Goal: Transaction & Acquisition: Purchase product/service

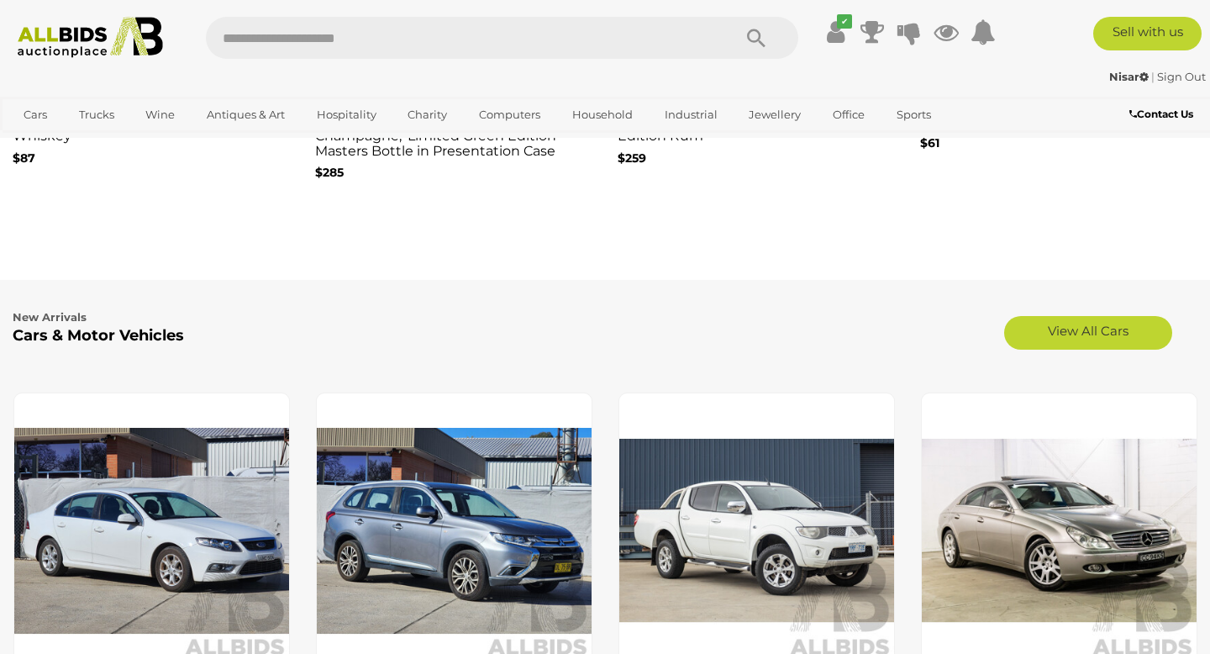
scroll to position [2075, 0]
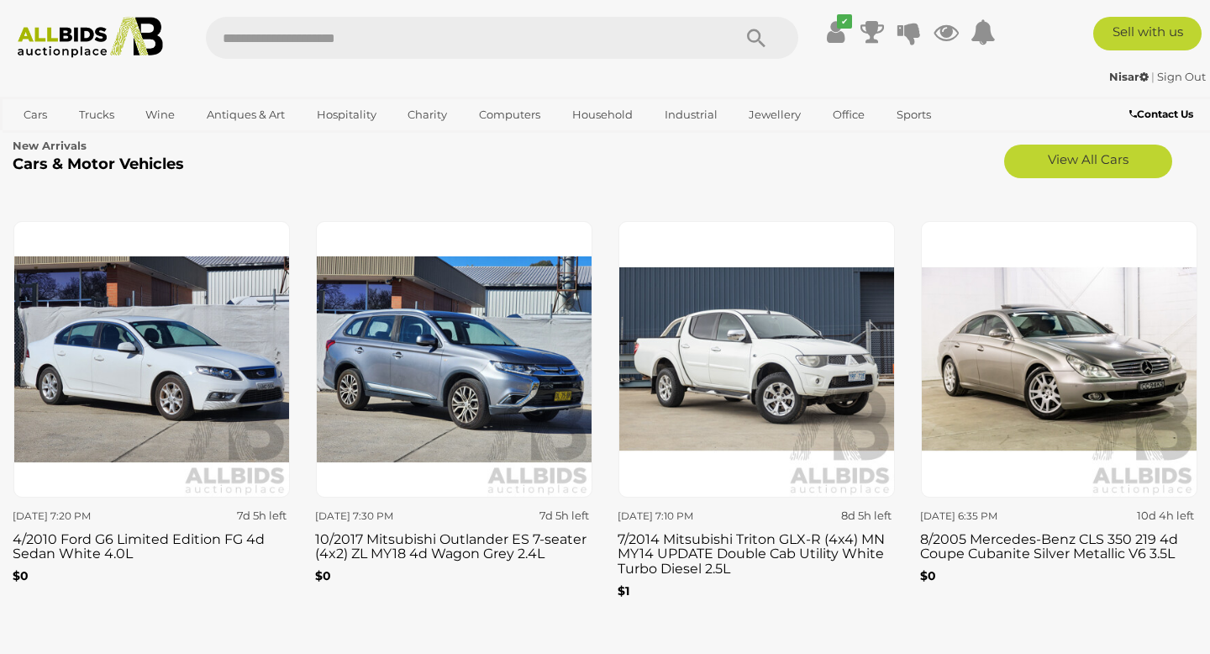
click at [450, 369] on img at bounding box center [454, 359] width 276 height 276
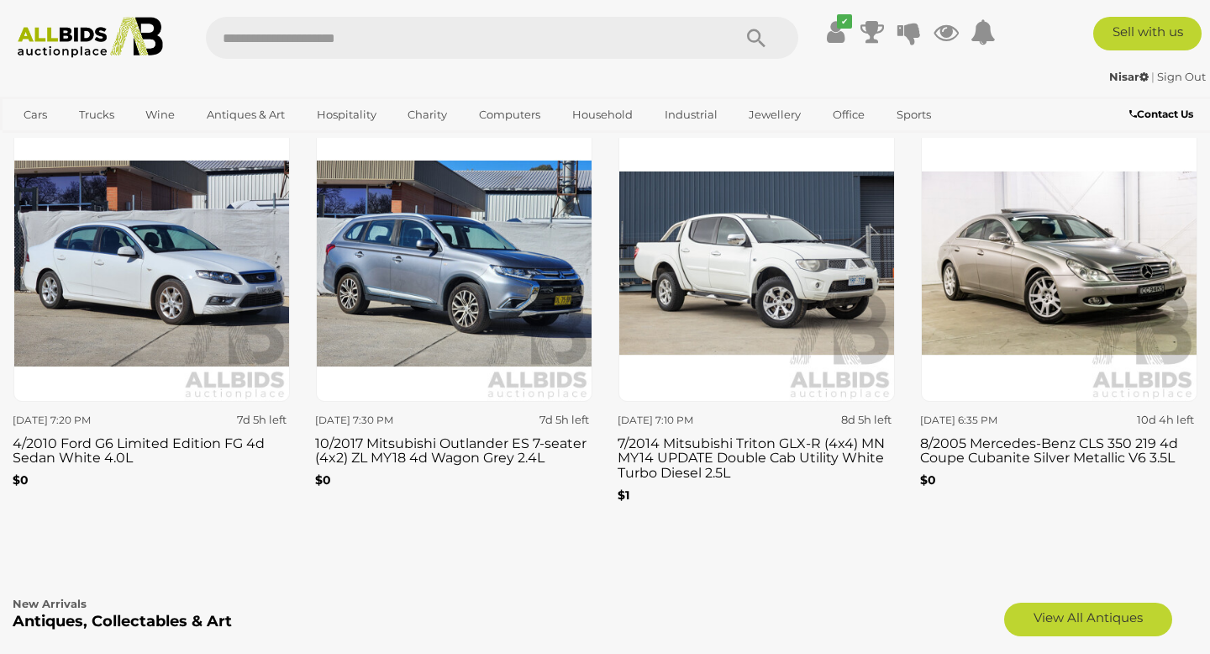
scroll to position [2136, 0]
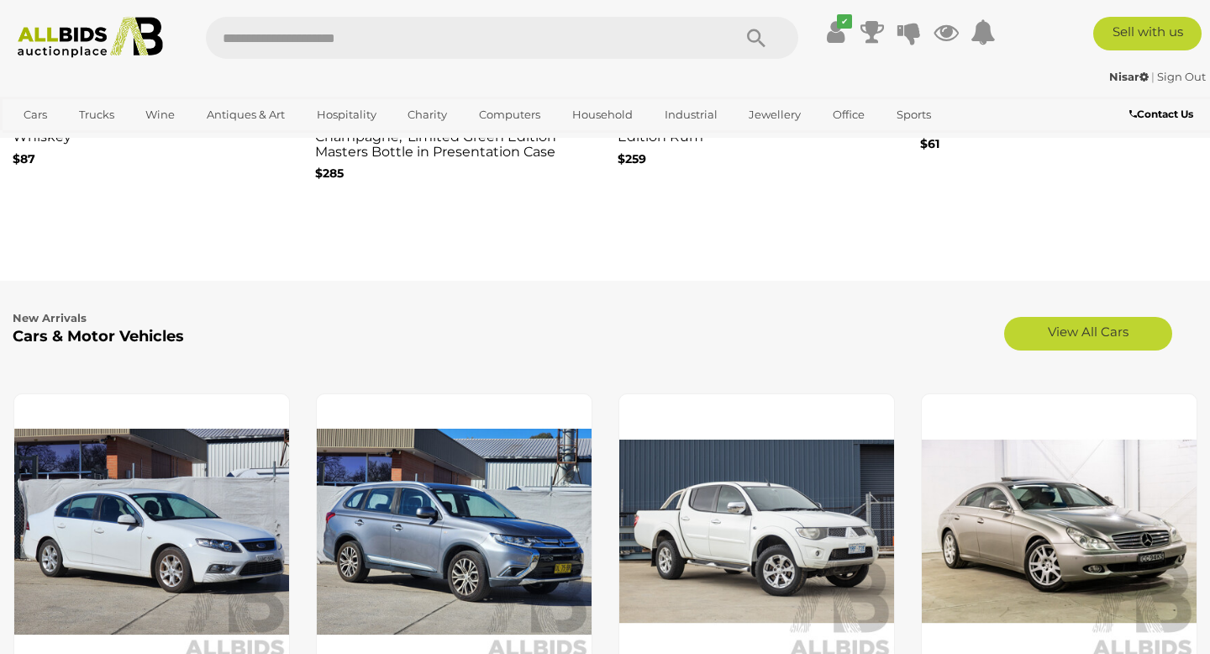
scroll to position [1837, 0]
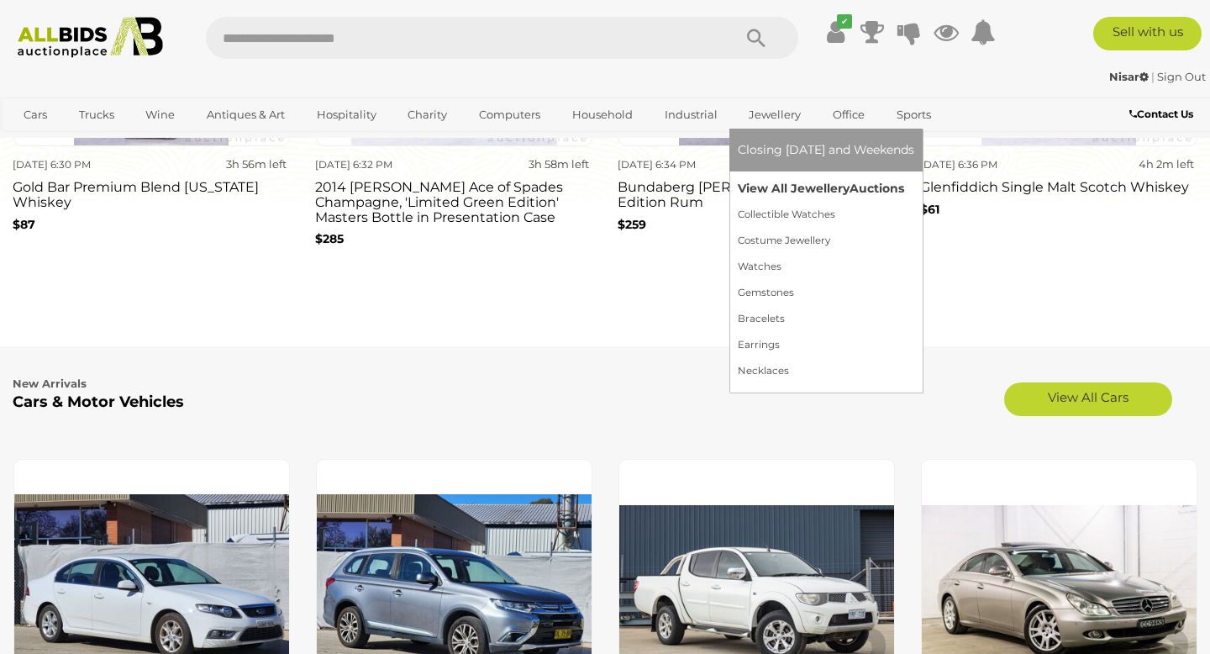
click at [755, 187] on link "View All Jewellery Auctions" at bounding box center [826, 189] width 176 height 26
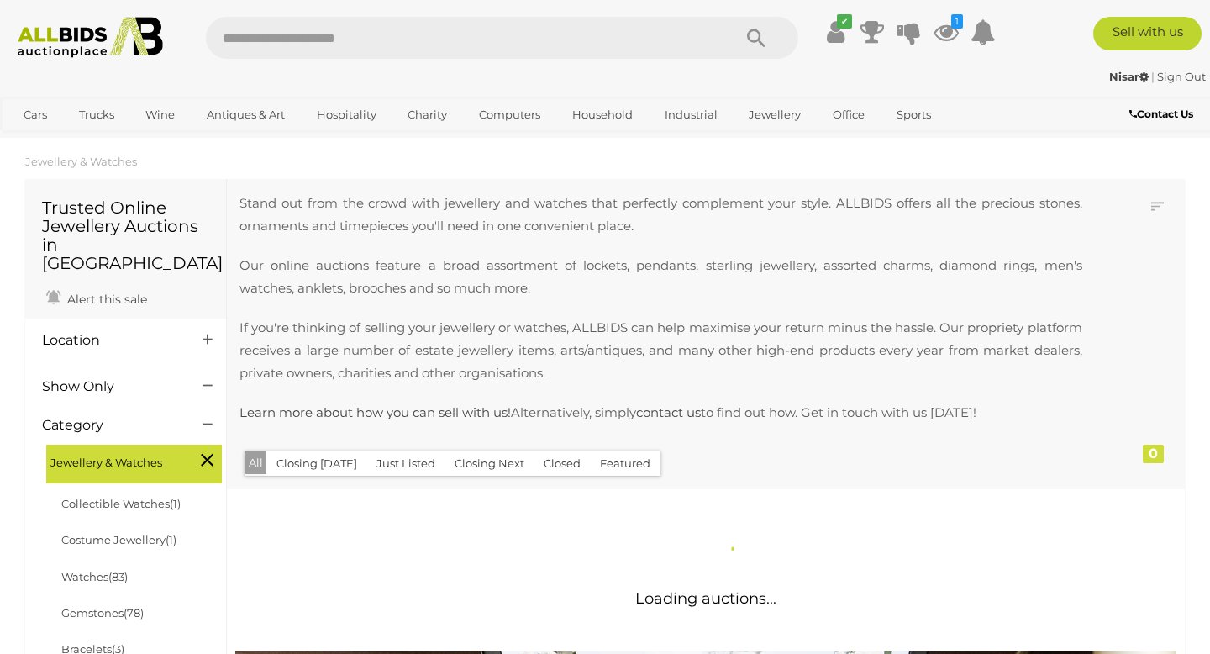
scroll to position [15, 0]
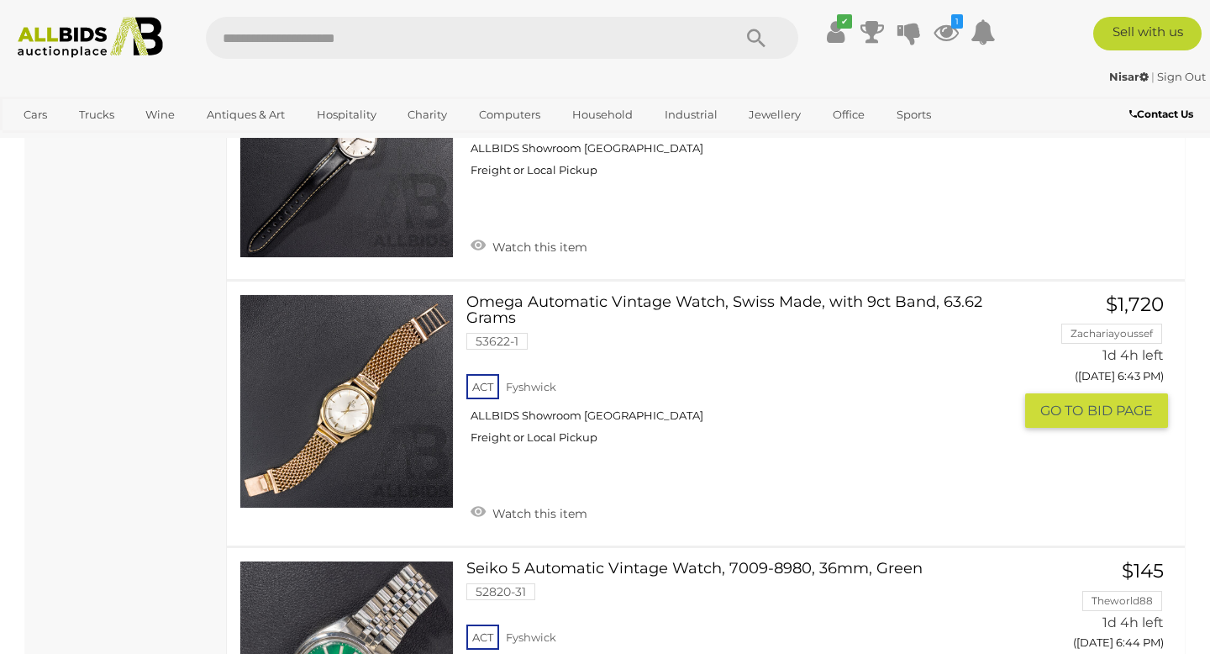
scroll to position [3641, 0]
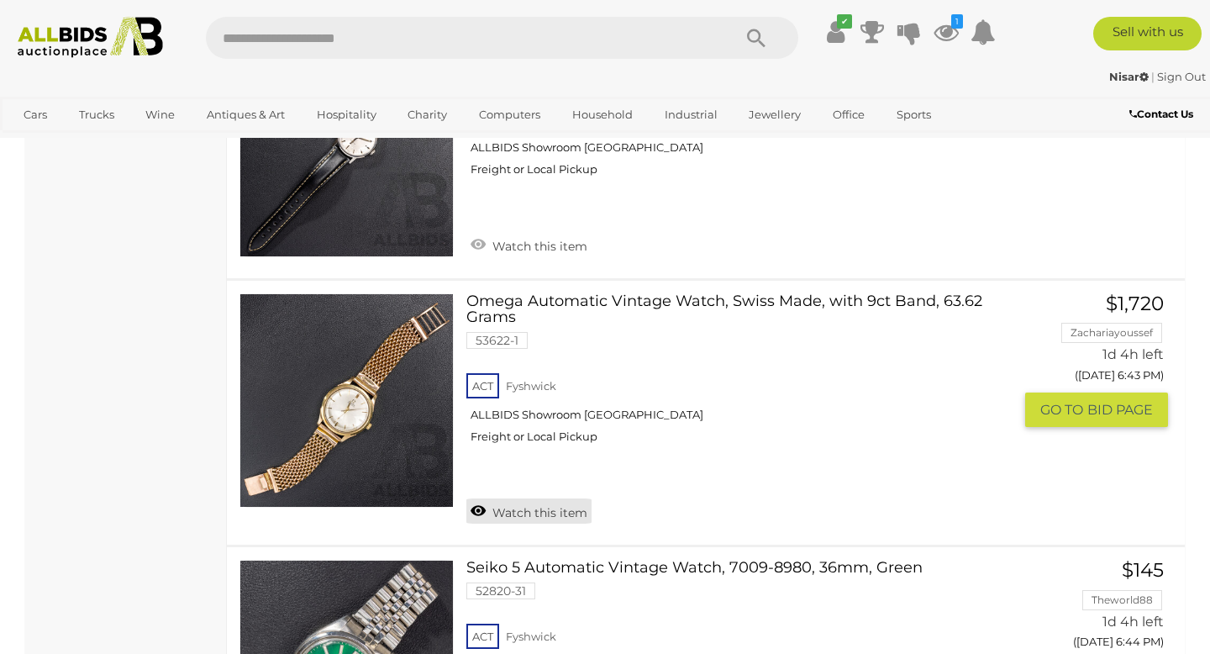
click at [492, 498] on link "Watch this item" at bounding box center [528, 510] width 125 height 25
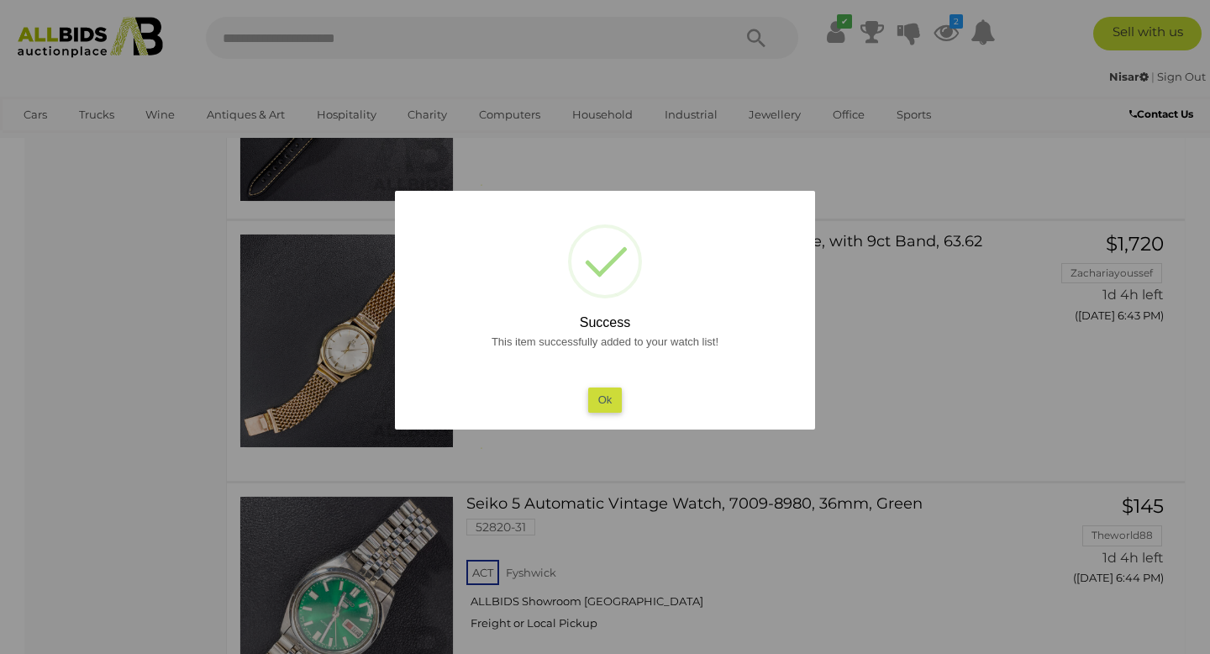
scroll to position [3656, 0]
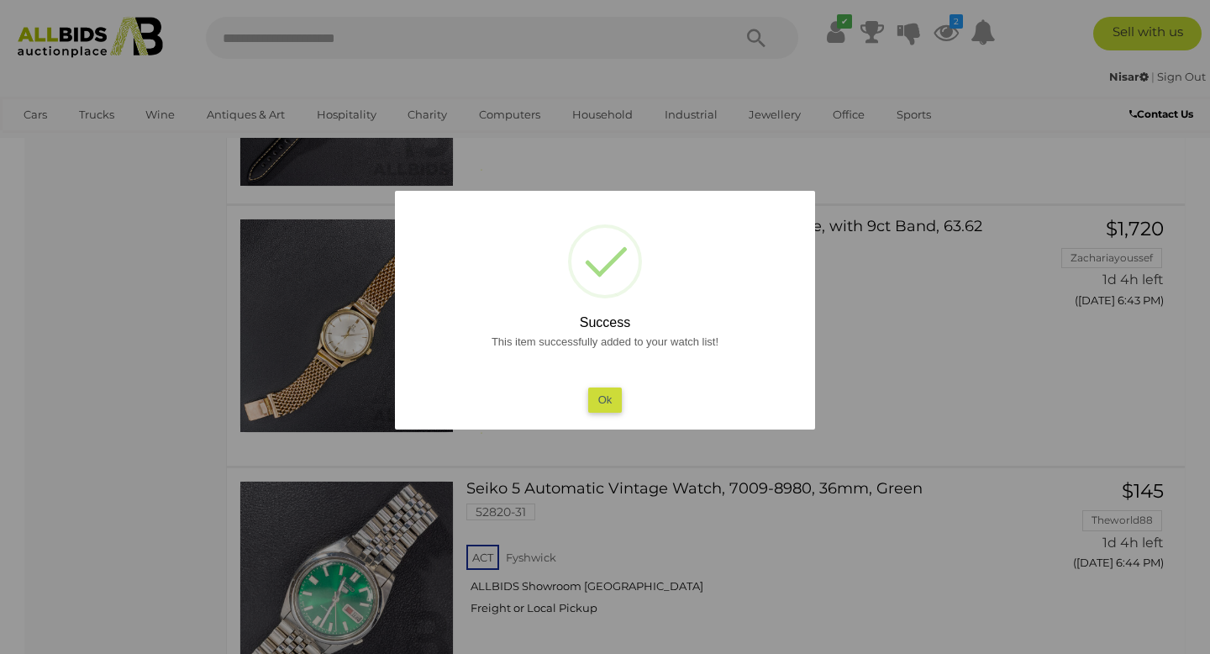
click at [601, 392] on button "Ok" at bounding box center [605, 399] width 34 height 24
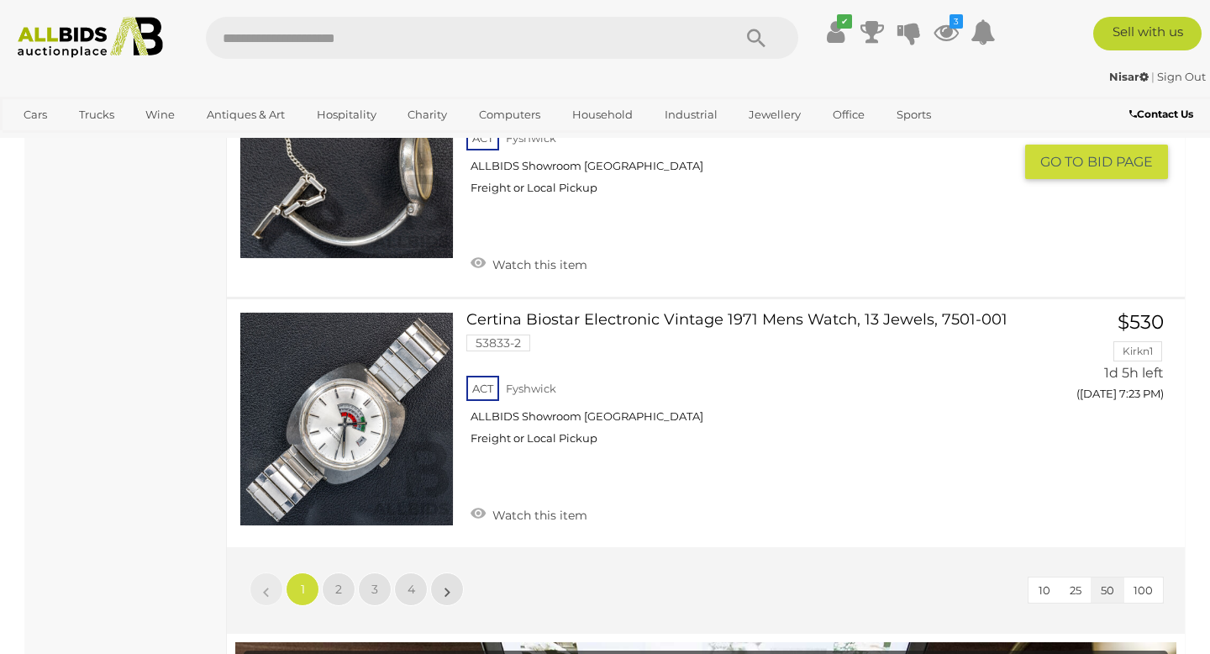
scroll to position [13209, 0]
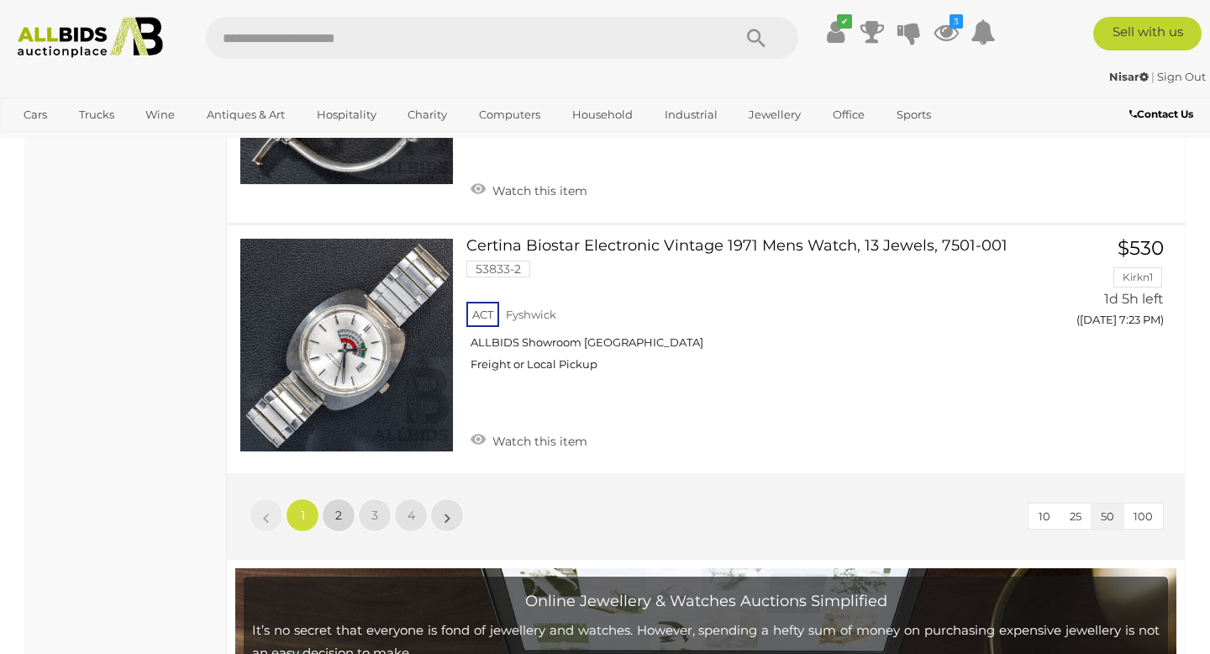
click at [344, 498] on link "2" at bounding box center [339, 515] width 34 height 34
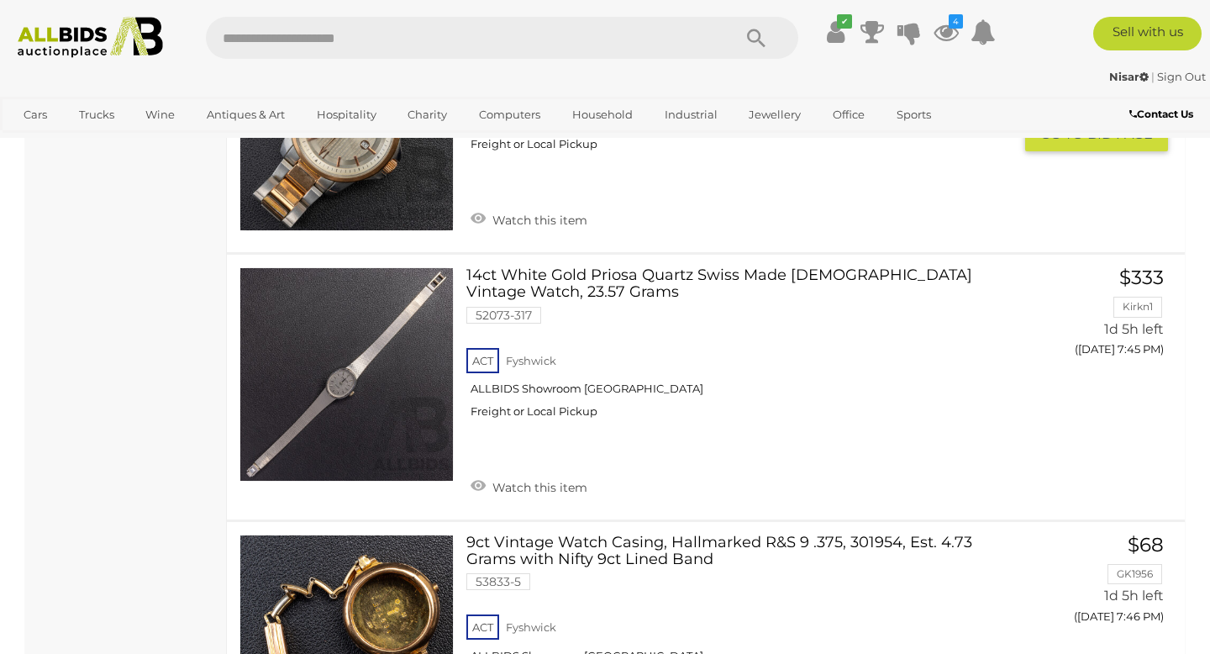
scroll to position [5043, 0]
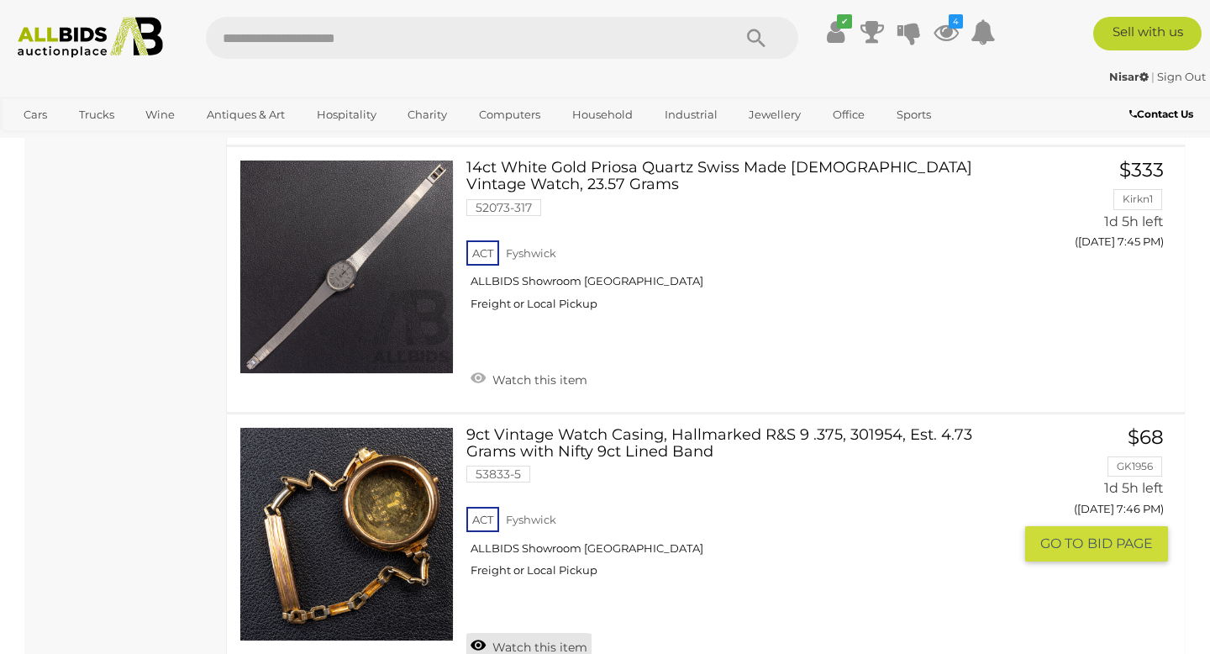
click at [513, 633] on link "Watch this item" at bounding box center [528, 645] width 125 height 25
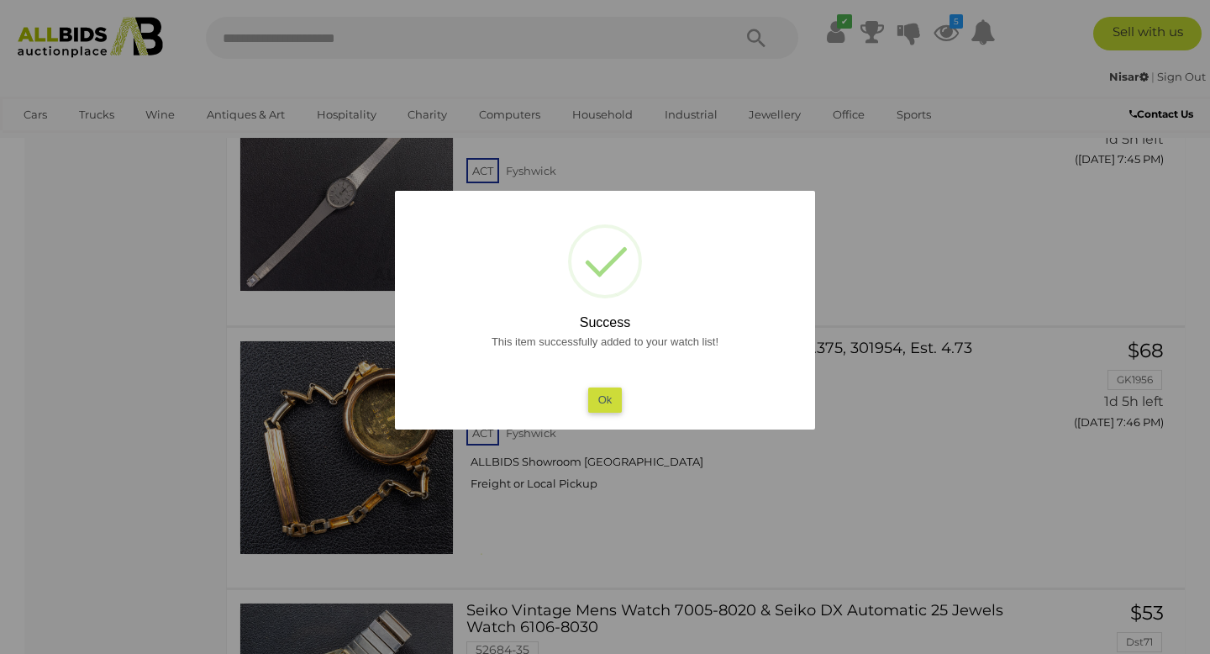
click at [611, 403] on button "Ok" at bounding box center [605, 399] width 34 height 24
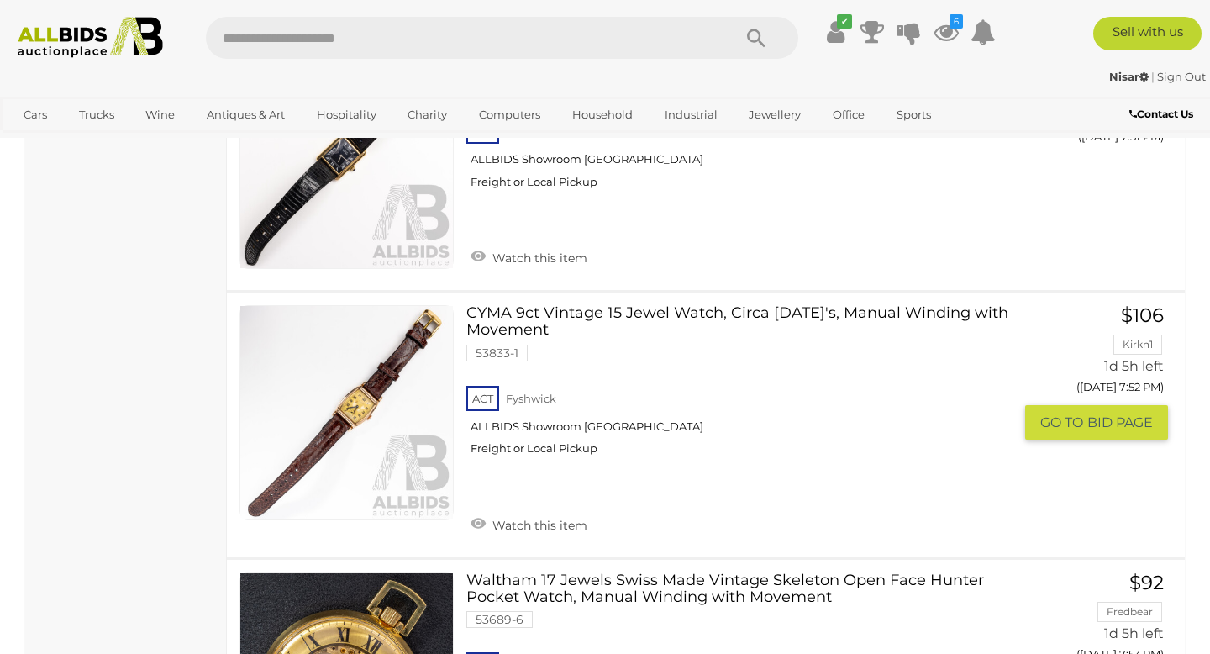
scroll to position [6719, 0]
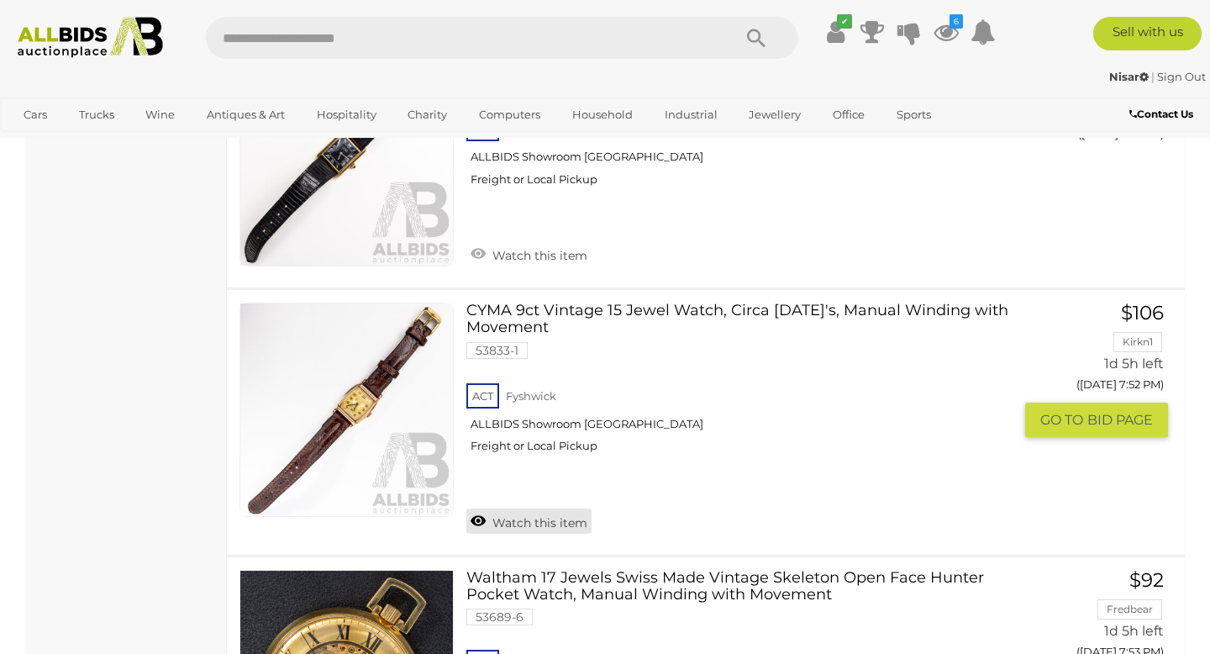
click at [508, 508] on link "Watch this item" at bounding box center [528, 520] width 125 height 25
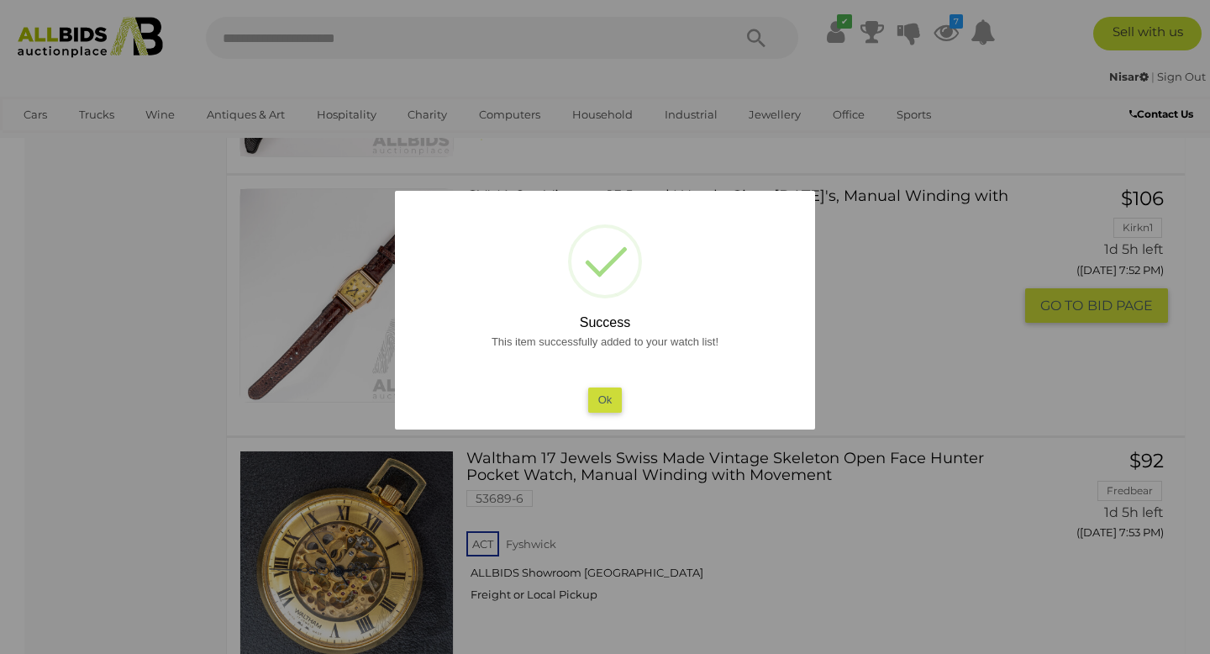
click at [603, 397] on button "Ok" at bounding box center [605, 399] width 34 height 24
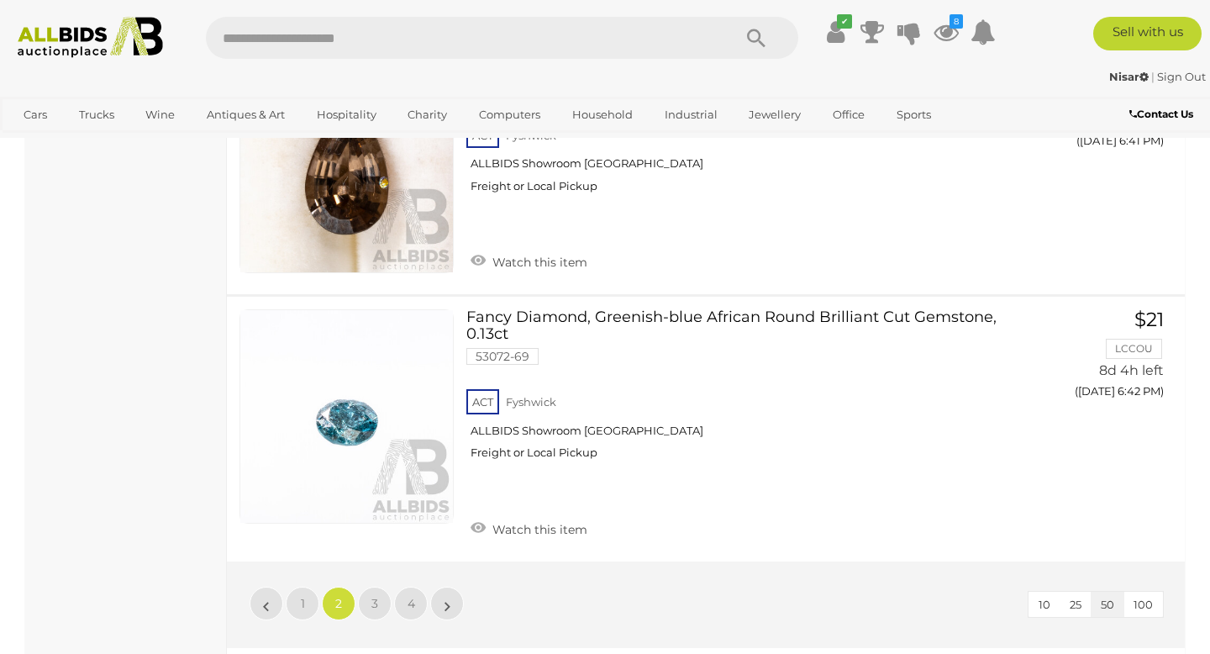
scroll to position [13135, 0]
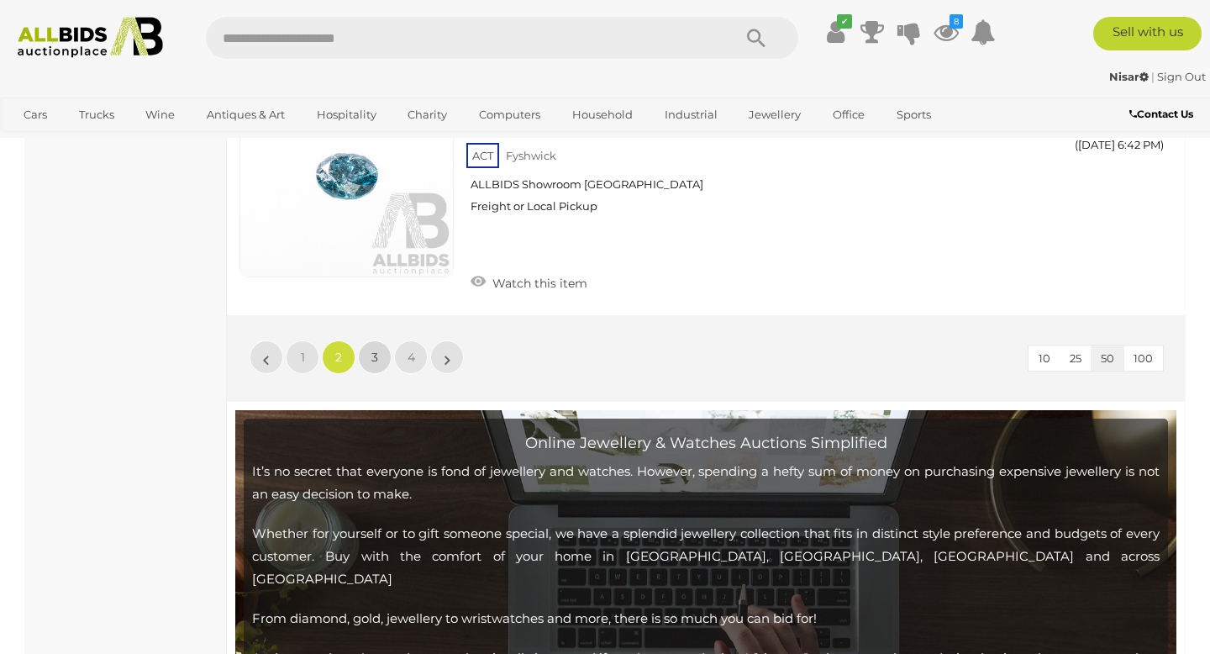
click at [373, 350] on span "3" at bounding box center [374, 357] width 7 height 15
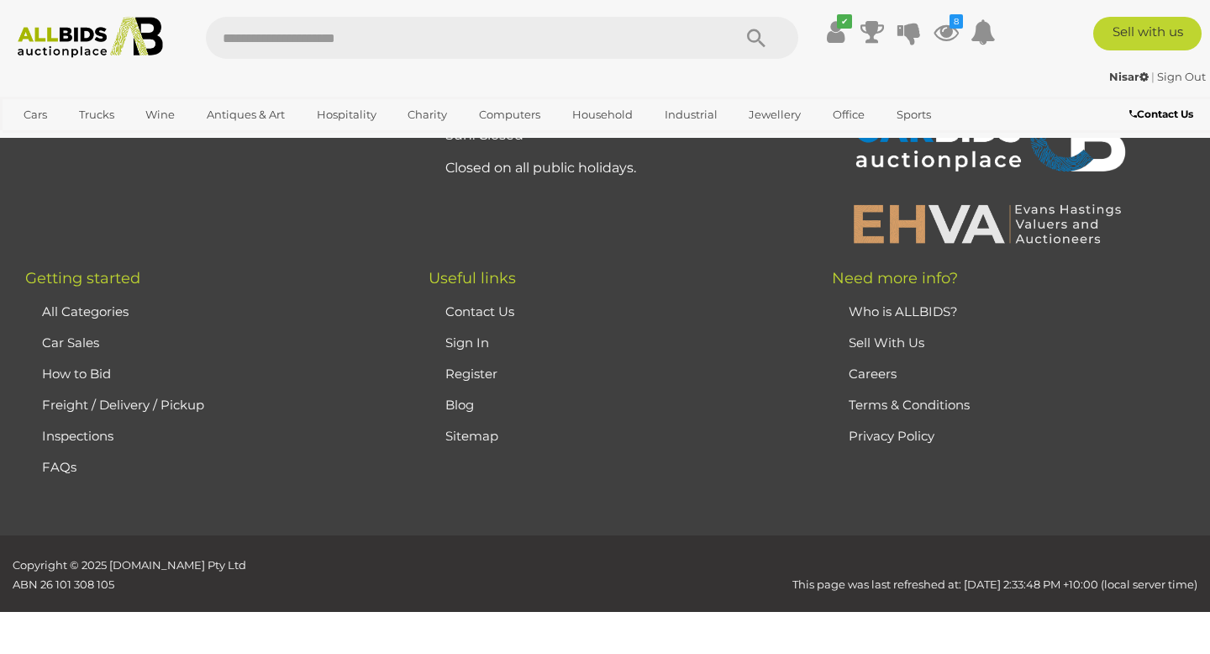
scroll to position [363, 0]
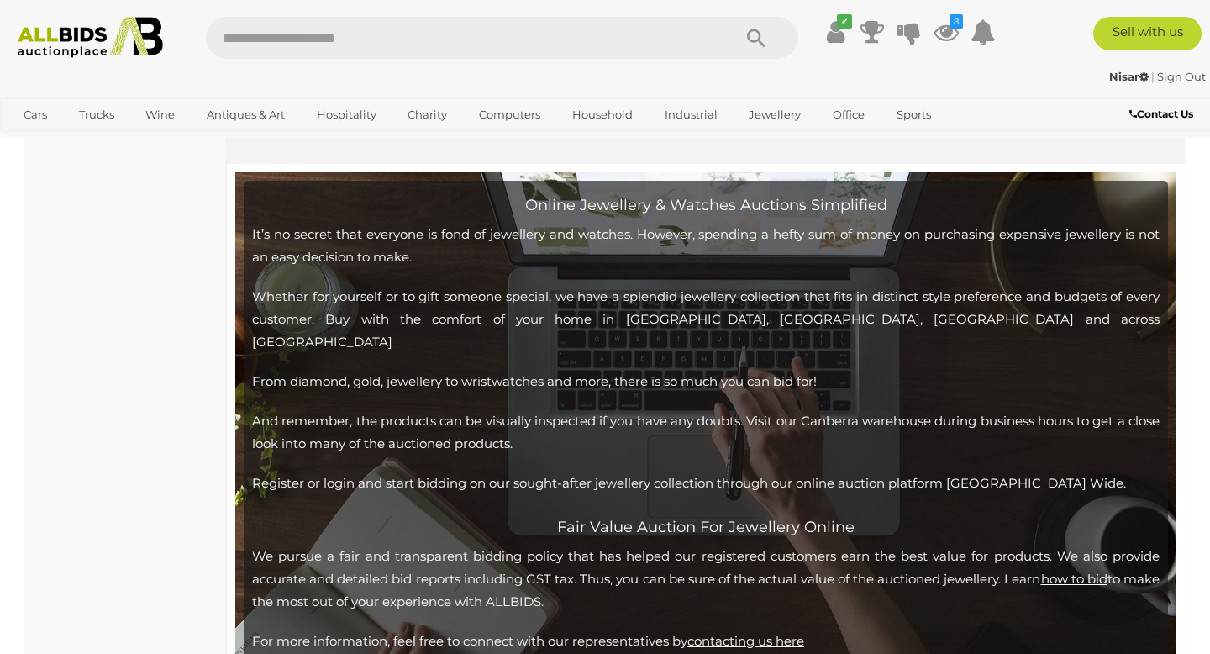
scroll to position [12712, 0]
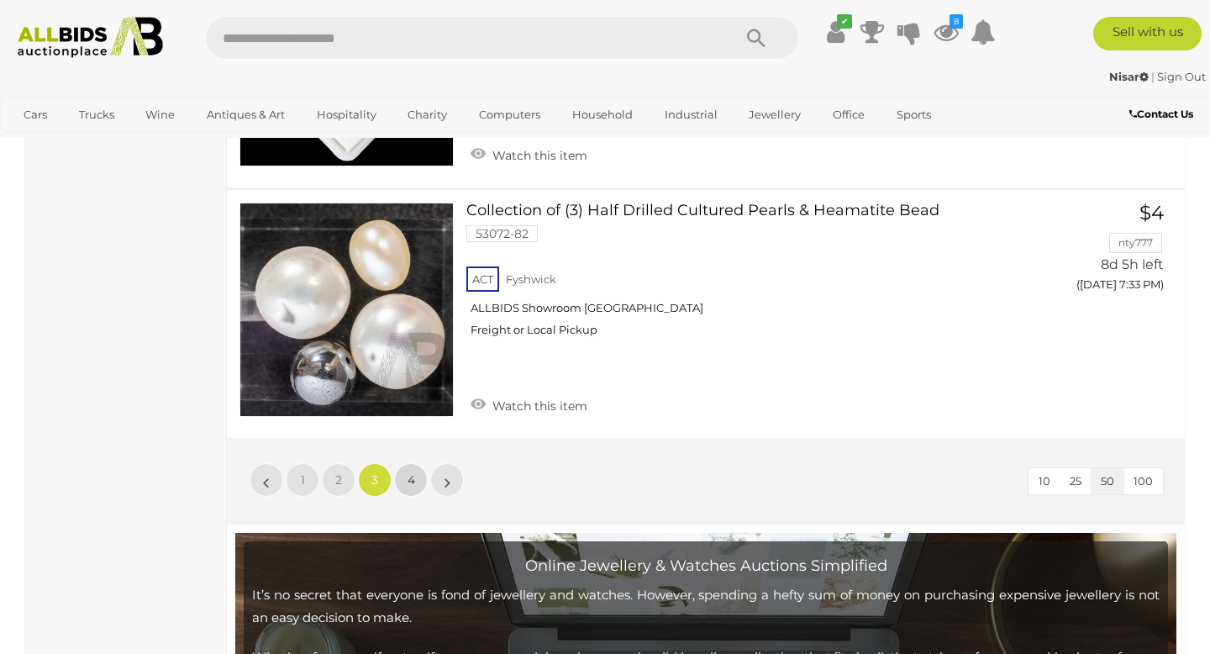
click at [406, 463] on link "4" at bounding box center [411, 480] width 34 height 34
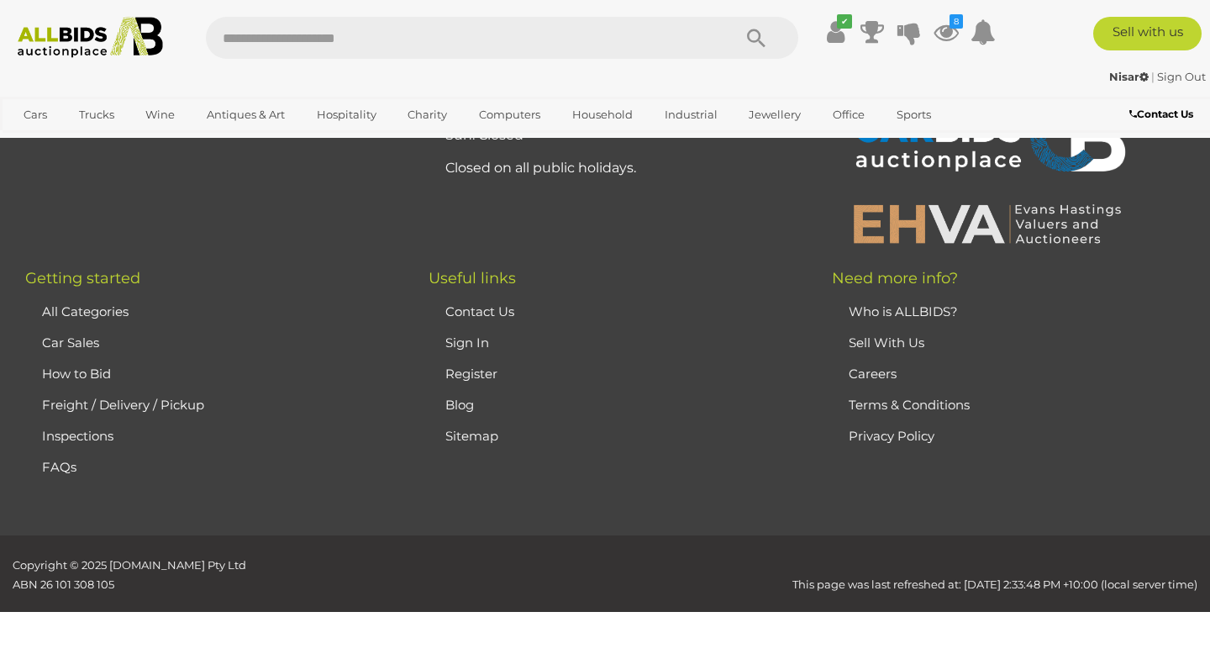
scroll to position [363, 0]
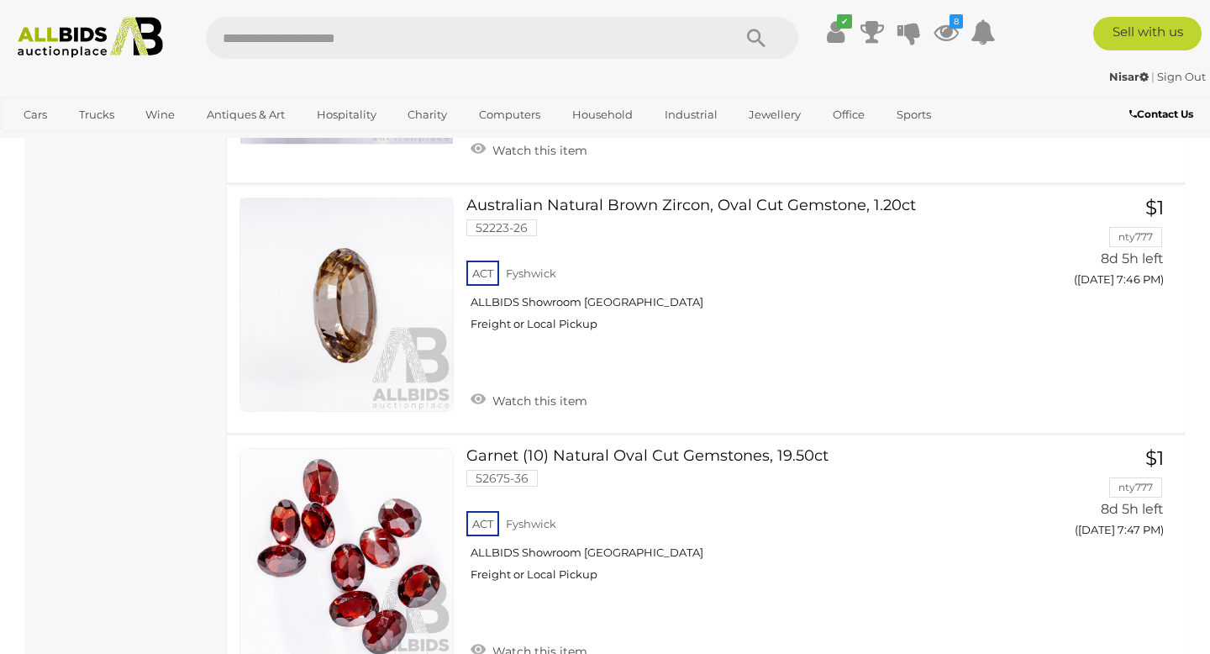
scroll to position [3698, 0]
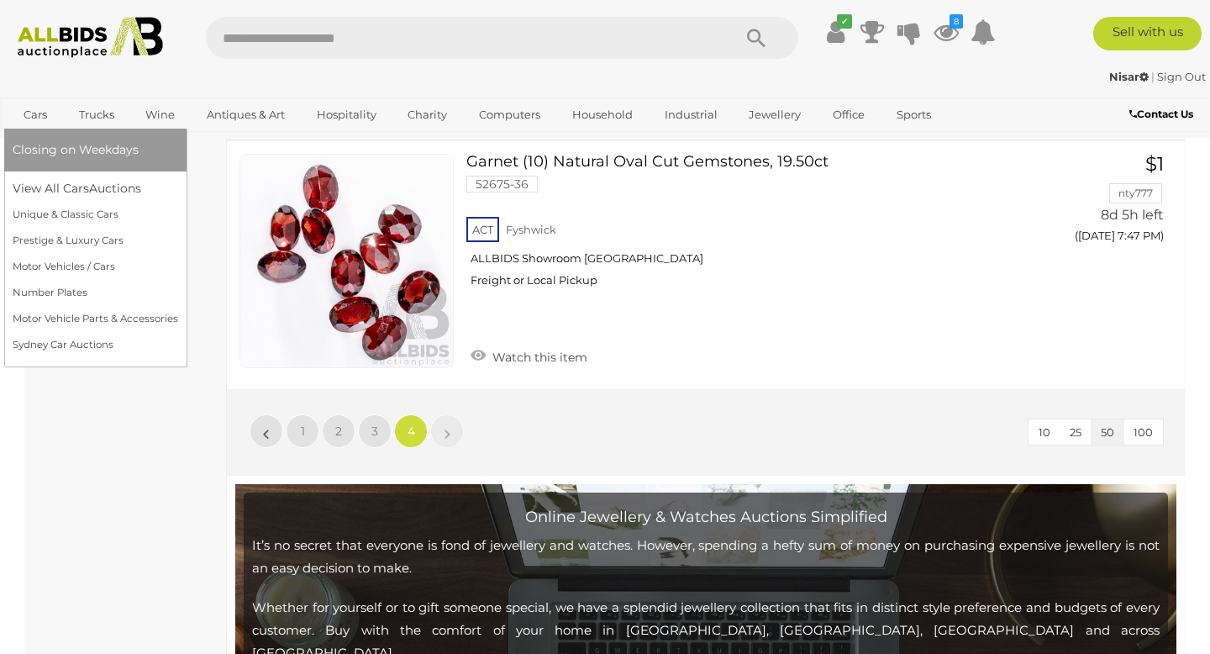
click at [30, 119] on link "Cars" at bounding box center [35, 115] width 45 height 28
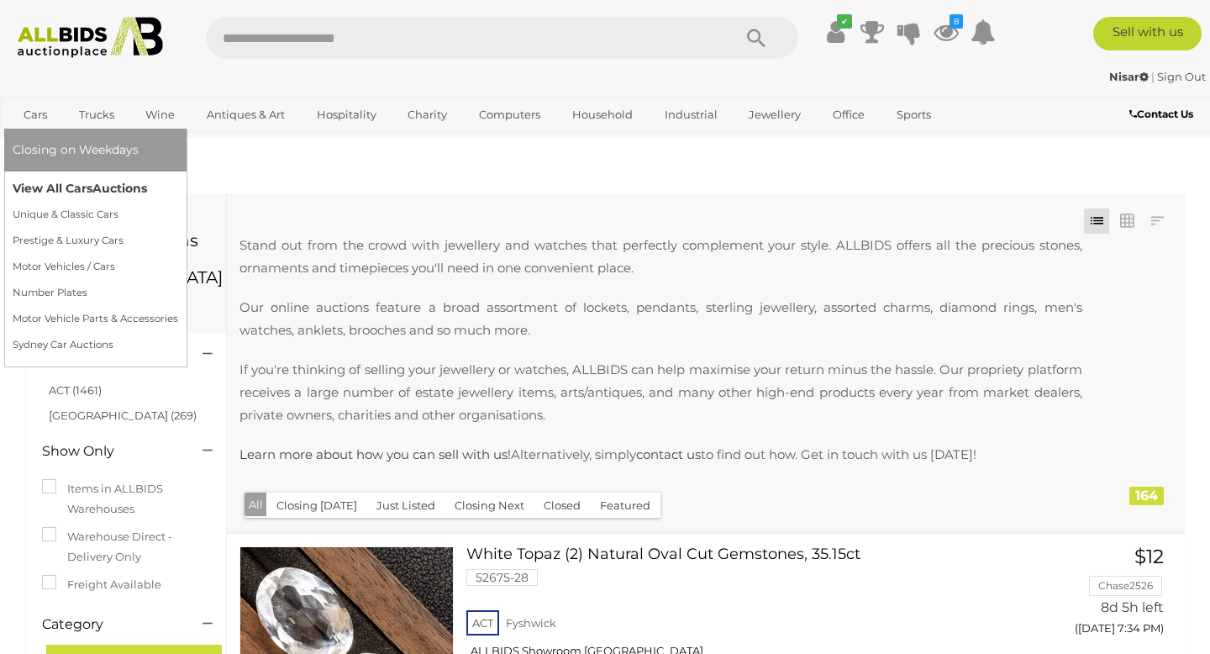
click at [45, 187] on link "View All Cars Auctions" at bounding box center [96, 189] width 166 height 26
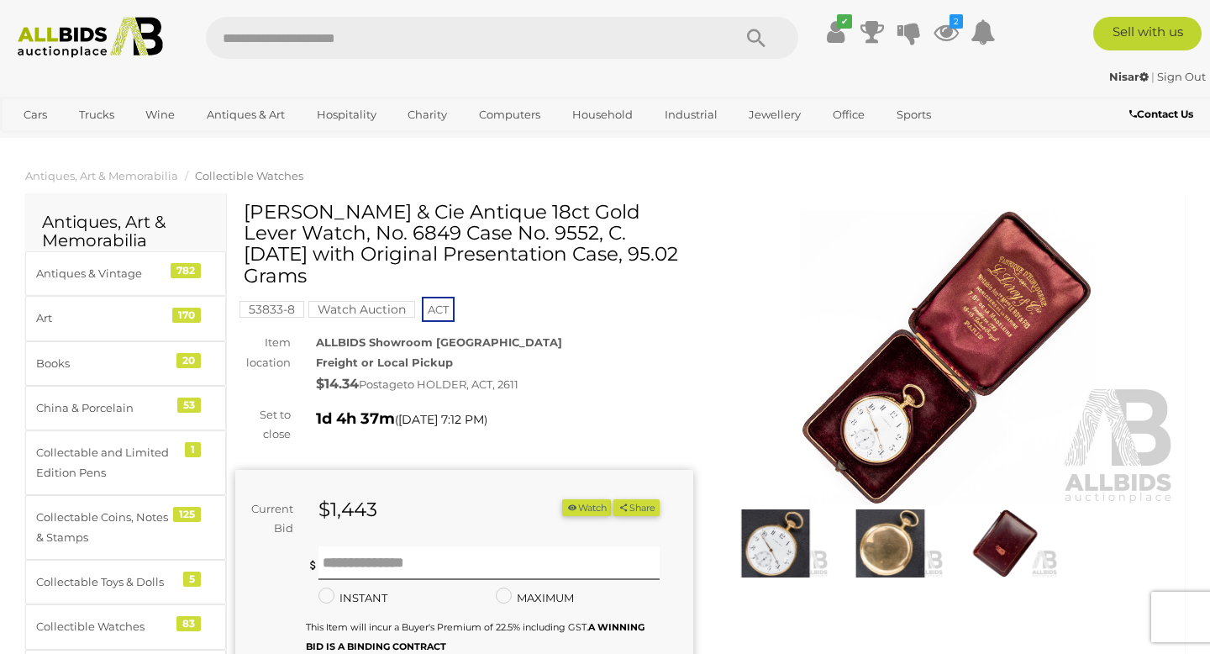
click at [869, 533] on img at bounding box center [890, 543] width 106 height 68
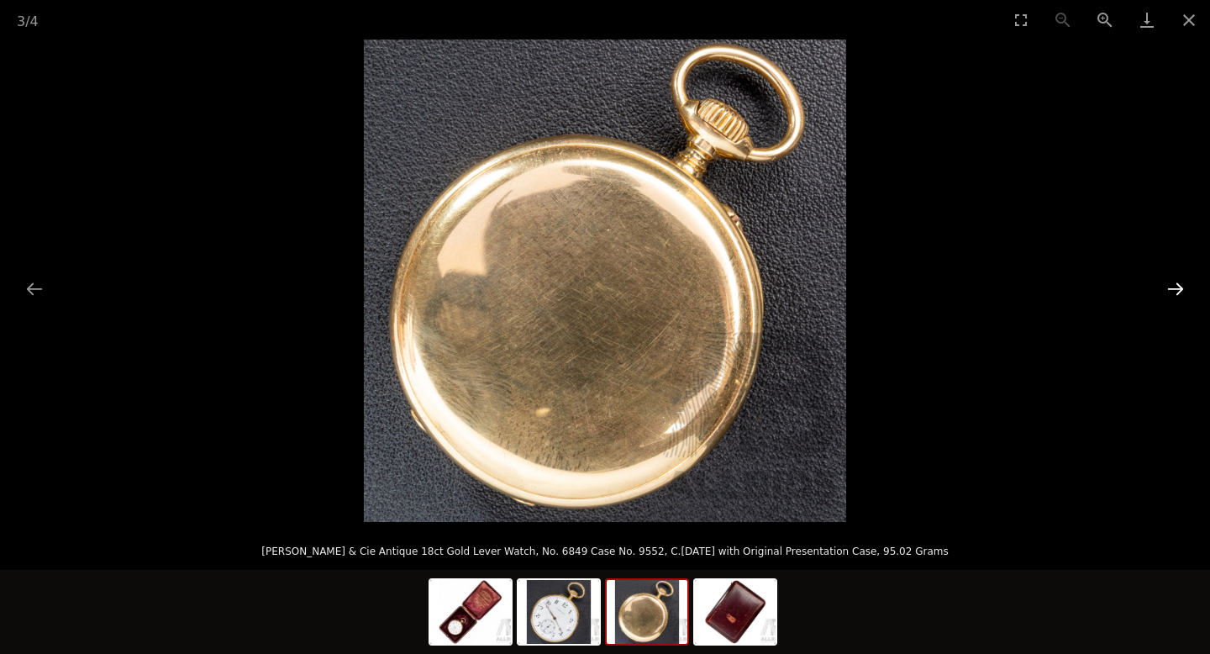
click at [1169, 283] on button "Next slide" at bounding box center [1175, 288] width 35 height 33
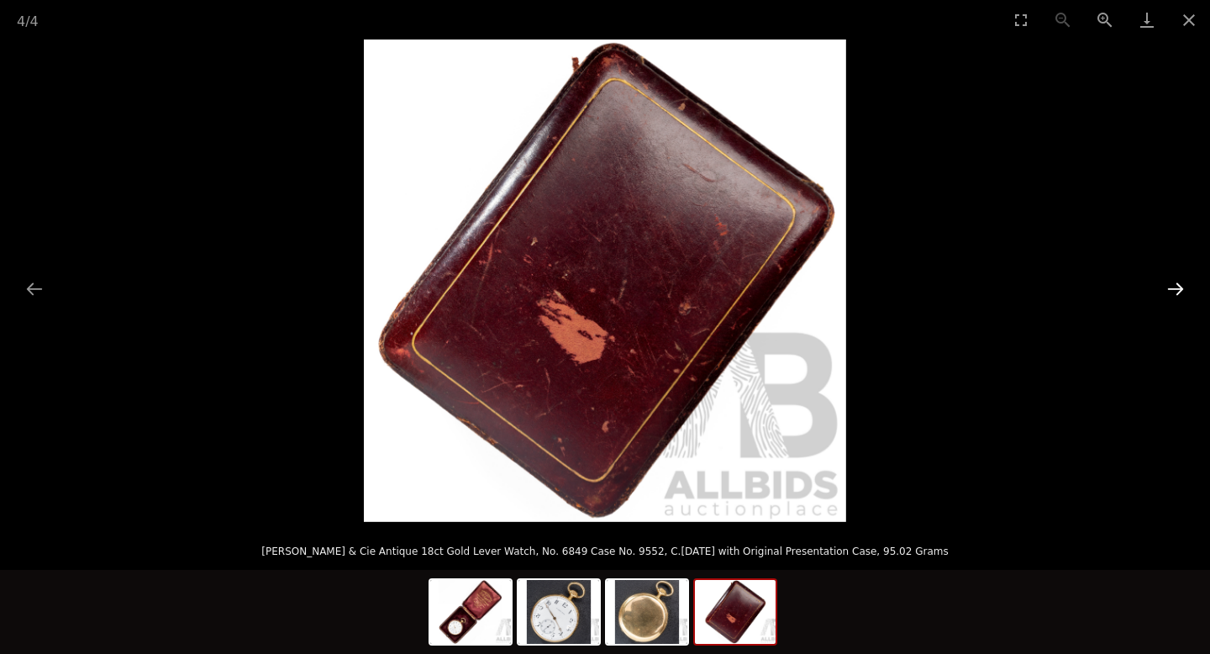
click at [1169, 283] on button "Next slide" at bounding box center [1175, 288] width 35 height 33
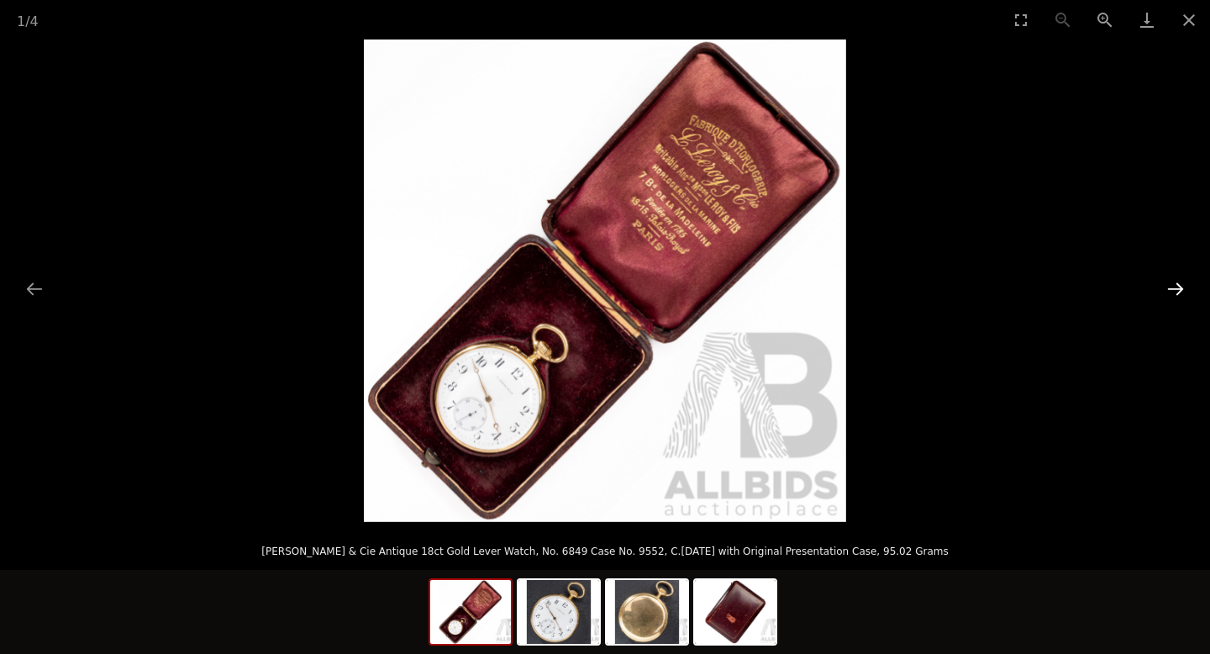
click at [1169, 283] on button "Next slide" at bounding box center [1175, 288] width 35 height 33
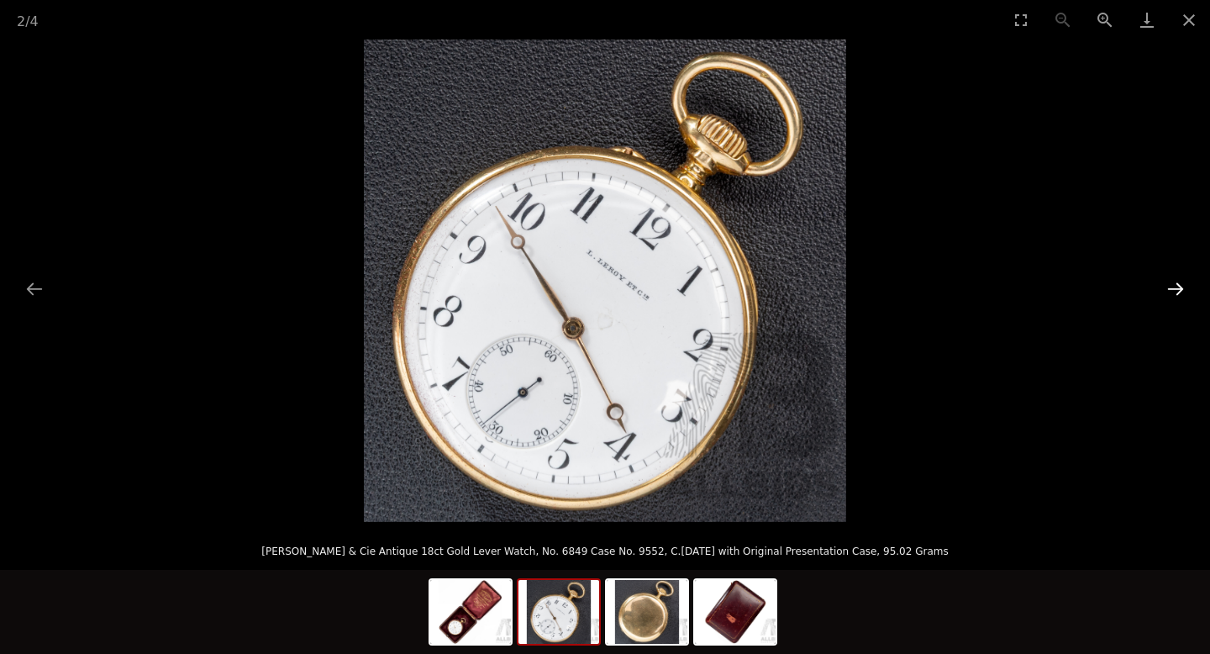
click at [1169, 283] on button "Next slide" at bounding box center [1175, 288] width 35 height 33
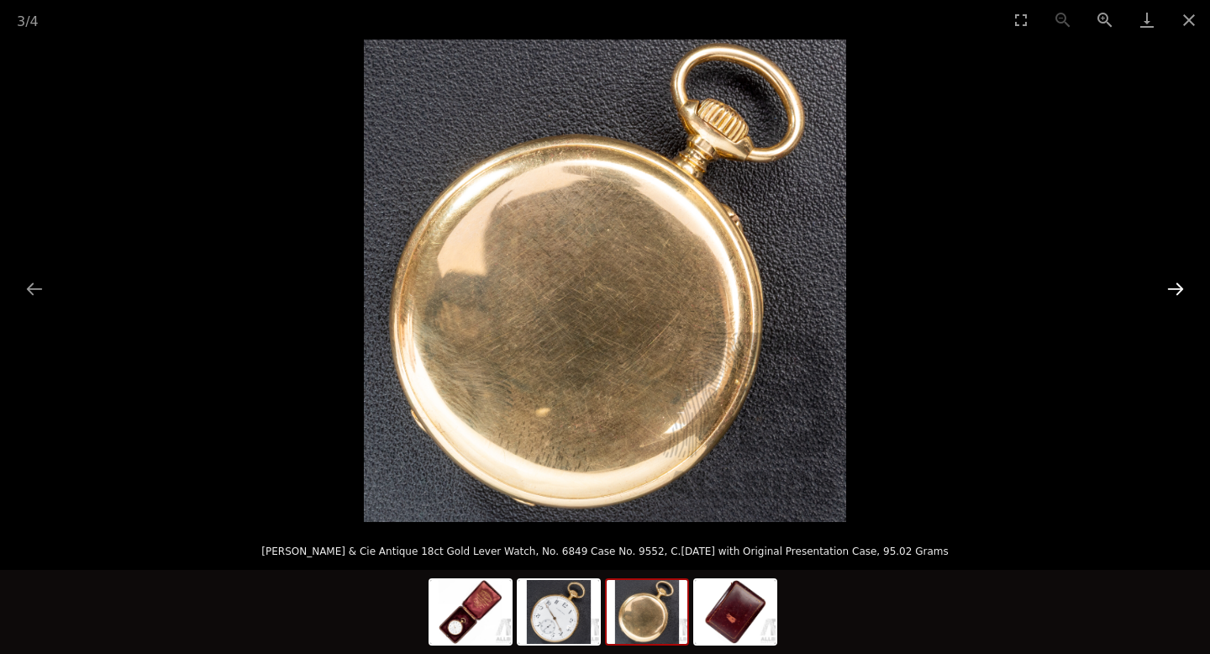
click at [1169, 283] on button "Next slide" at bounding box center [1175, 288] width 35 height 33
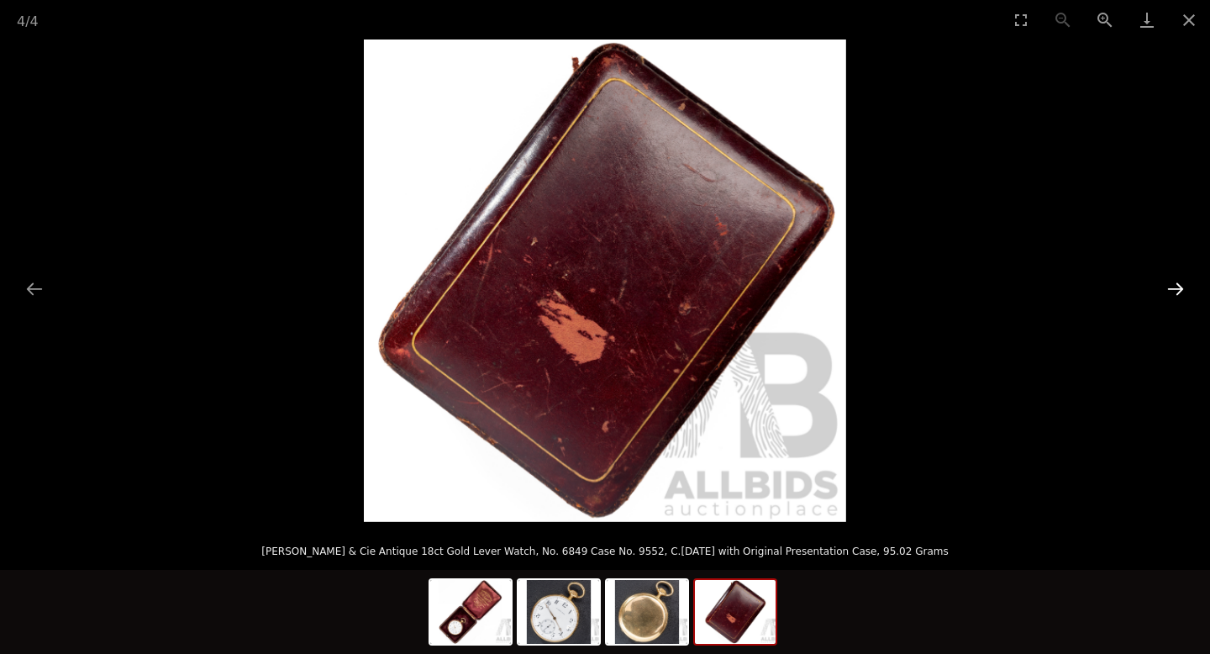
click at [1169, 283] on button "Next slide" at bounding box center [1175, 288] width 35 height 33
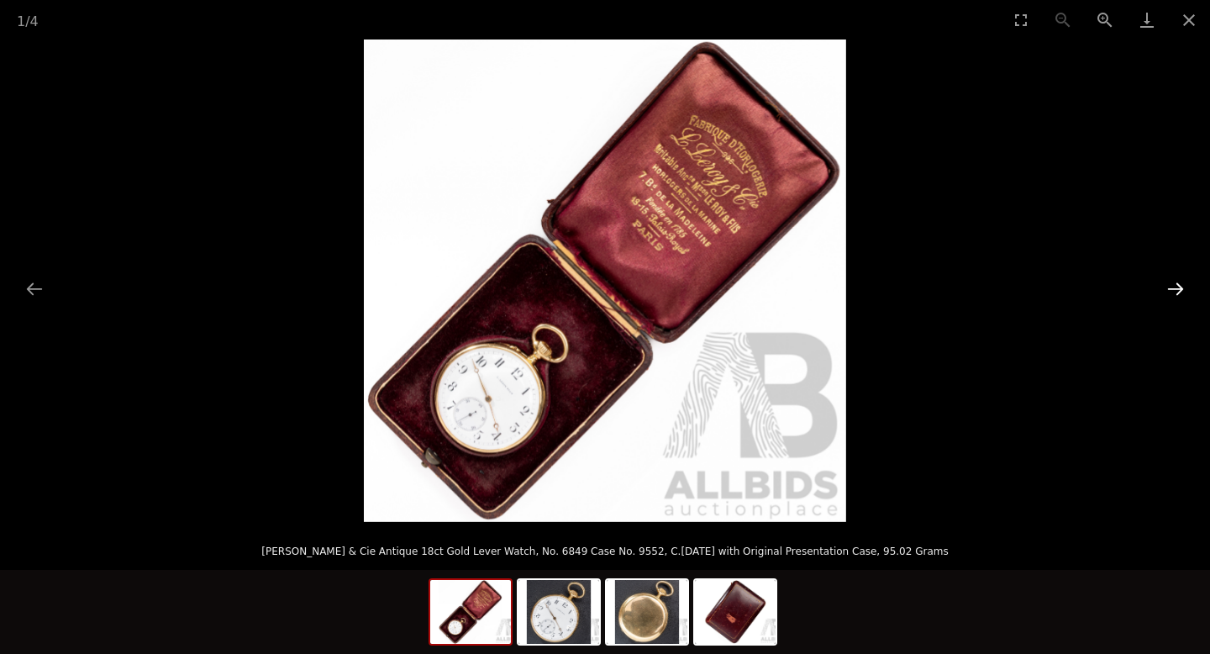
click at [1169, 283] on button "Next slide" at bounding box center [1175, 288] width 35 height 33
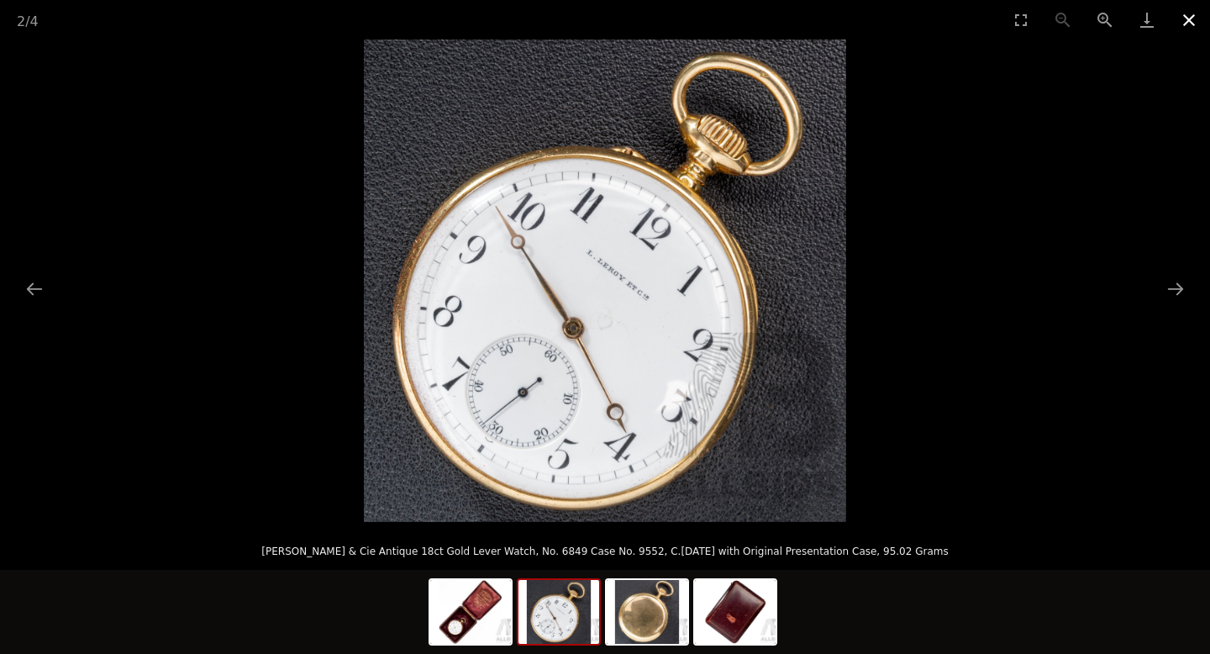
click at [1191, 12] on button "Close gallery" at bounding box center [1189, 19] width 42 height 39
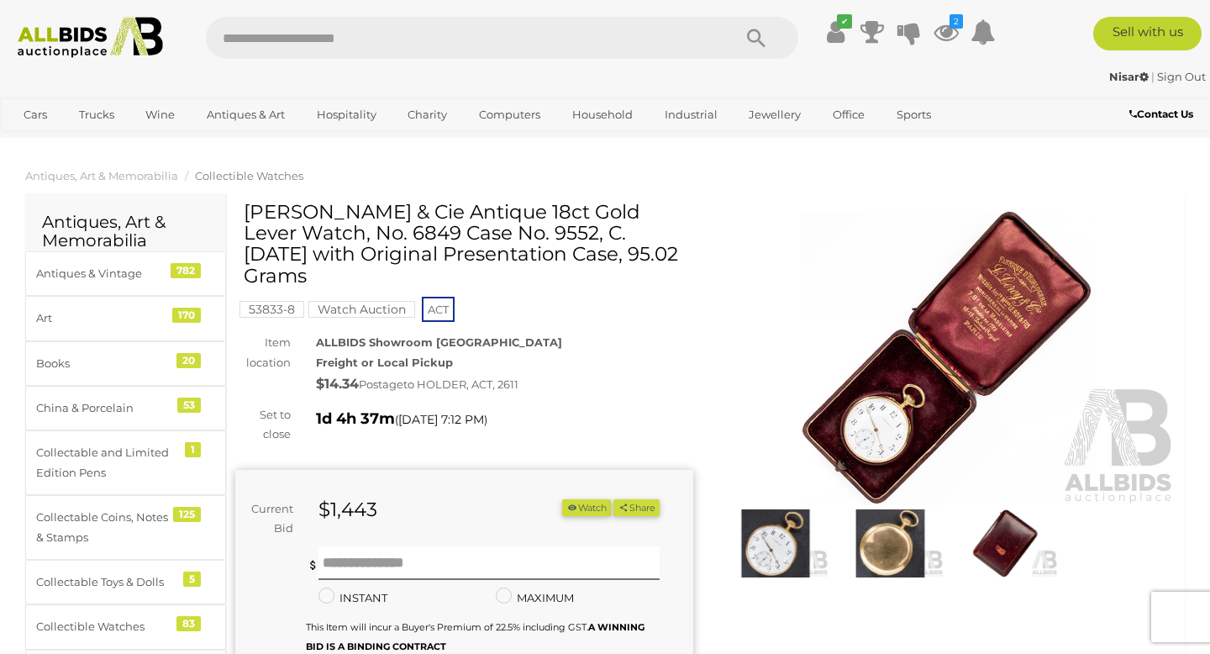
click at [570, 499] on button "Watch" at bounding box center [586, 508] width 49 height 18
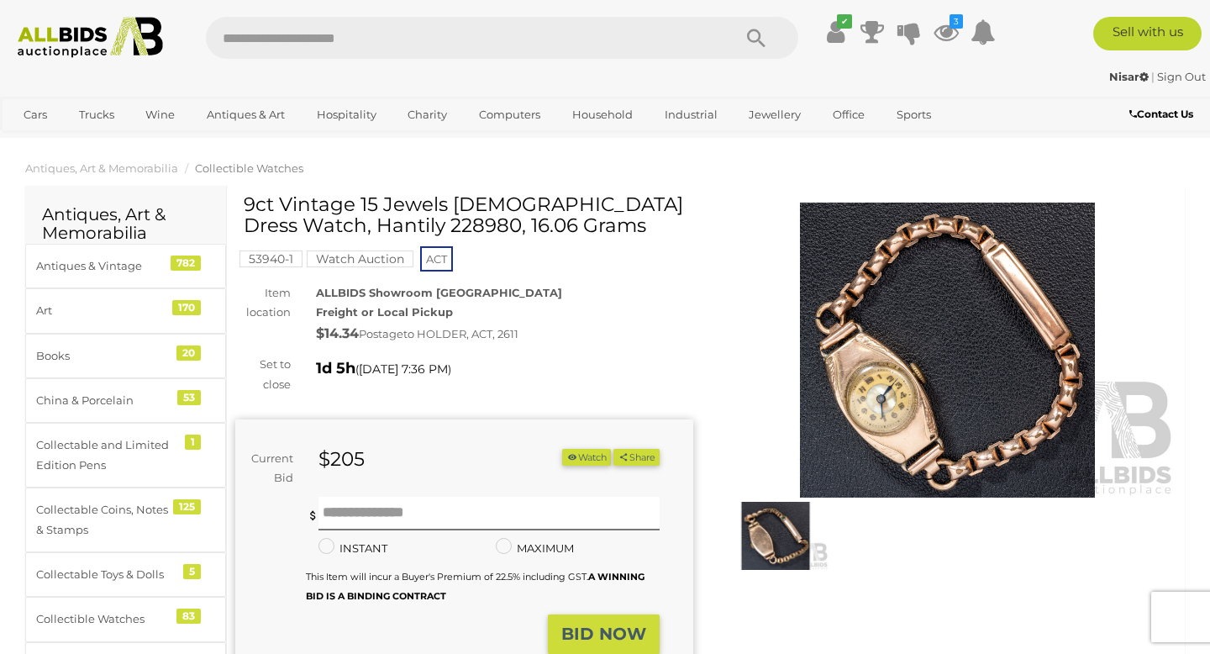
scroll to position [11, 0]
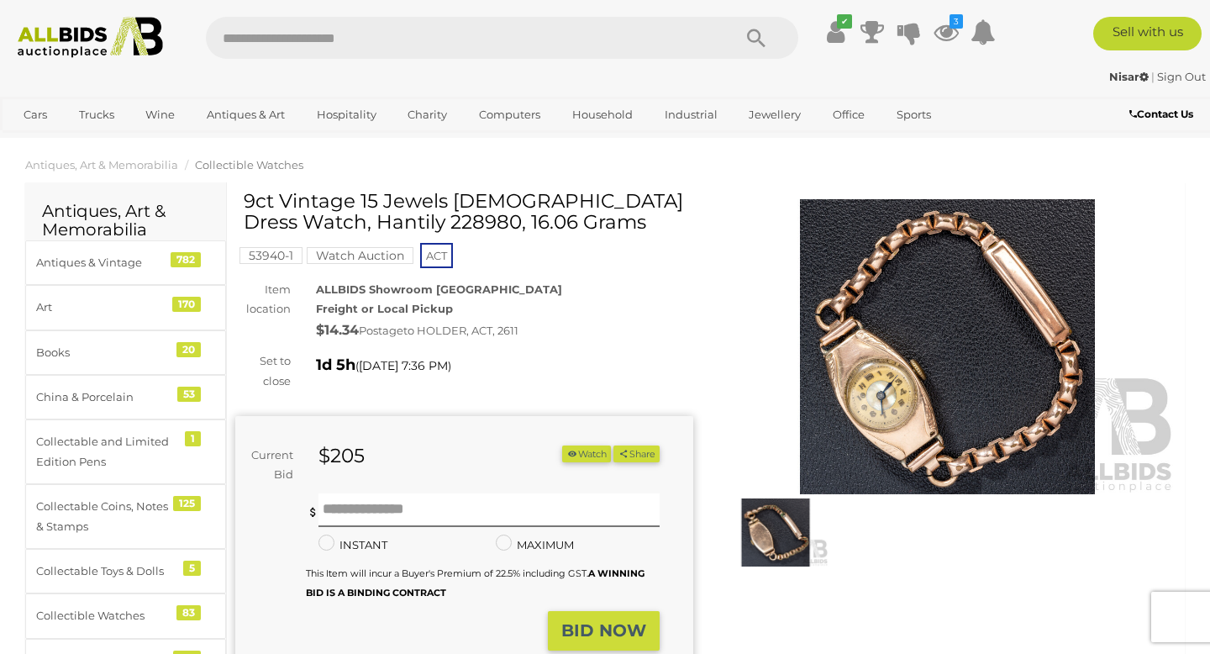
click at [941, 296] on img at bounding box center [947, 346] width 458 height 295
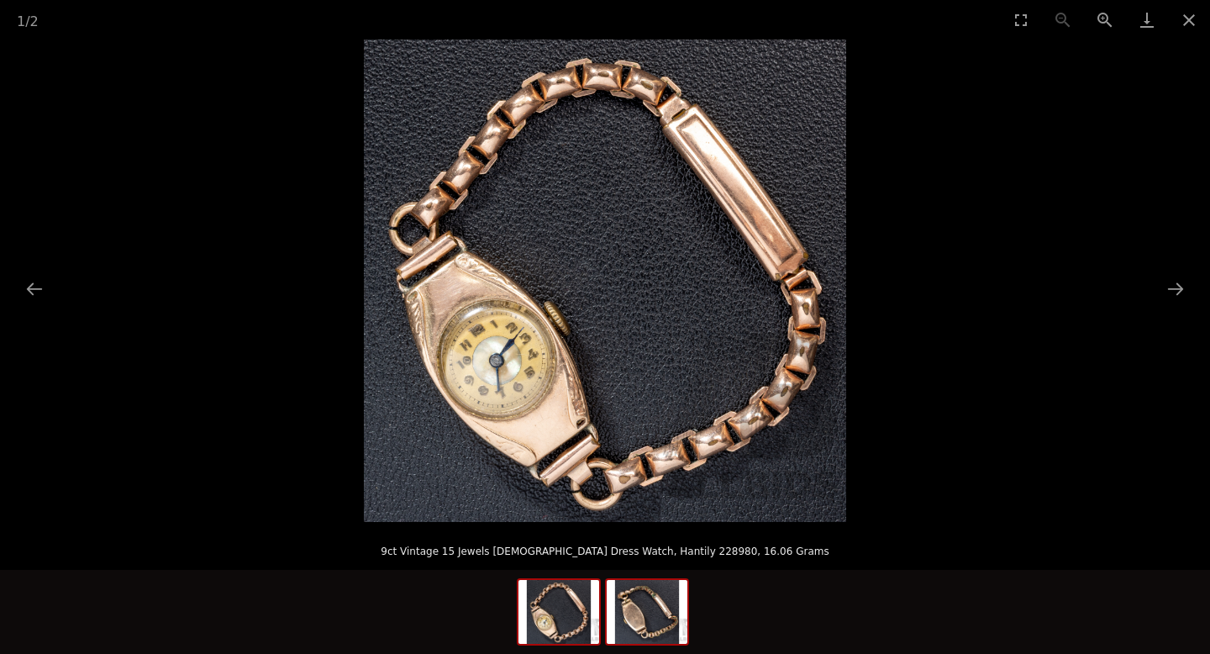
click at [640, 615] on img at bounding box center [647, 612] width 81 height 64
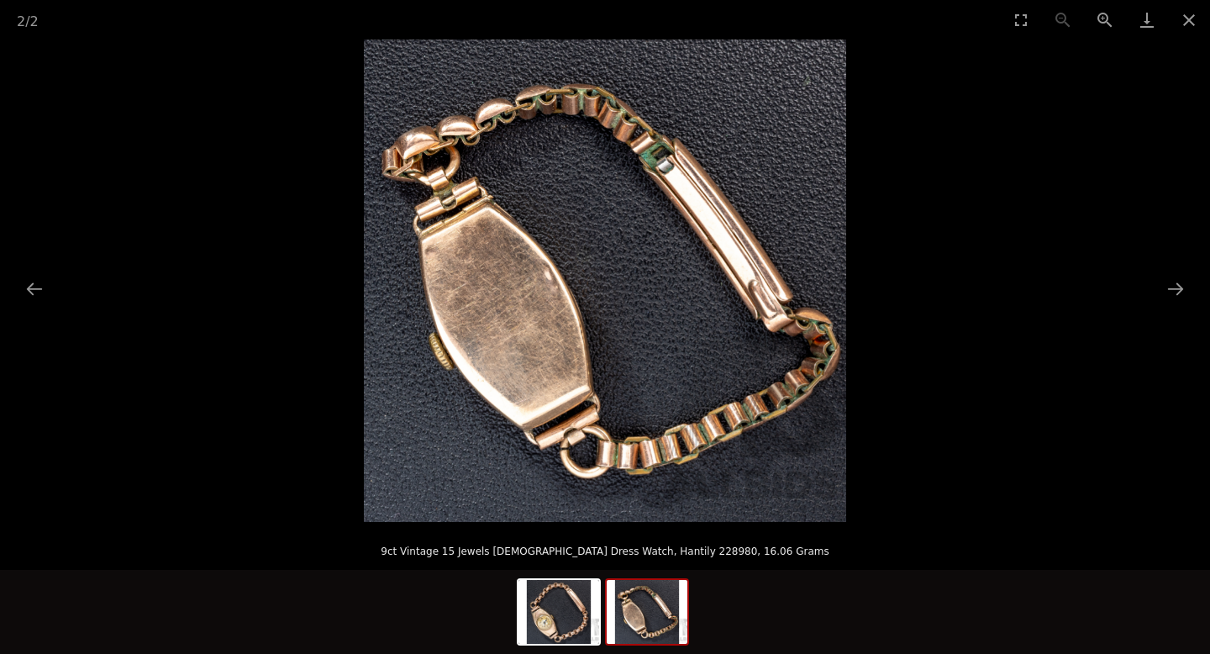
click at [704, 283] on img at bounding box center [605, 280] width 482 height 482
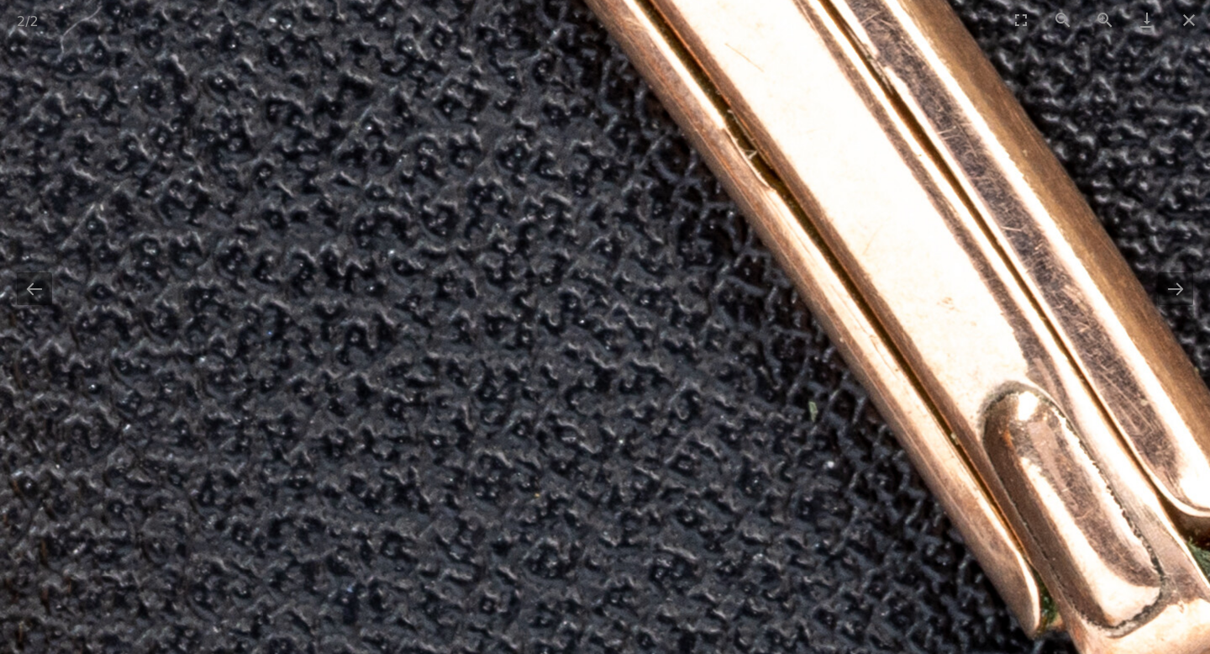
click at [681, 172] on img at bounding box center [78, 390] width 3046 height 3046
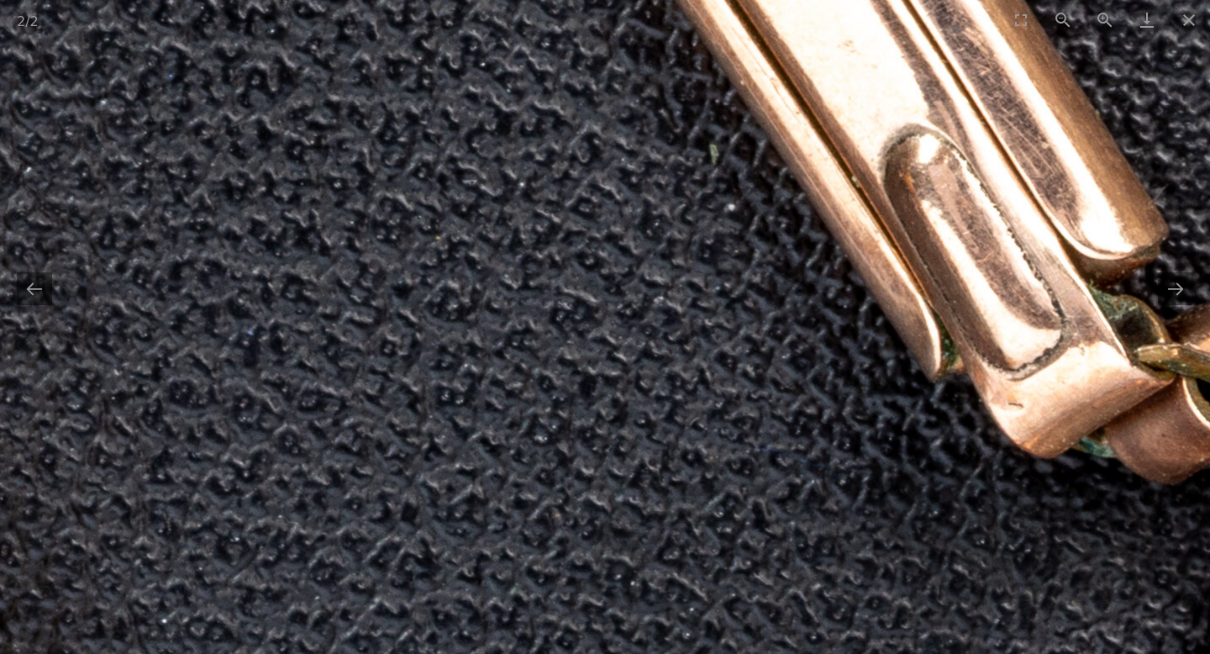
drag, startPoint x: 681, startPoint y: 172, endPoint x: 461, endPoint y: -103, distance: 352.1
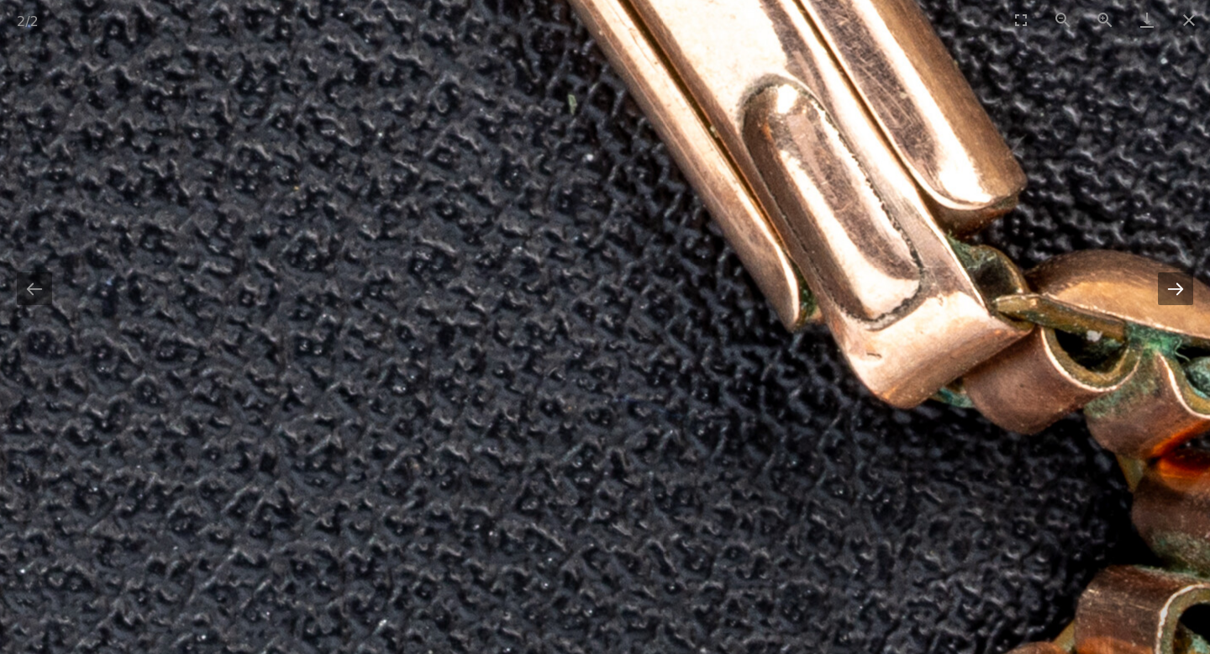
click at [1178, 289] on button "Next slide" at bounding box center [1175, 288] width 35 height 33
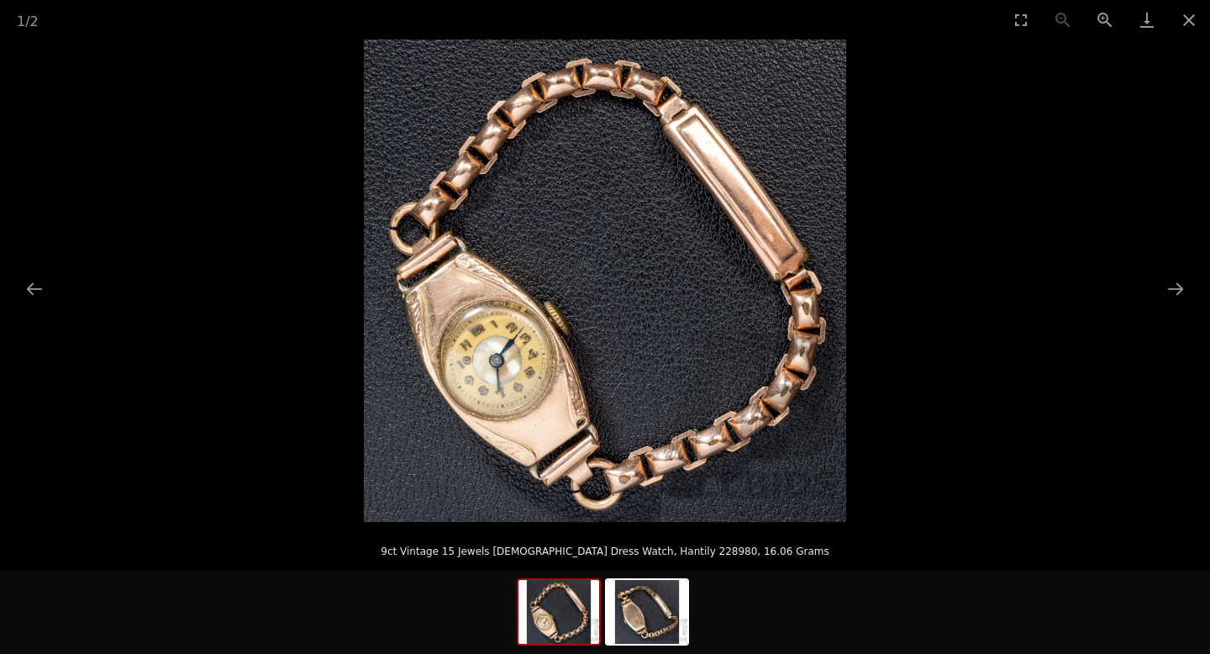
click at [775, 238] on img at bounding box center [605, 280] width 482 height 482
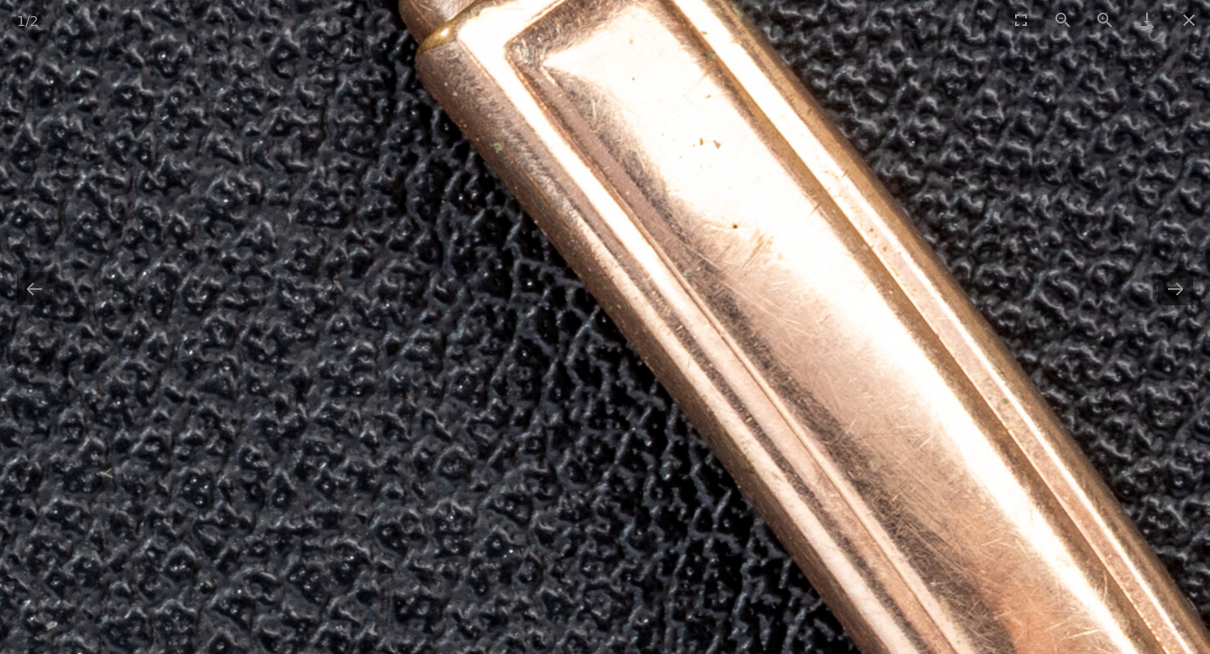
drag, startPoint x: 551, startPoint y: 256, endPoint x: 913, endPoint y: 642, distance: 529.1
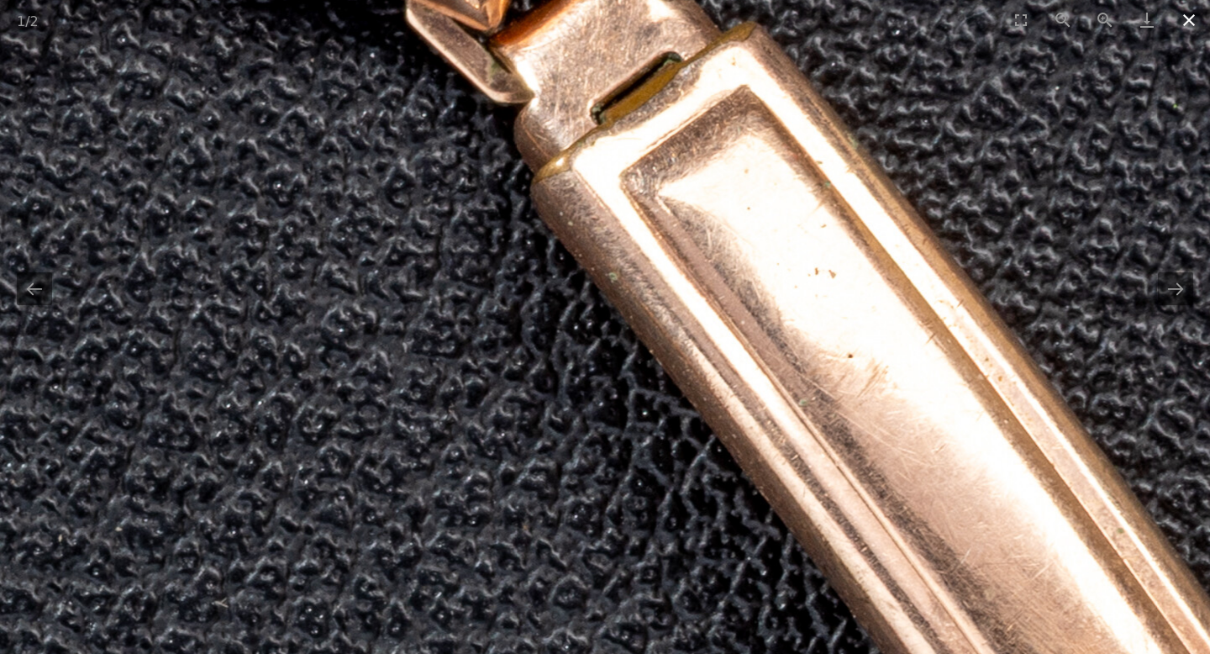
click at [1191, 28] on button "Close gallery" at bounding box center [1189, 19] width 42 height 39
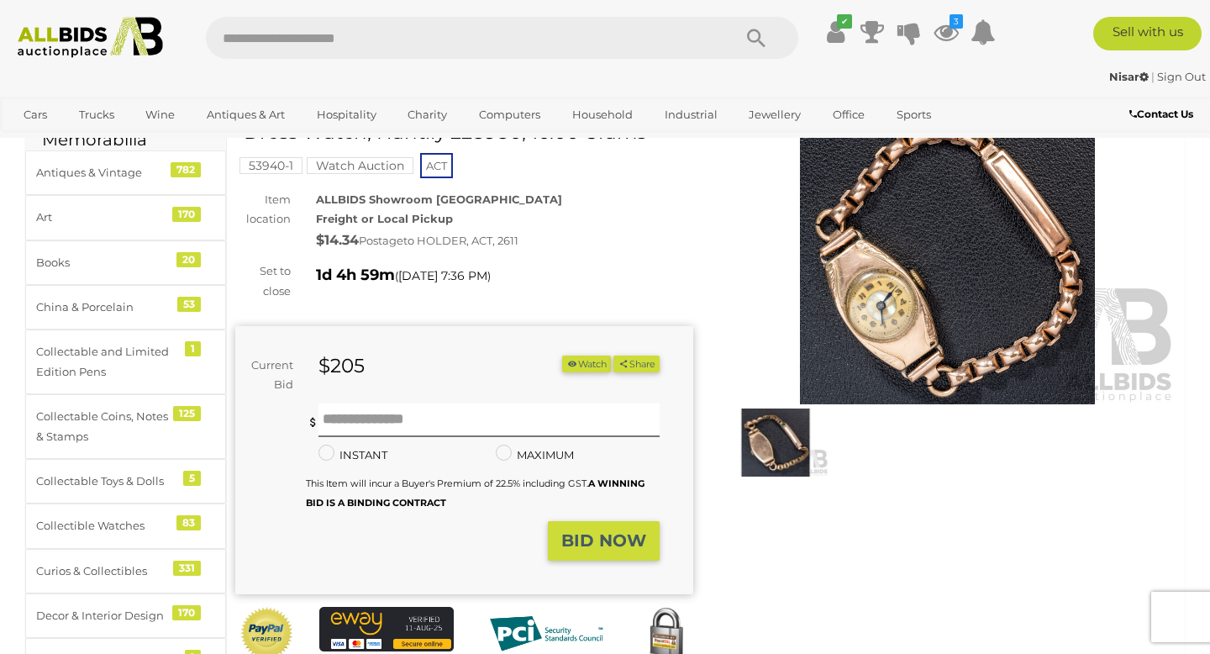
scroll to position [98, 0]
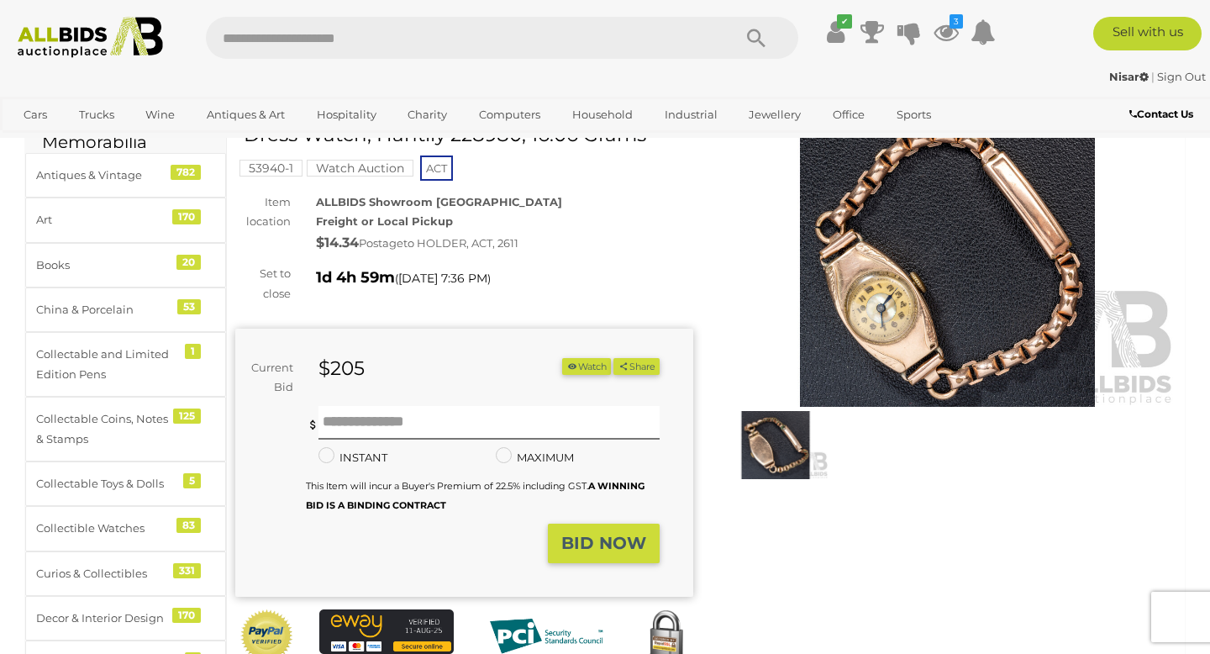
click at [576, 361] on button "Watch" at bounding box center [586, 367] width 49 height 18
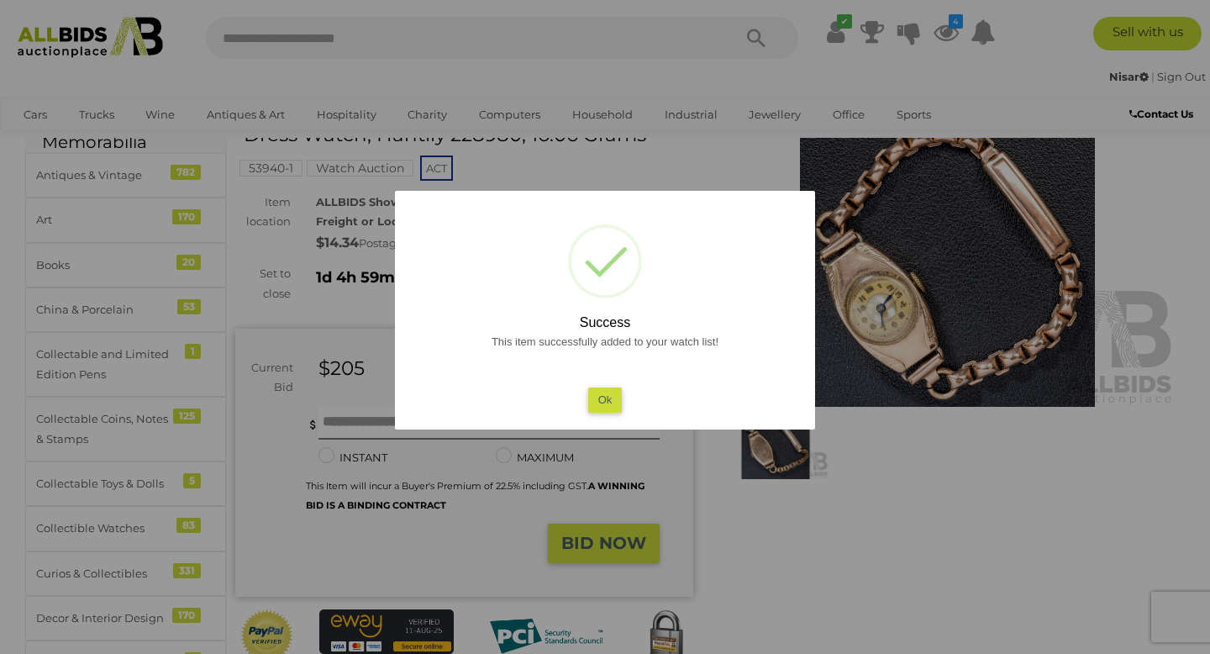
click at [603, 403] on button "Ok" at bounding box center [605, 399] width 34 height 24
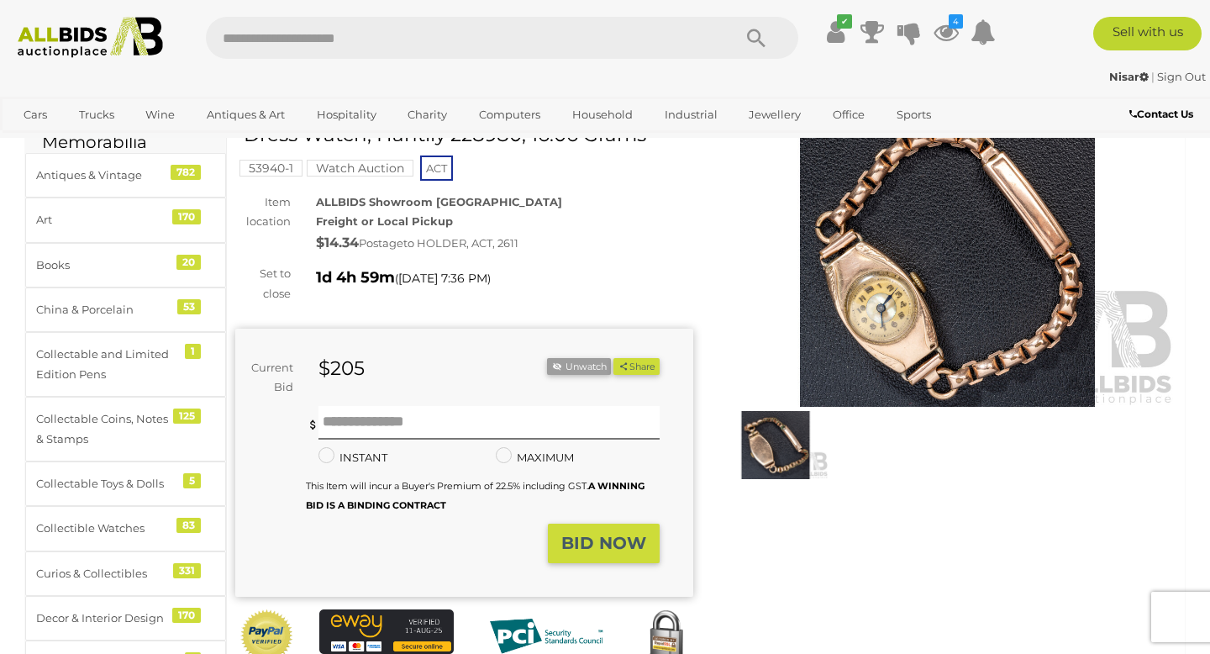
click at [850, 296] on img at bounding box center [947, 259] width 458 height 295
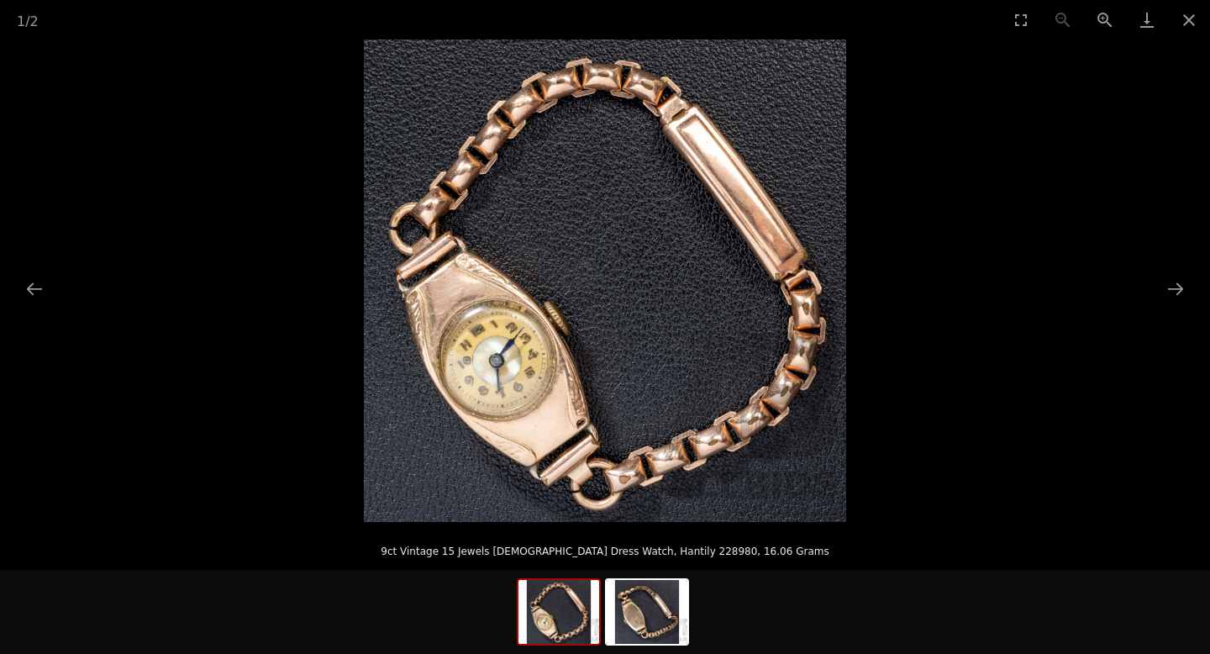
click at [591, 374] on img at bounding box center [605, 280] width 482 height 482
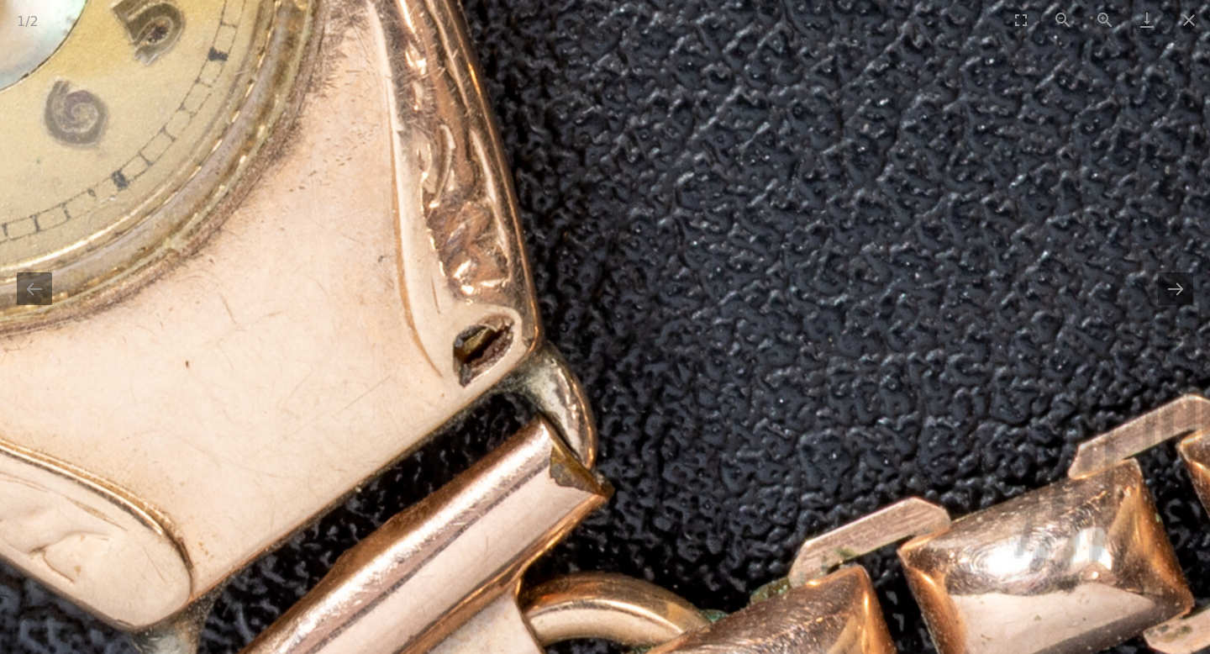
drag, startPoint x: 771, startPoint y: 369, endPoint x: 738, endPoint y: -103, distance: 472.6
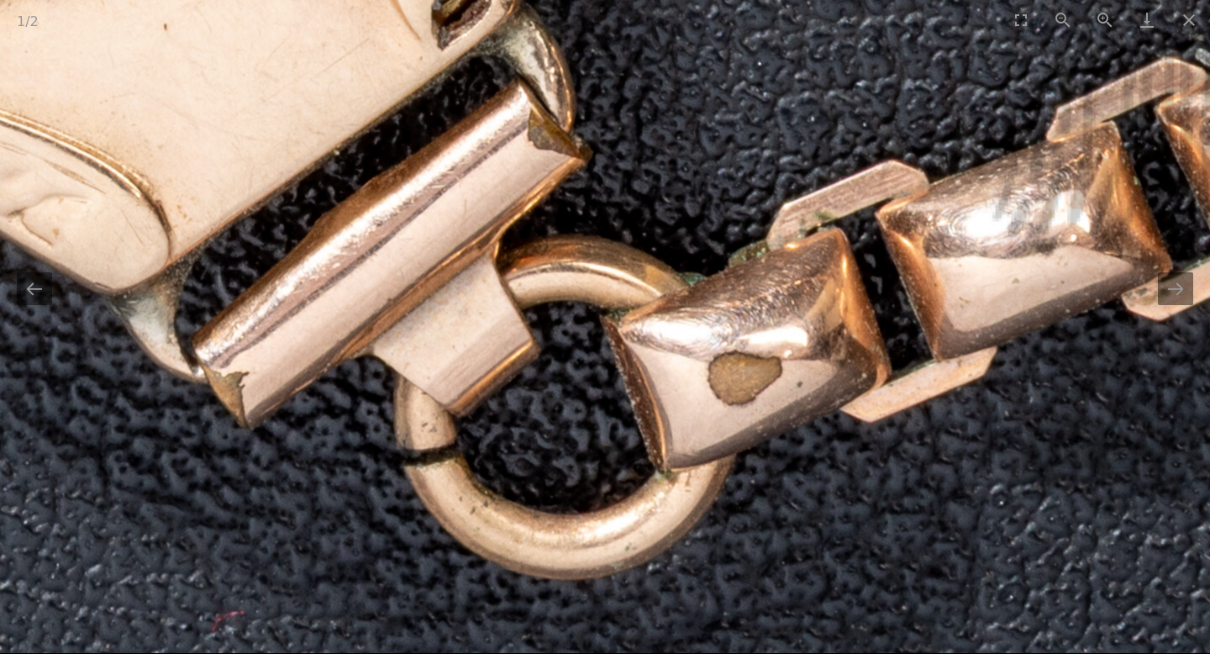
drag, startPoint x: 927, startPoint y: 539, endPoint x: 895, endPoint y: 339, distance: 201.7
click at [1175, 296] on button "Next slide" at bounding box center [1175, 288] width 35 height 33
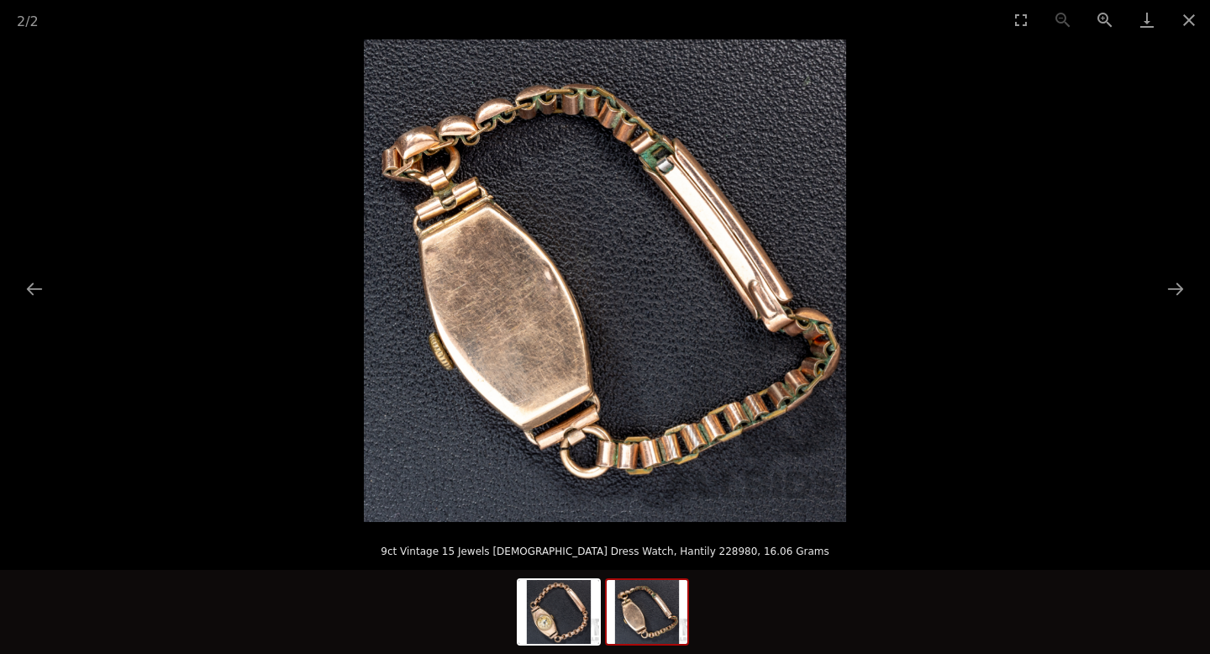
click at [779, 369] on img at bounding box center [605, 280] width 482 height 482
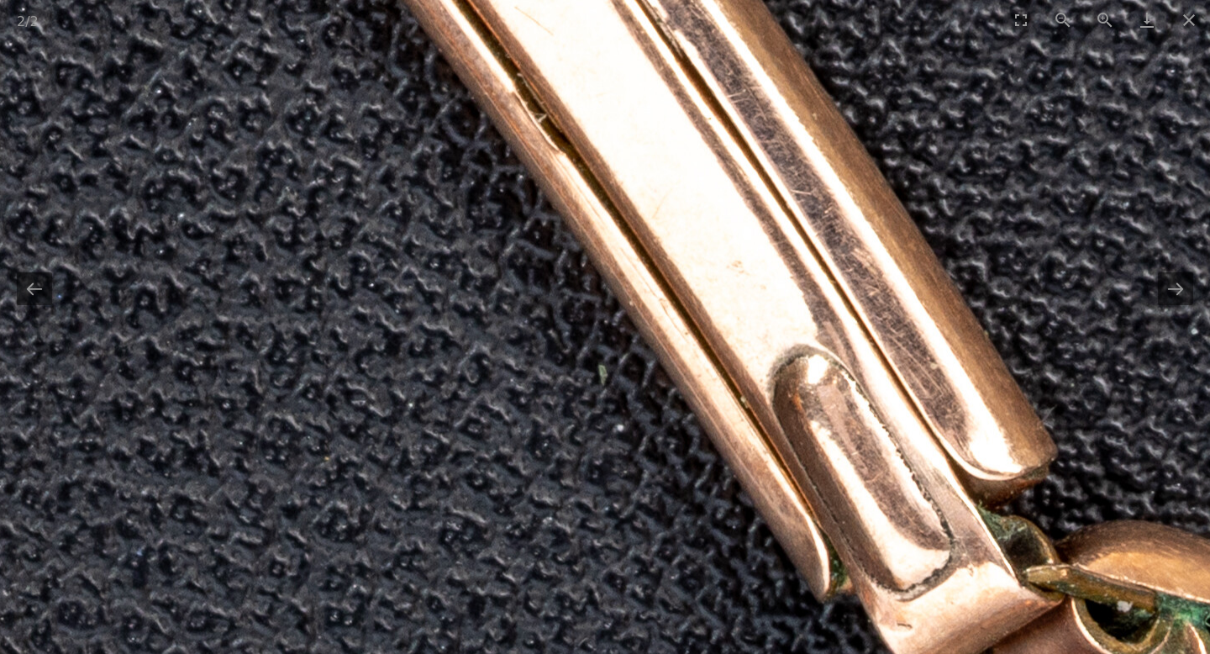
drag, startPoint x: 699, startPoint y: 236, endPoint x: 879, endPoint y: 651, distance: 452.4
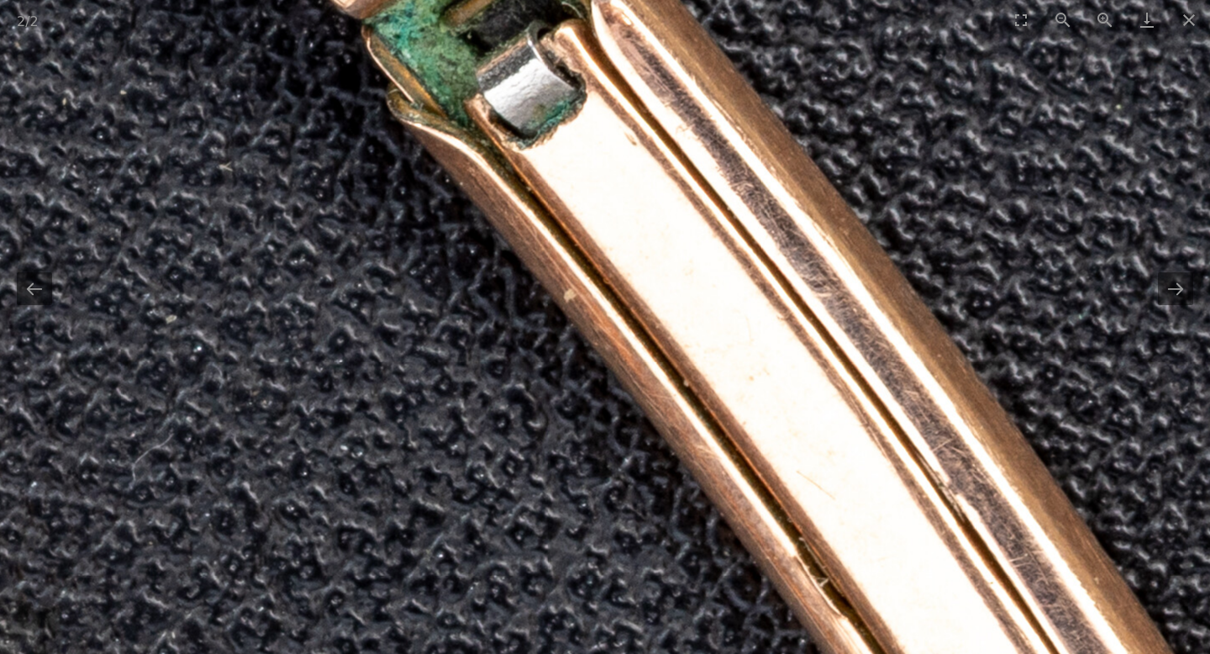
drag, startPoint x: 518, startPoint y: 408, endPoint x: 759, endPoint y: 653, distance: 343.5
click at [759, 653] on div "2 / 2 9ct Vintage 15 Jewels Ladies Dress Watch, Hantily 228980, 16.06 Grams" at bounding box center [605, 327] width 1210 height 654
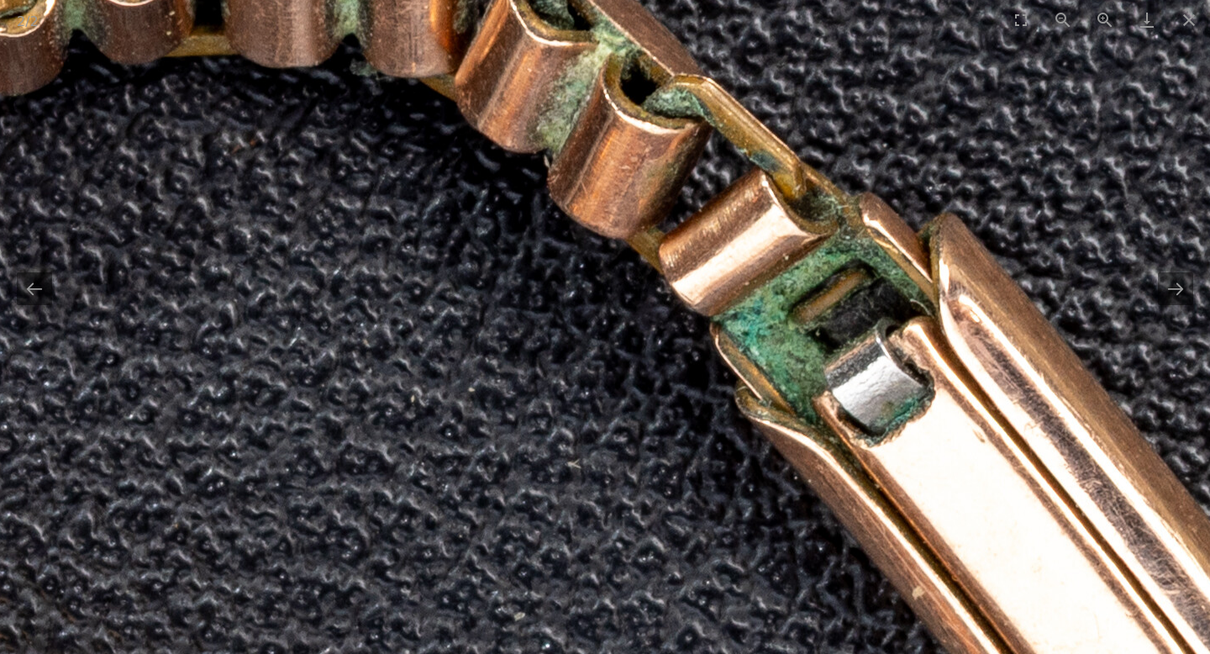
drag, startPoint x: 472, startPoint y: 420, endPoint x: 761, endPoint y: 650, distance: 368.9
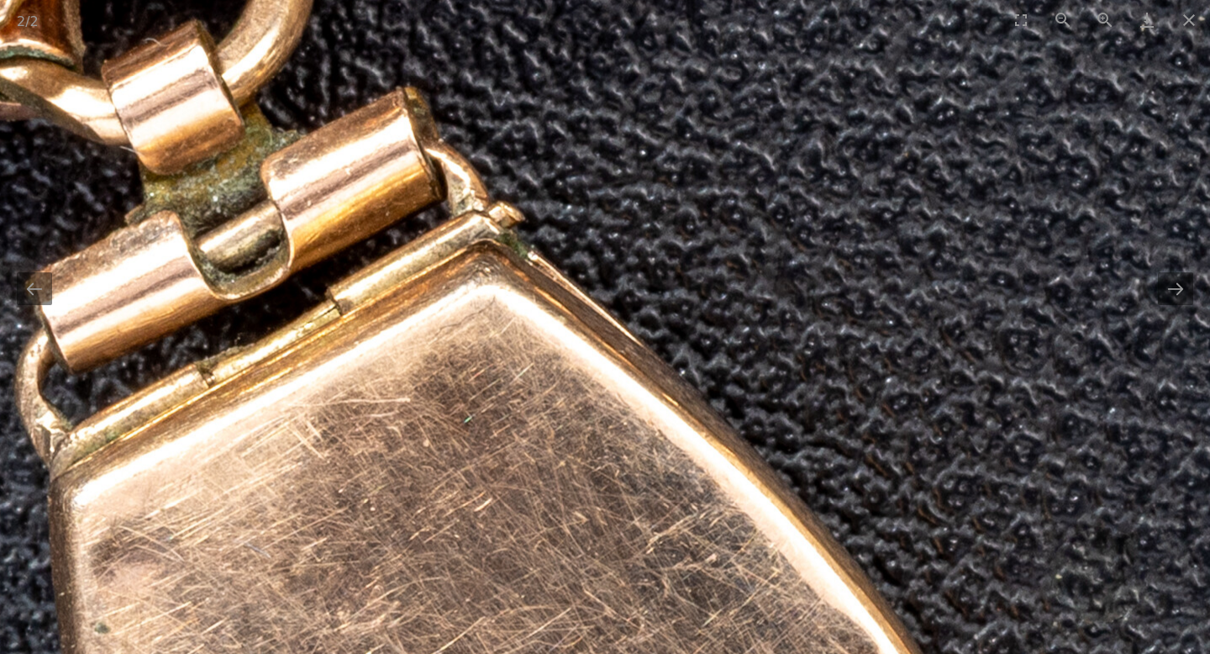
drag, startPoint x: 264, startPoint y: 401, endPoint x: 708, endPoint y: 39, distance: 572.8
click at [708, 39] on div "2 / 2 9ct Vintage 15 Jewels Ladies Dress Watch, Hantily 228980, 16.06 Grams" at bounding box center [605, 327] width 1210 height 654
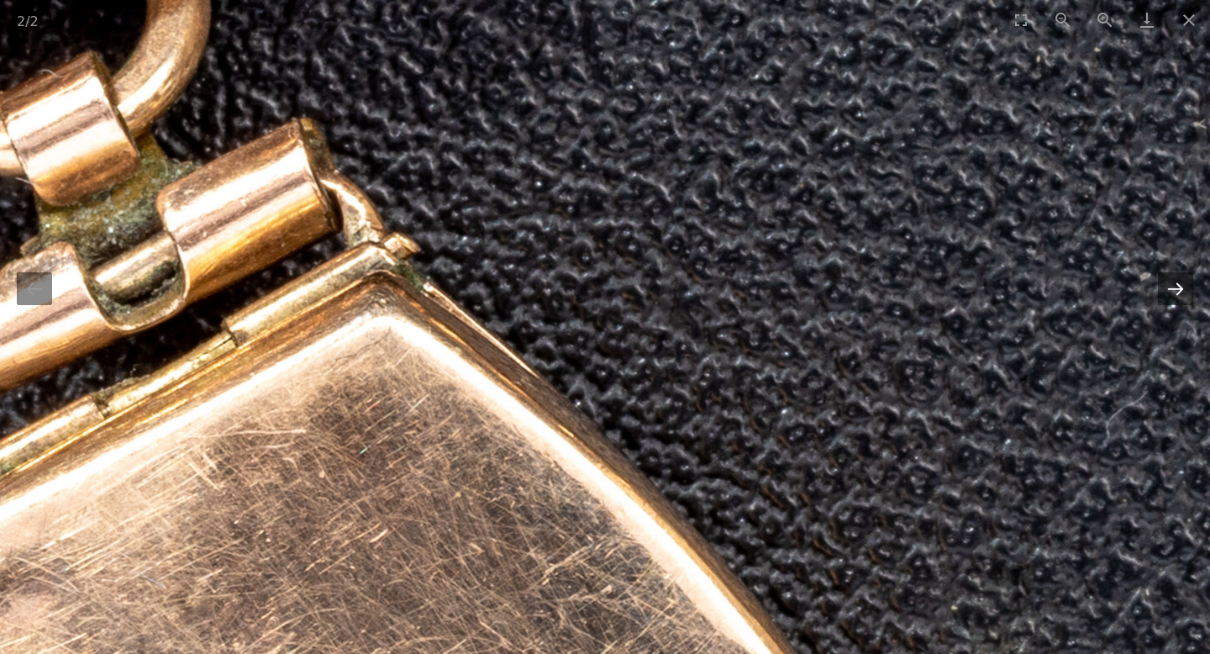
click at [1169, 292] on button "Next slide" at bounding box center [1175, 288] width 35 height 33
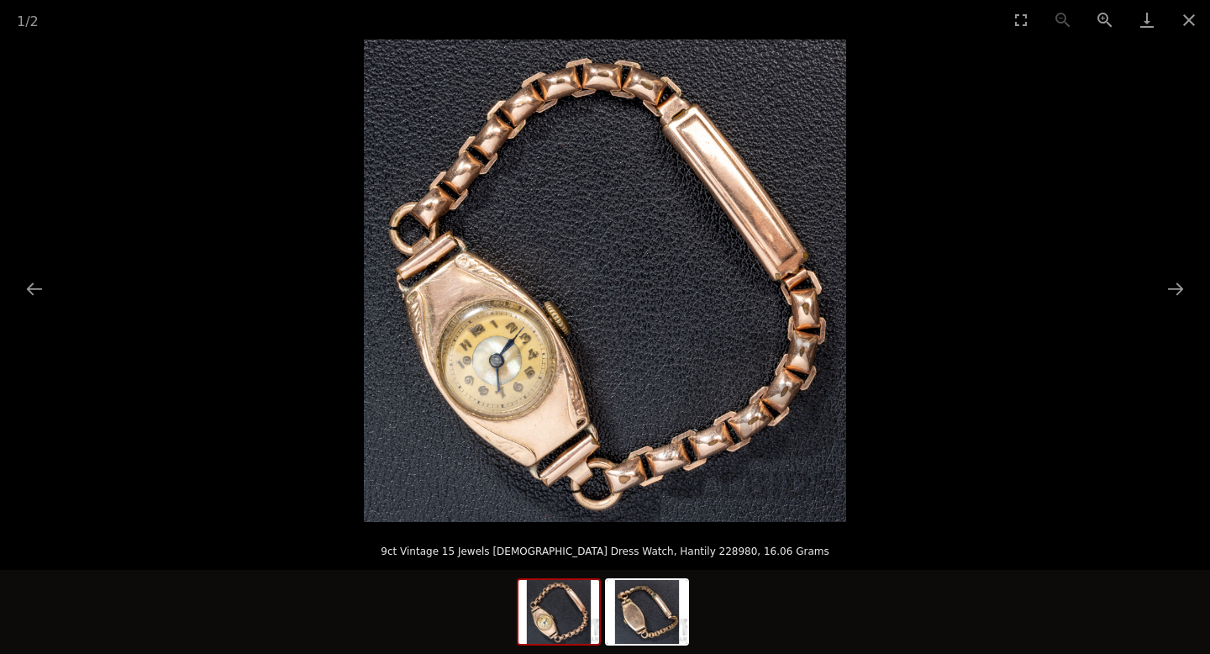
click at [700, 411] on img at bounding box center [605, 280] width 482 height 482
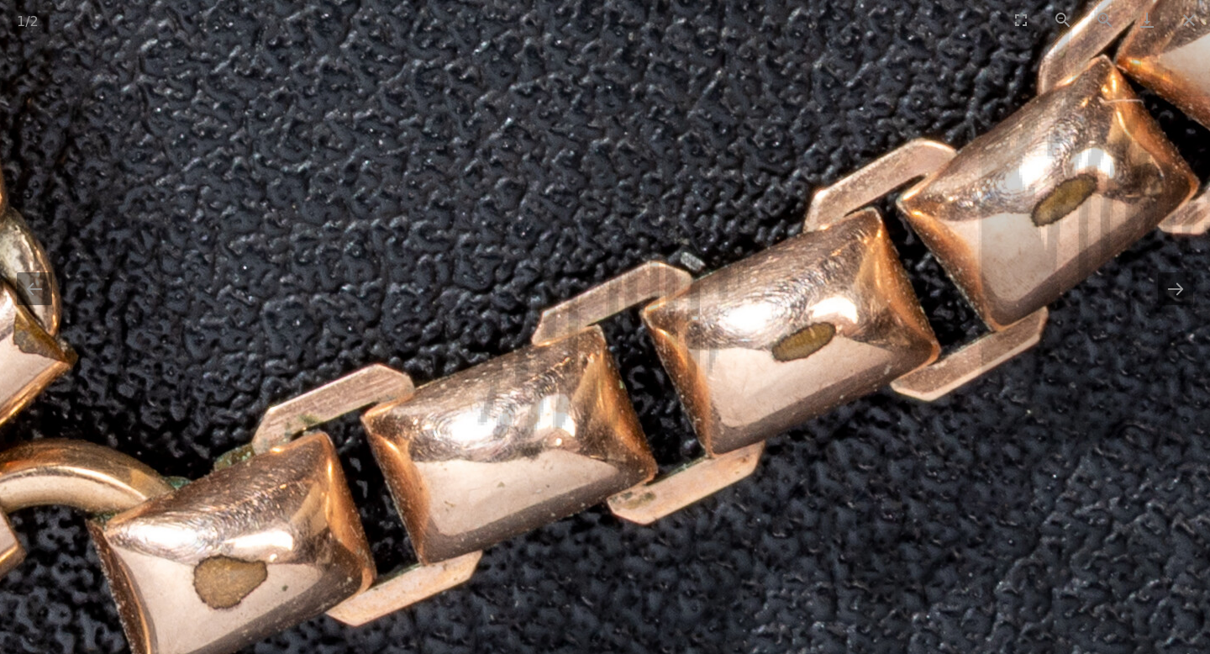
drag, startPoint x: 553, startPoint y: 464, endPoint x: 571, endPoint y: 61, distance: 402.9
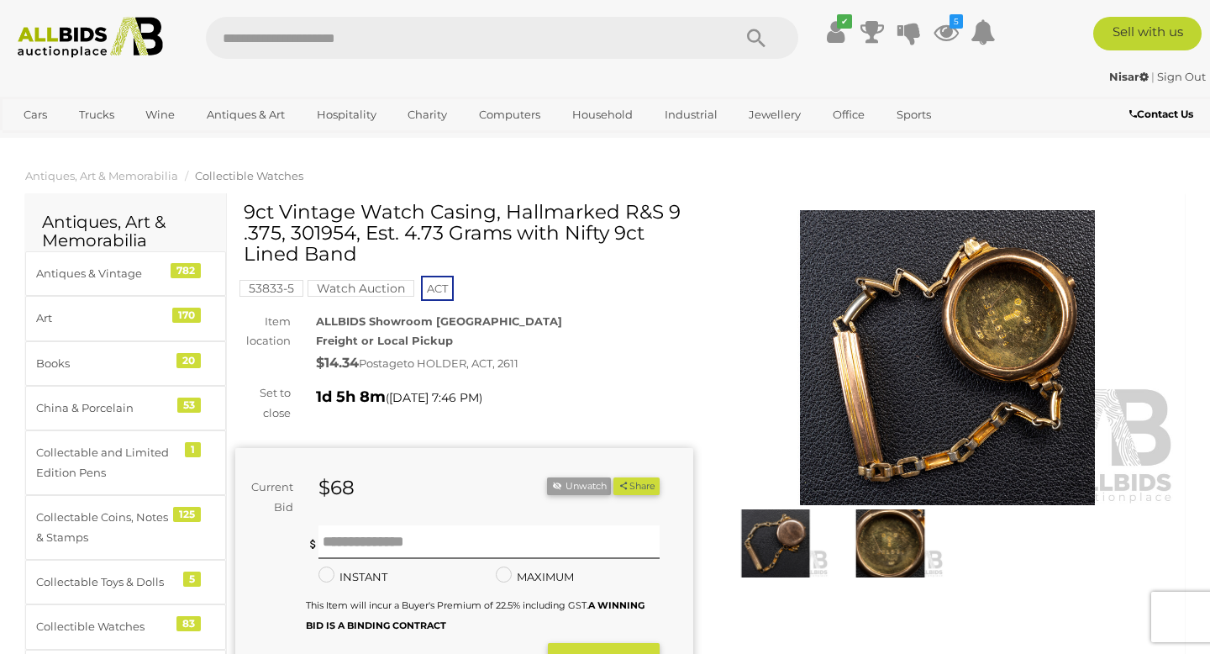
click at [886, 413] on img at bounding box center [947, 357] width 458 height 295
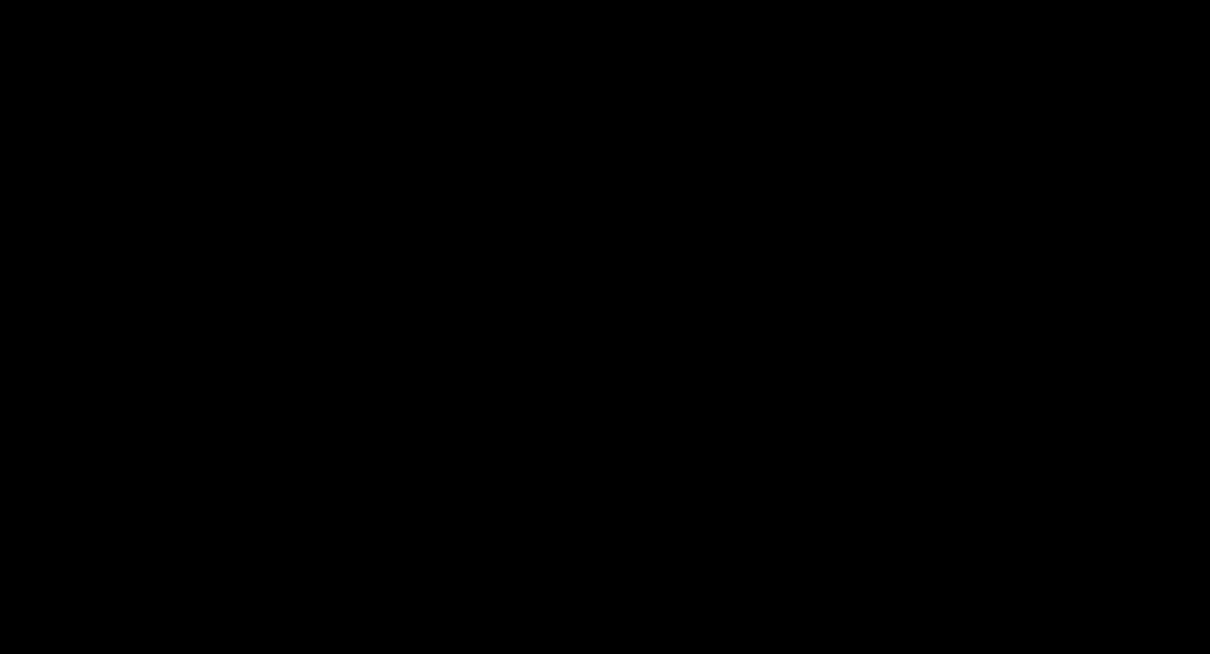
click at [886, 413] on div at bounding box center [605, 280] width 1210 height 482
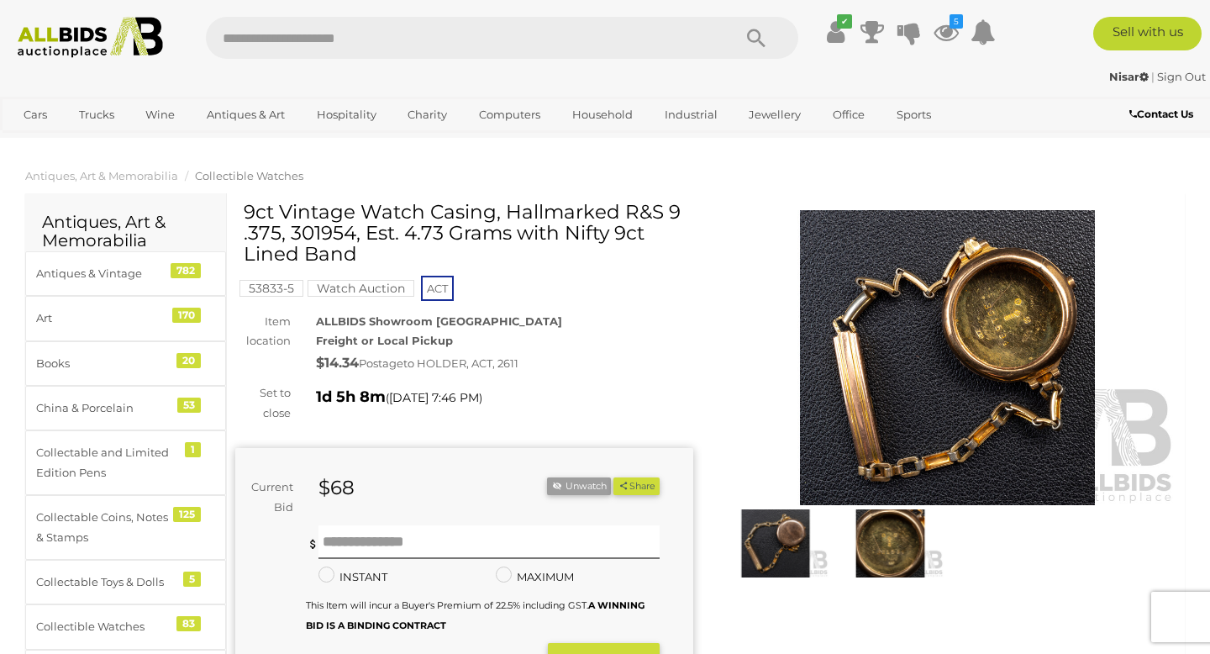
click at [979, 374] on img at bounding box center [947, 357] width 458 height 295
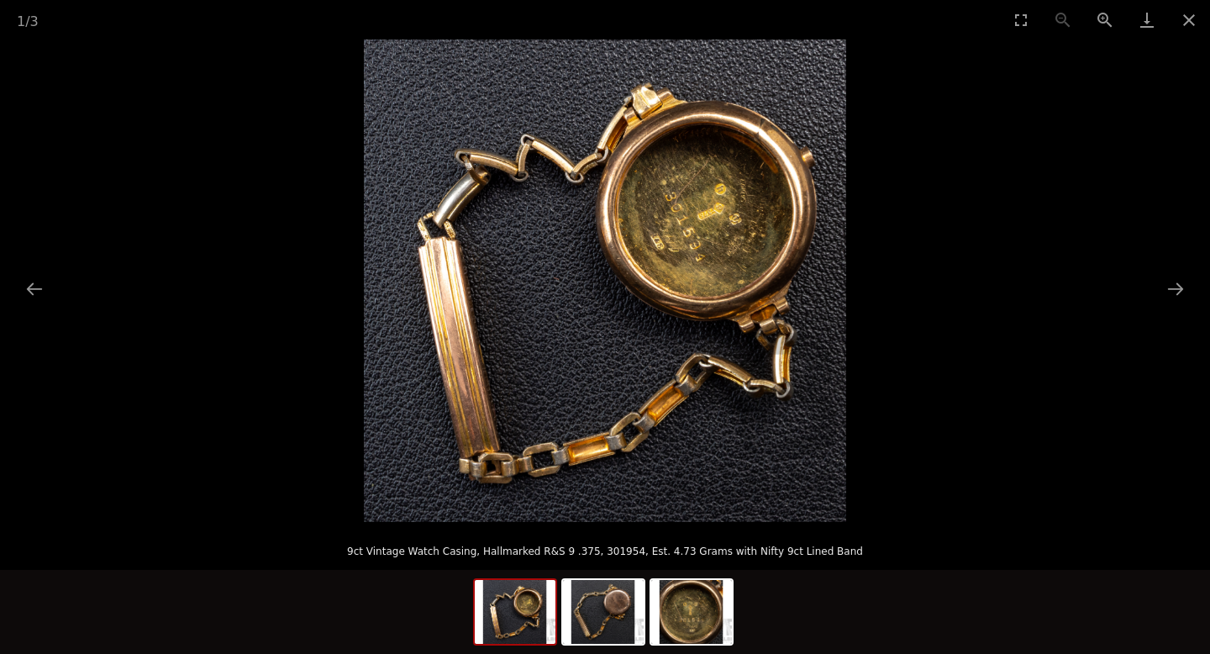
click at [613, 264] on img at bounding box center [605, 280] width 482 height 482
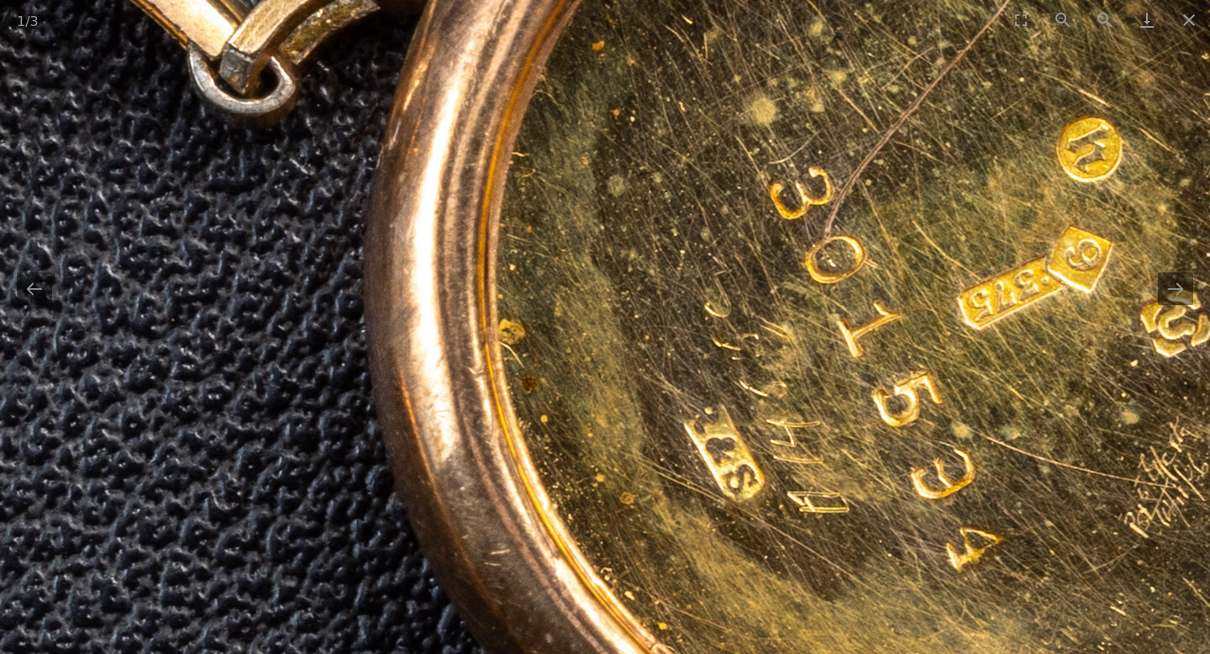
drag, startPoint x: 887, startPoint y: 235, endPoint x: 738, endPoint y: 445, distance: 256.7
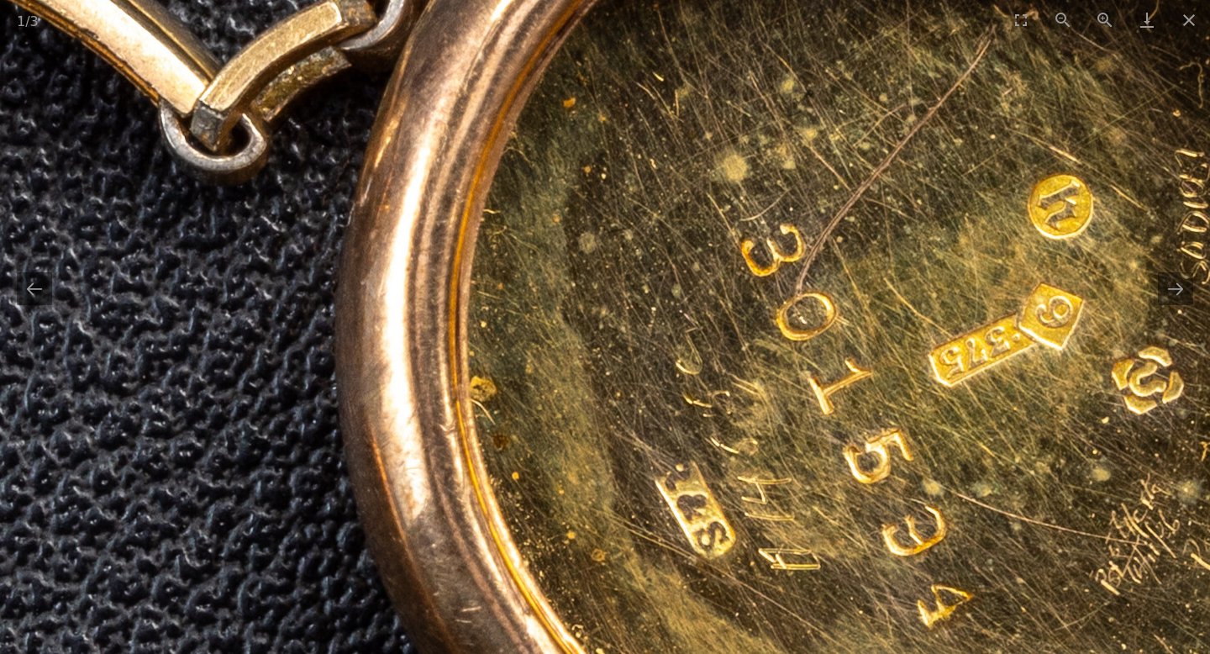
drag, startPoint x: 738, startPoint y: 445, endPoint x: 715, endPoint y: 607, distance: 163.8
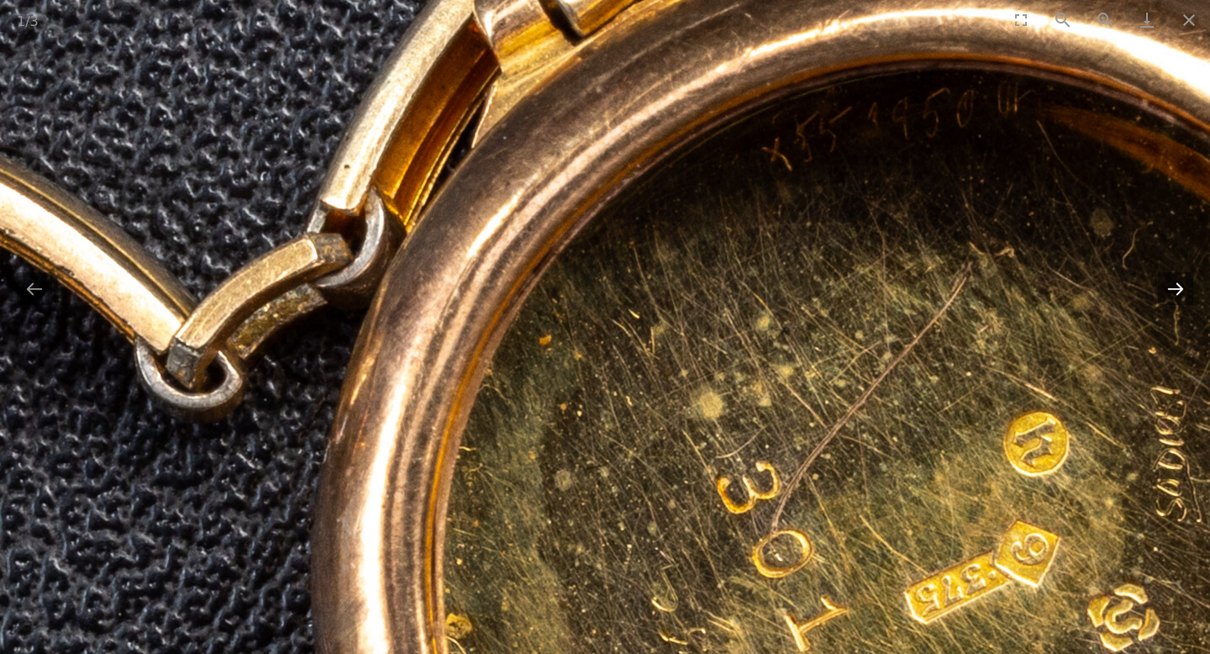
click at [1182, 293] on button "Next slide" at bounding box center [1175, 288] width 35 height 33
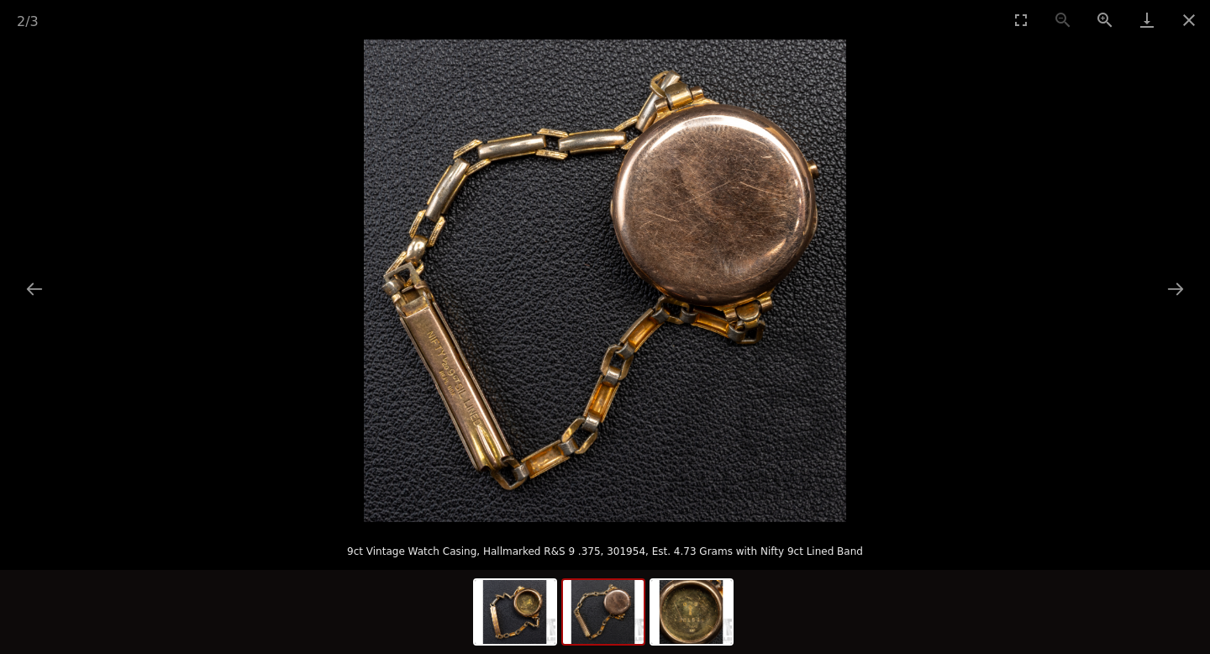
click at [450, 391] on img at bounding box center [605, 280] width 482 height 482
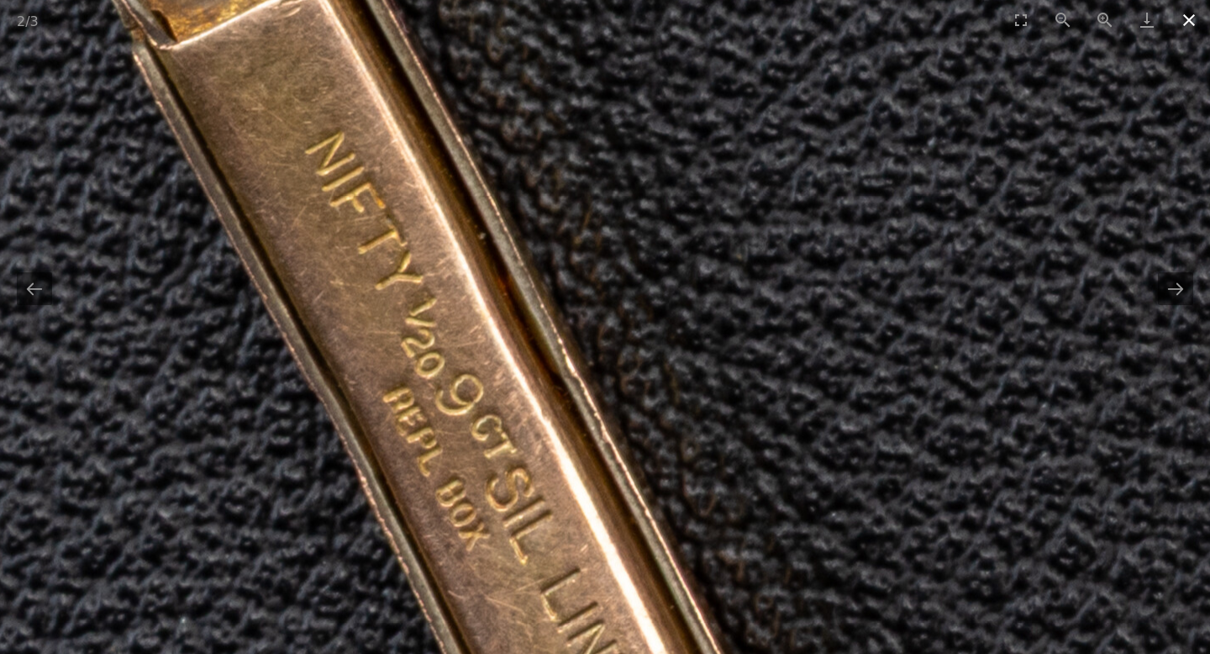
click at [1192, 30] on button "Close gallery" at bounding box center [1189, 19] width 42 height 39
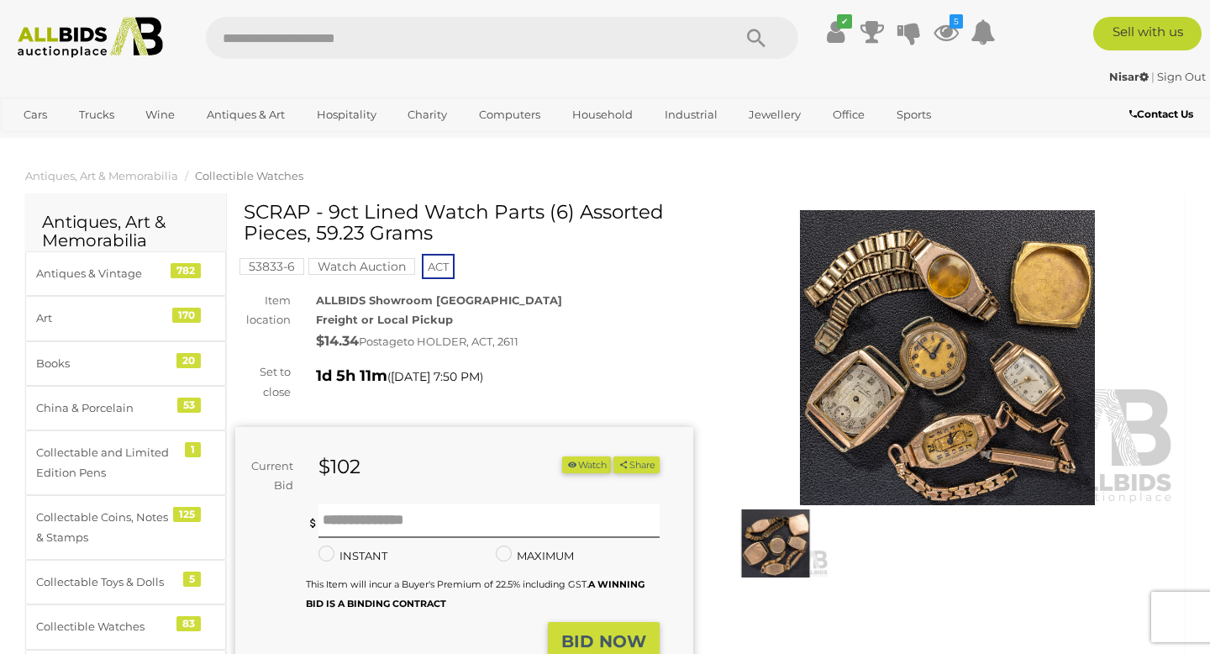
click at [890, 266] on img at bounding box center [947, 357] width 458 height 295
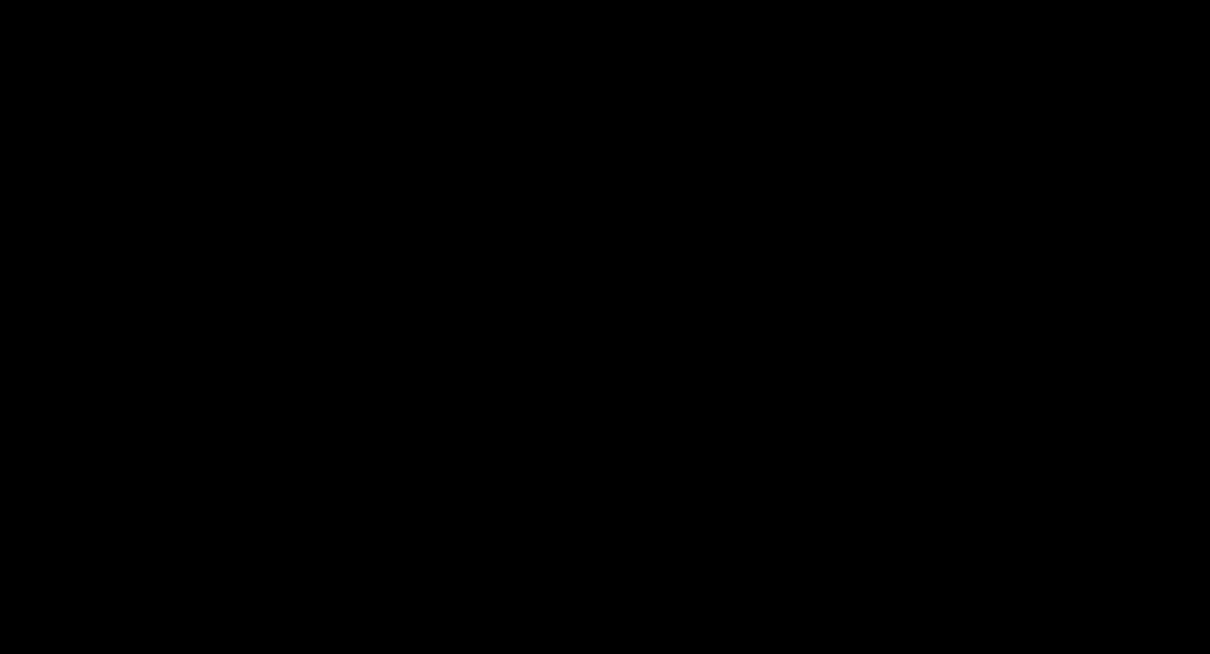
click at [890, 266] on picture at bounding box center [605, 281] width 605 height 241
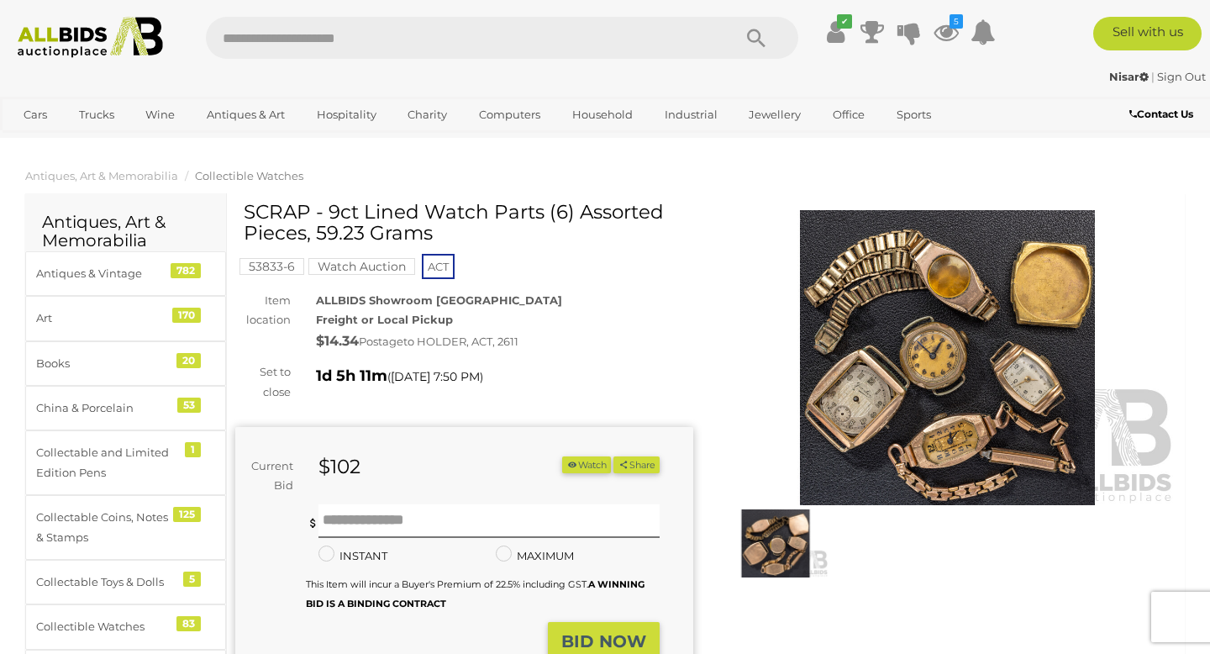
click at [913, 345] on img at bounding box center [947, 357] width 458 height 295
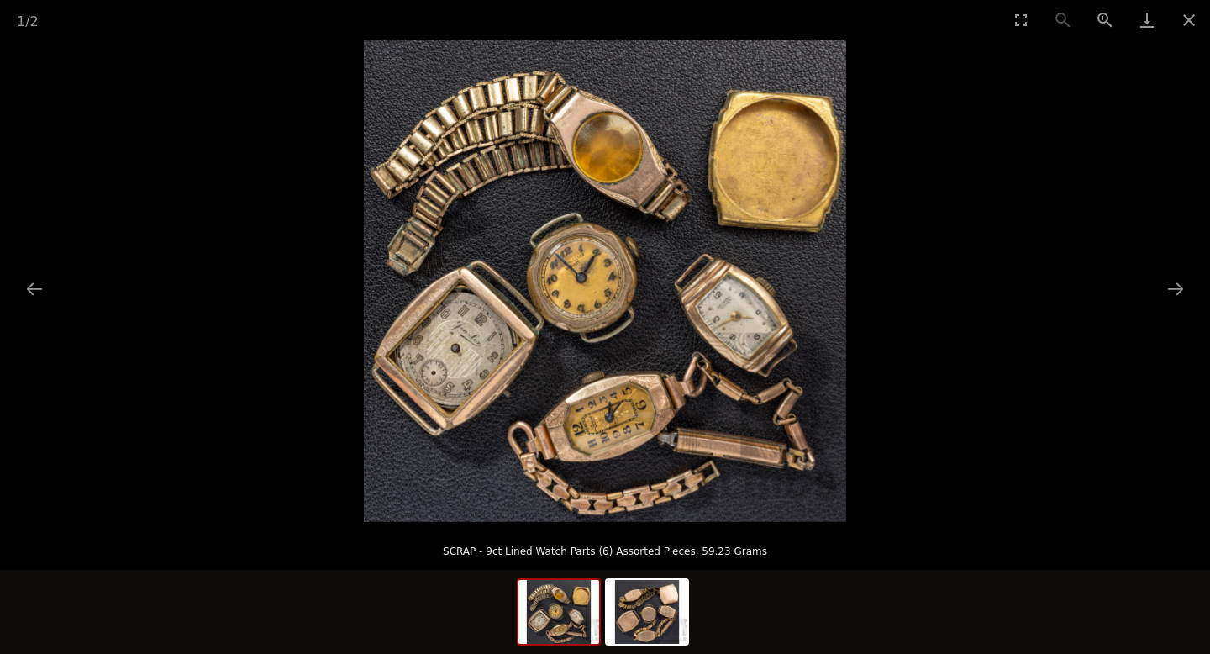
click at [685, 341] on img at bounding box center [605, 280] width 482 height 482
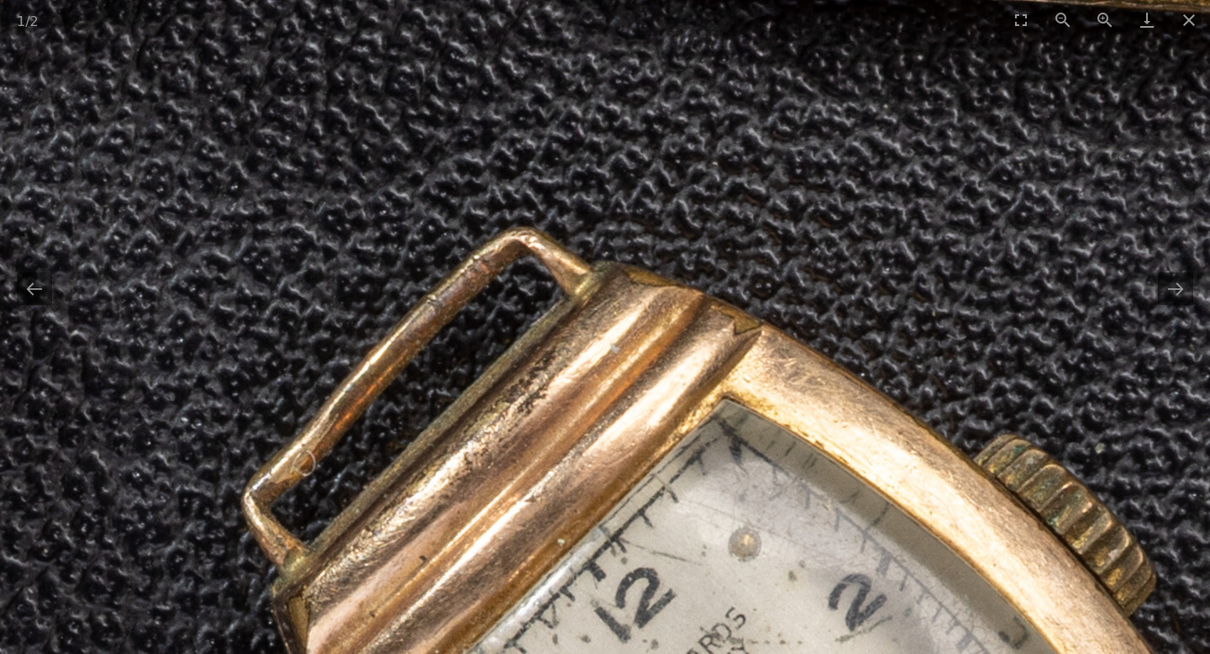
drag, startPoint x: 796, startPoint y: 155, endPoint x: 218, endPoint y: 653, distance: 762.7
click at [221, 653] on div "1 / 2 SCRAP - 9ct Lined Watch Parts (6) Assorted Pieces, 59.23 Grams" at bounding box center [605, 327] width 1210 height 654
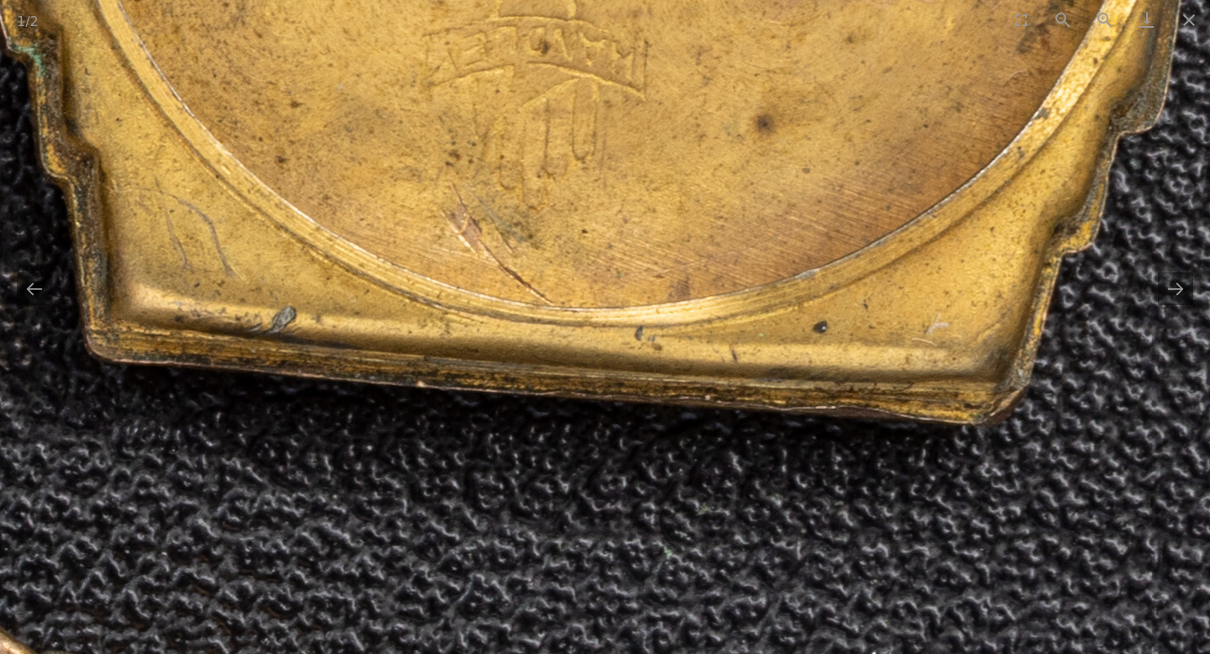
drag, startPoint x: 409, startPoint y: 534, endPoint x: 466, endPoint y: 653, distance: 131.9
click at [466, 653] on div "1 / 2 SCRAP - 9ct Lined Watch Parts (6) Assorted Pieces, 59.23 Grams" at bounding box center [605, 327] width 1210 height 654
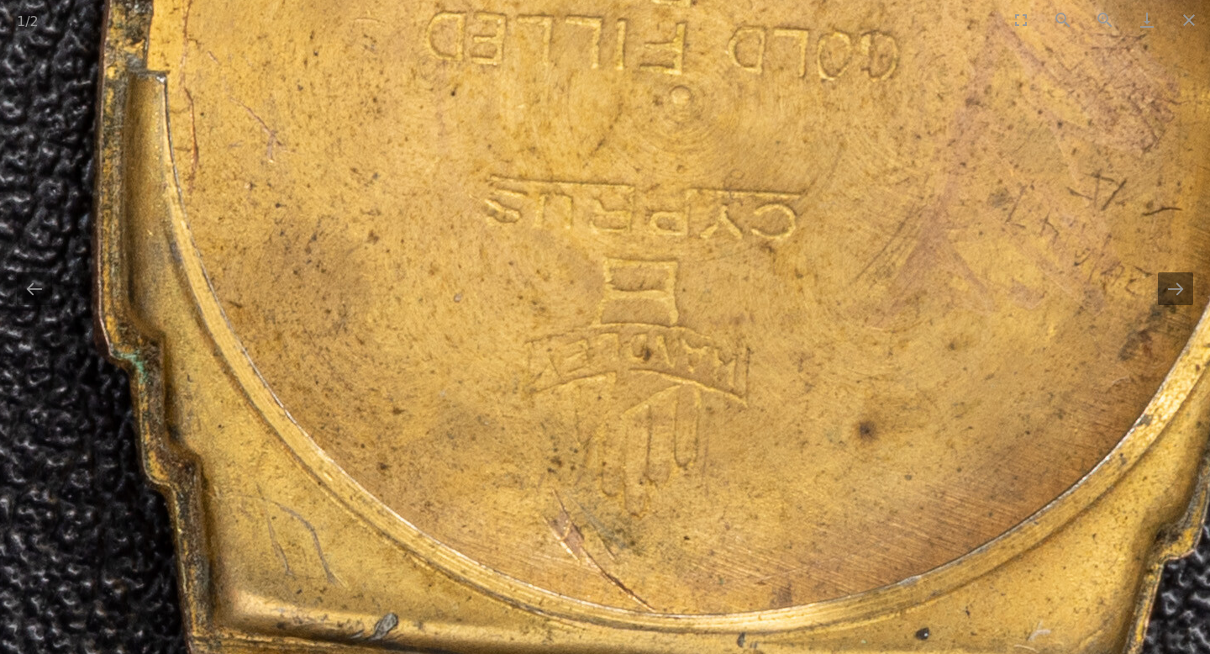
drag, startPoint x: 467, startPoint y: 367, endPoint x: 538, endPoint y: 653, distance: 294.3
click at [538, 653] on div "1 / 2 SCRAP - 9ct Lined Watch Parts (6) Assorted Pieces, 59.23 Grams" at bounding box center [605, 327] width 1210 height 654
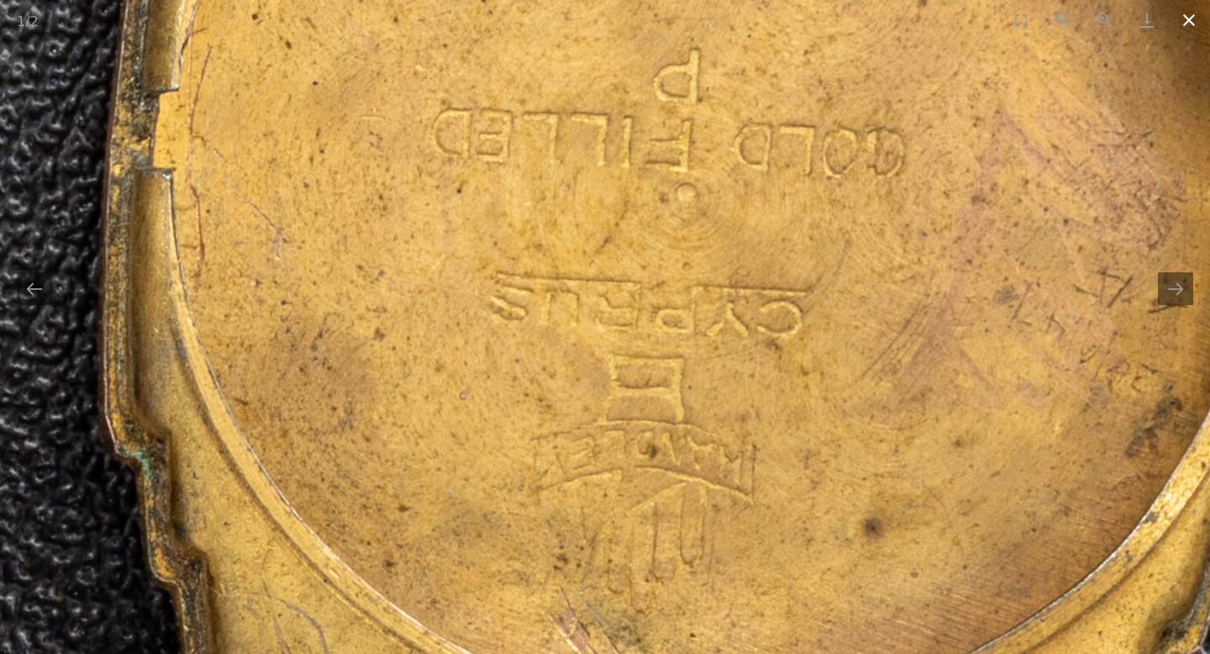
click at [1192, 24] on button "Close gallery" at bounding box center [1189, 19] width 42 height 39
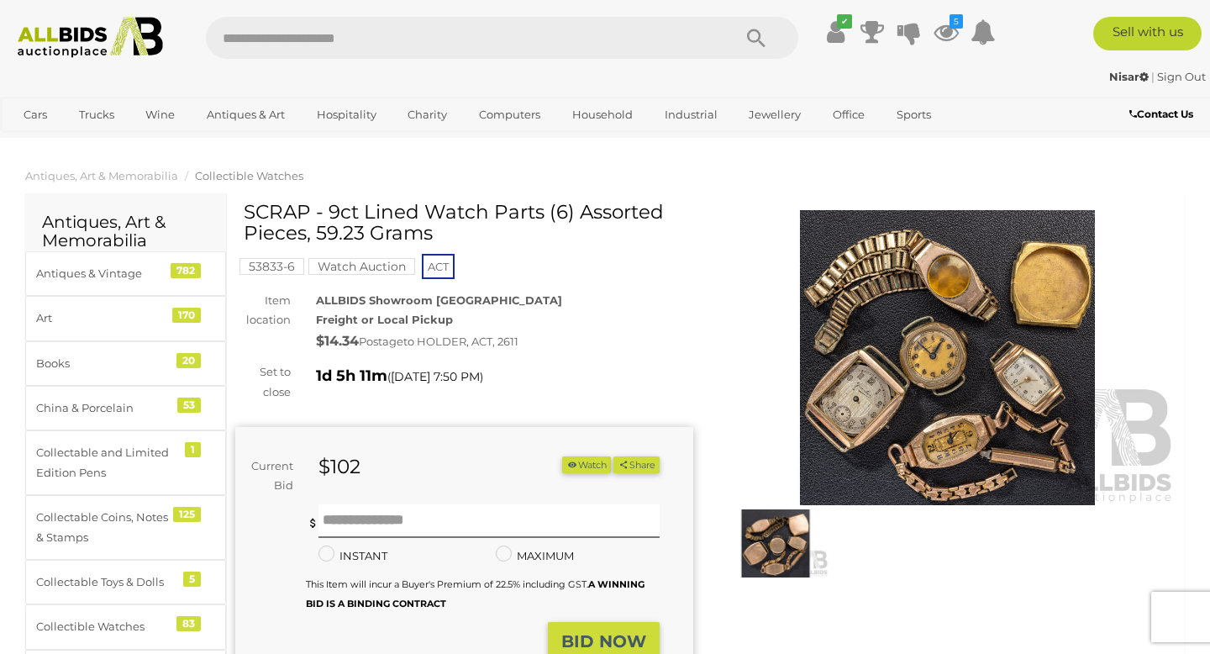
click at [784, 540] on img at bounding box center [776, 543] width 106 height 68
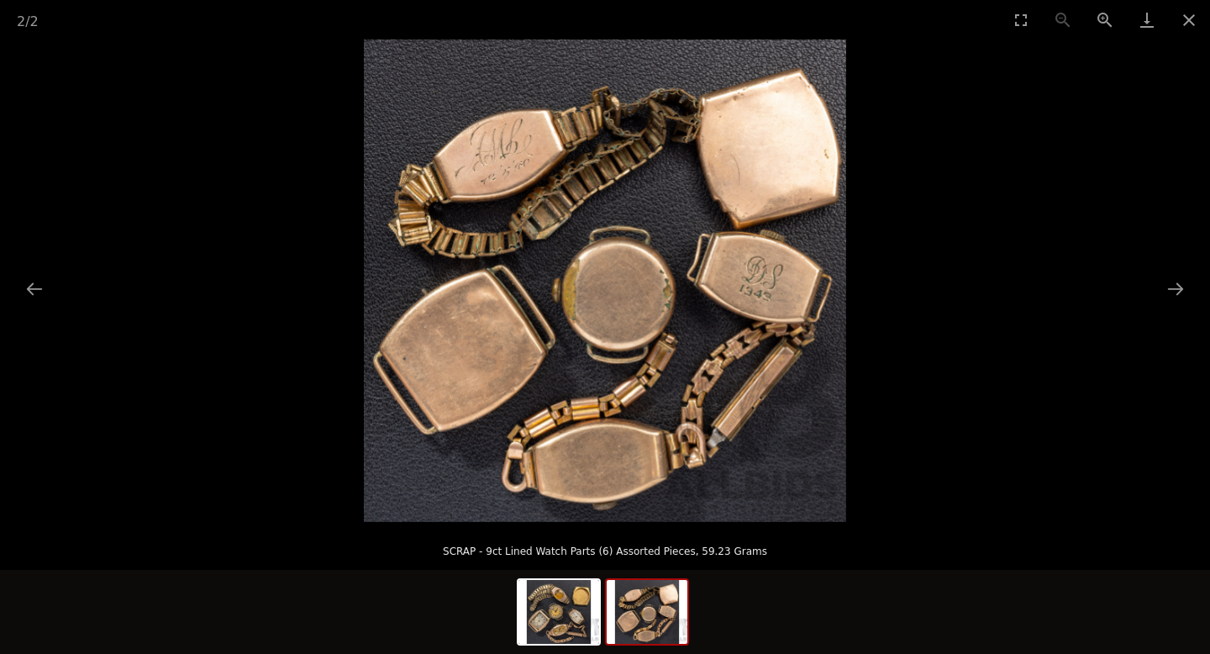
click at [608, 327] on img at bounding box center [605, 280] width 482 height 482
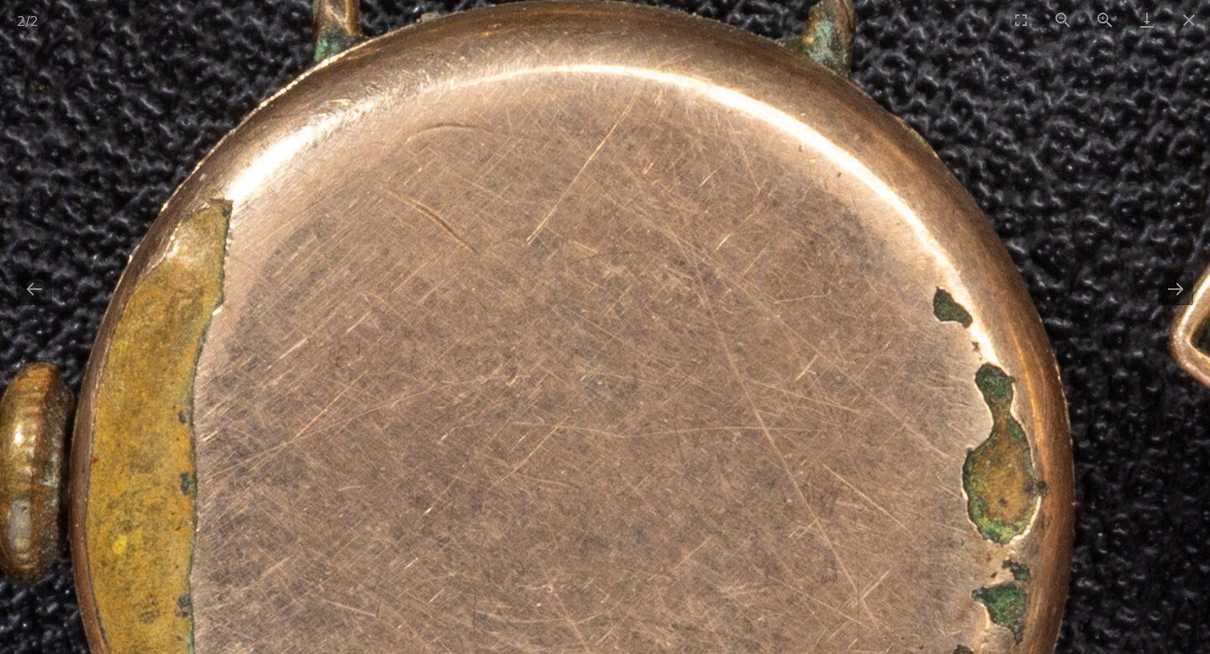
drag, startPoint x: 840, startPoint y: 97, endPoint x: 495, endPoint y: 653, distance: 653.6
click at [495, 653] on div "2 / 2 SCRAP - 9ct Lined Watch Parts (6) Assorted Pieces, 59.23 Grams" at bounding box center [605, 327] width 1210 height 654
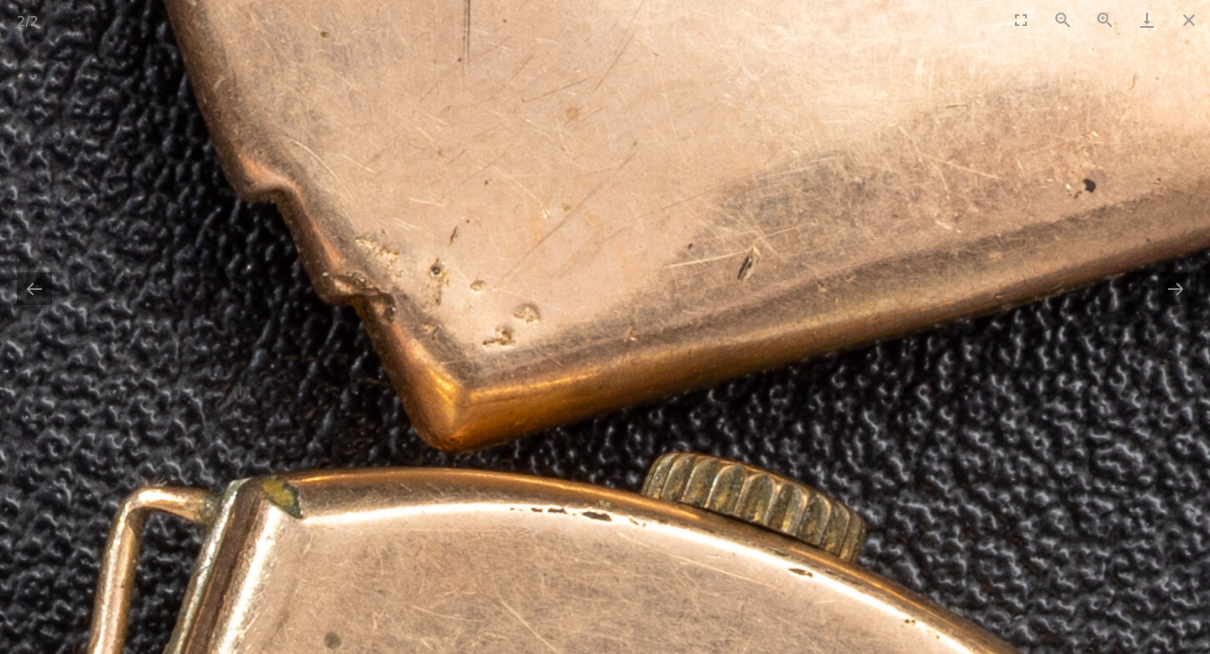
drag, startPoint x: 1069, startPoint y: 337, endPoint x: 308, endPoint y: 108, distance: 794.9
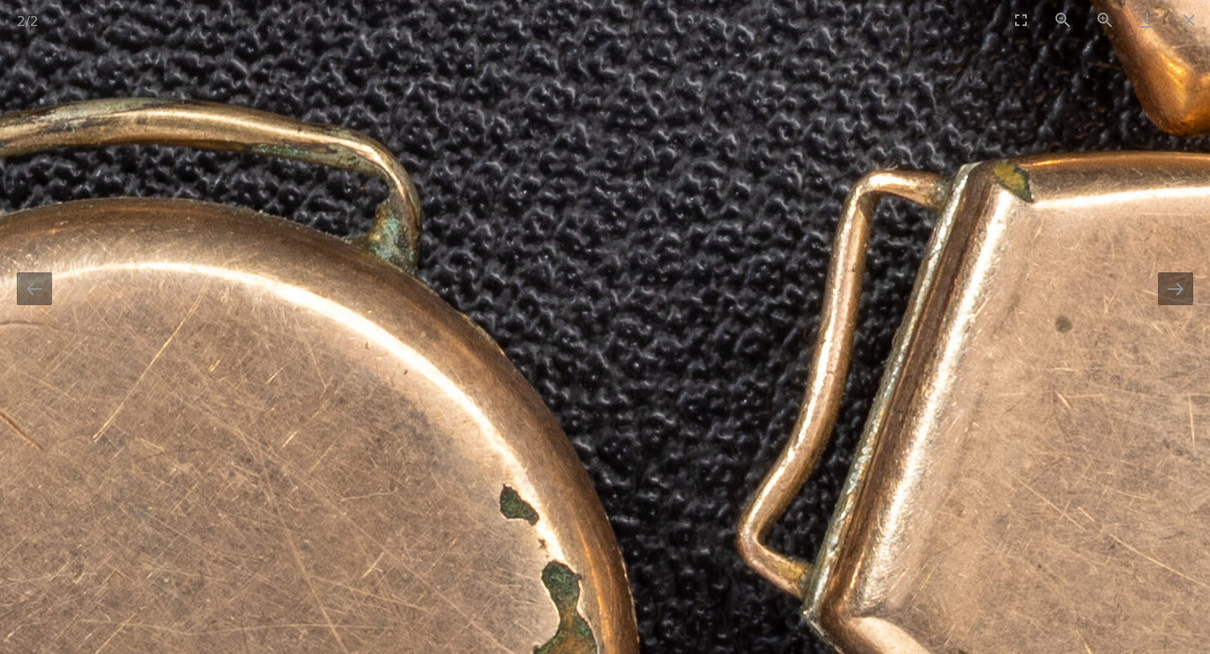
click at [1079, 87] on img at bounding box center [20, 584] width 4230 height 4230
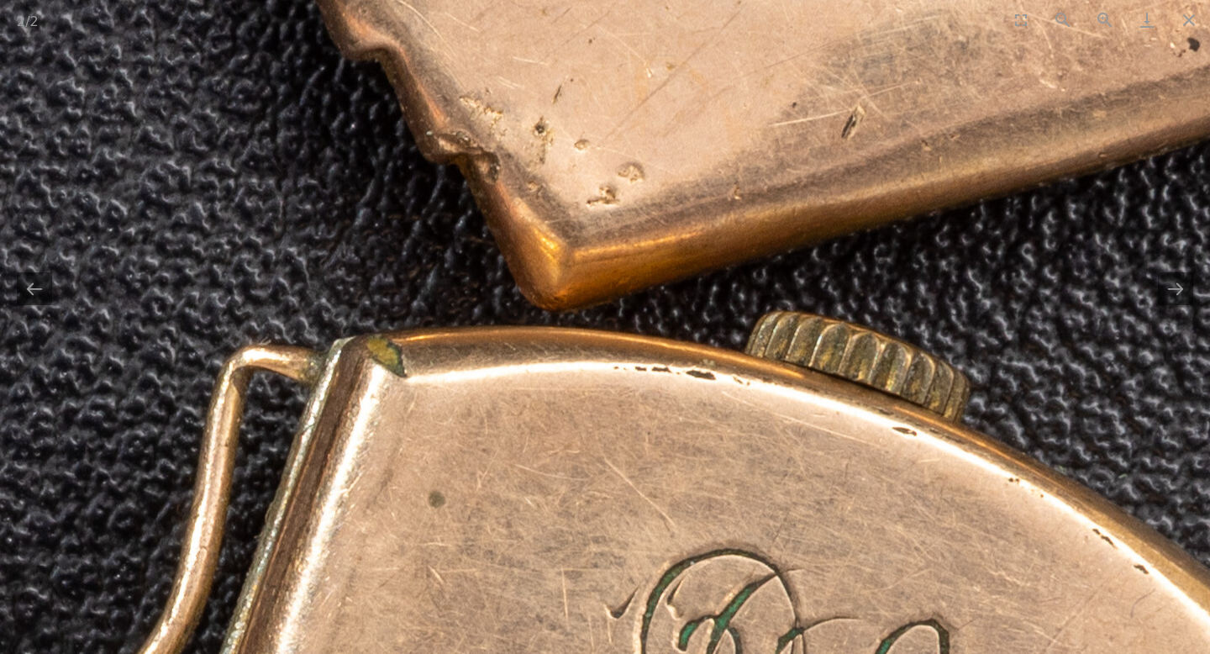
drag, startPoint x: 350, startPoint y: 455, endPoint x: 717, endPoint y: 340, distance: 384.9
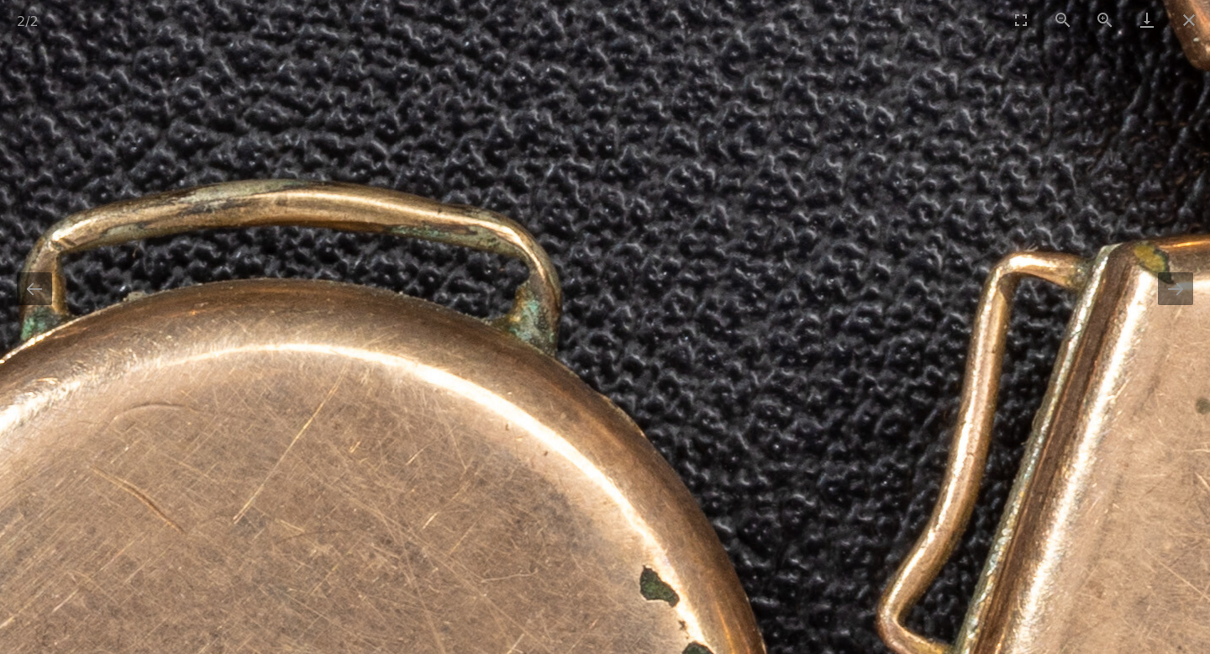
drag, startPoint x: 293, startPoint y: 521, endPoint x: 329, endPoint y: 399, distance: 126.9
click at [325, 408] on img at bounding box center [160, 665] width 4230 height 4230
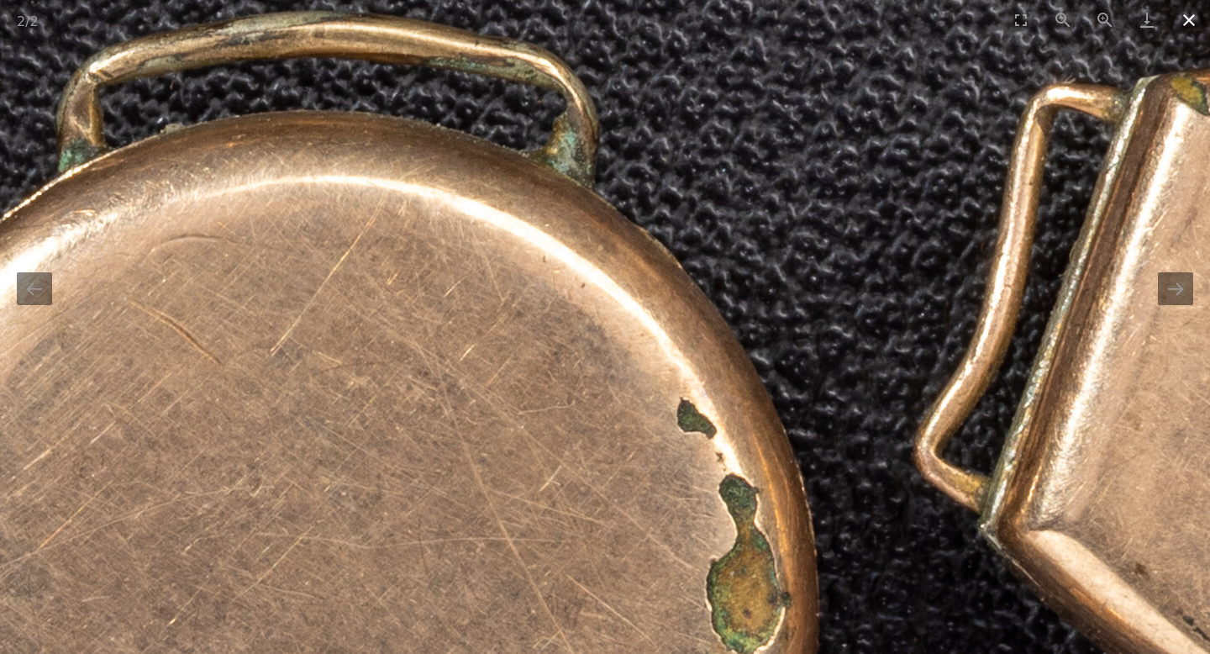
click at [1196, 29] on button "Close gallery" at bounding box center [1189, 19] width 42 height 39
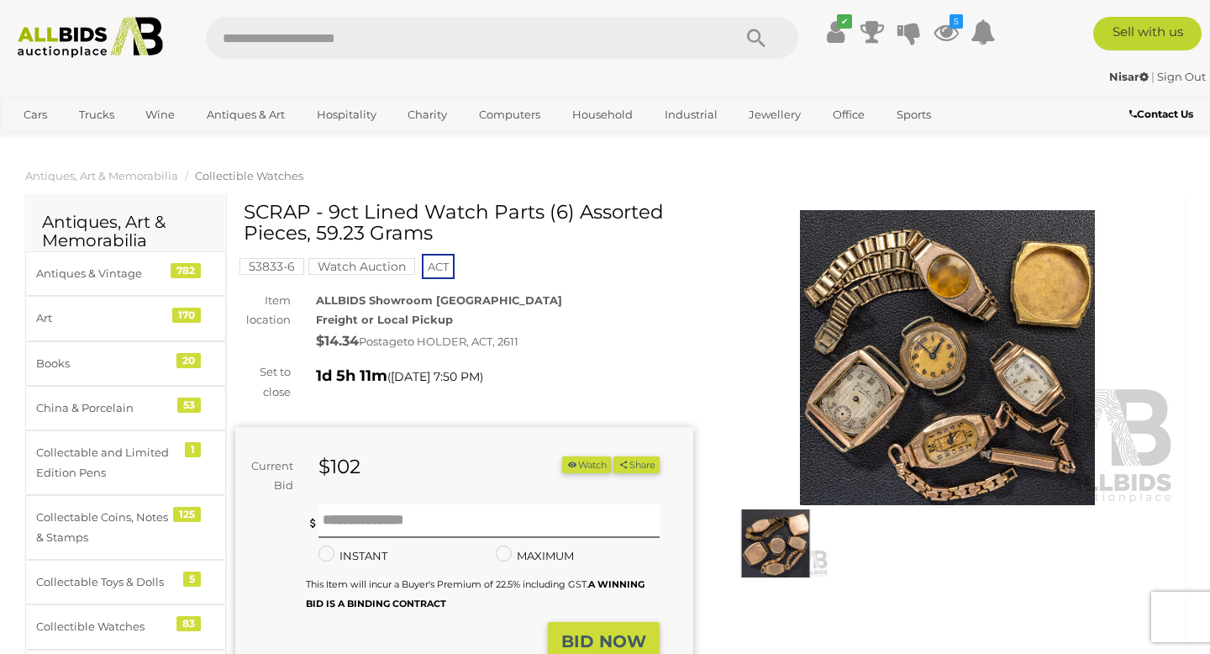
click at [576, 464] on button "Watch" at bounding box center [586, 465] width 49 height 18
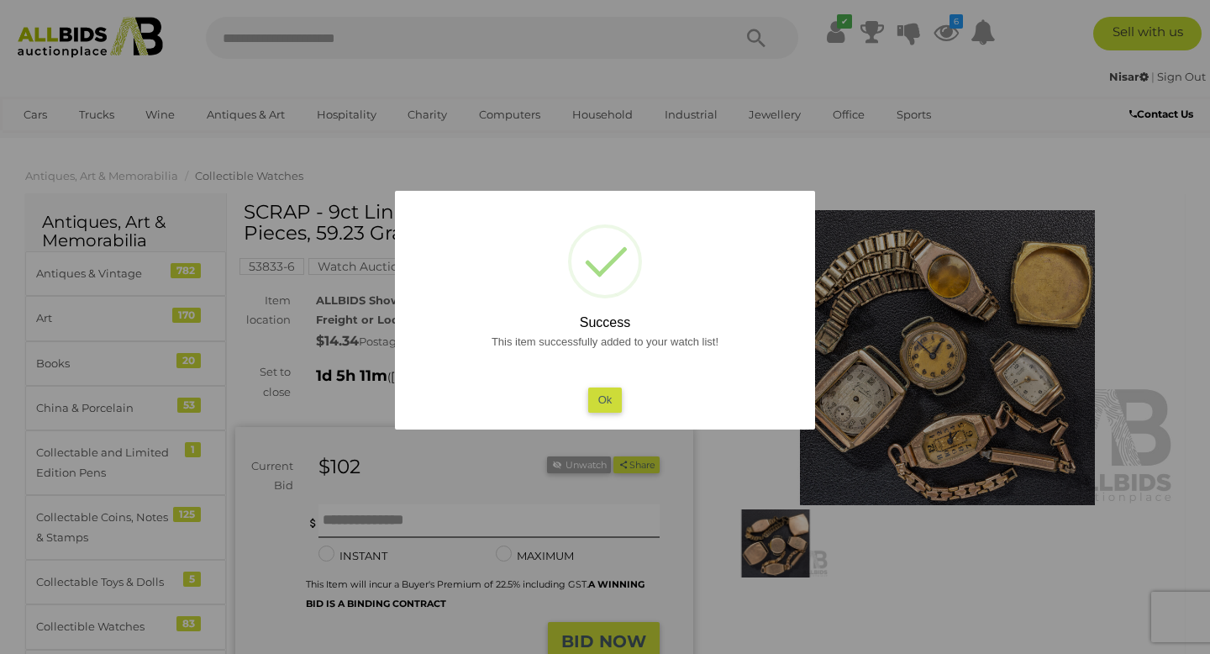
click at [599, 387] on button "Ok" at bounding box center [605, 399] width 34 height 24
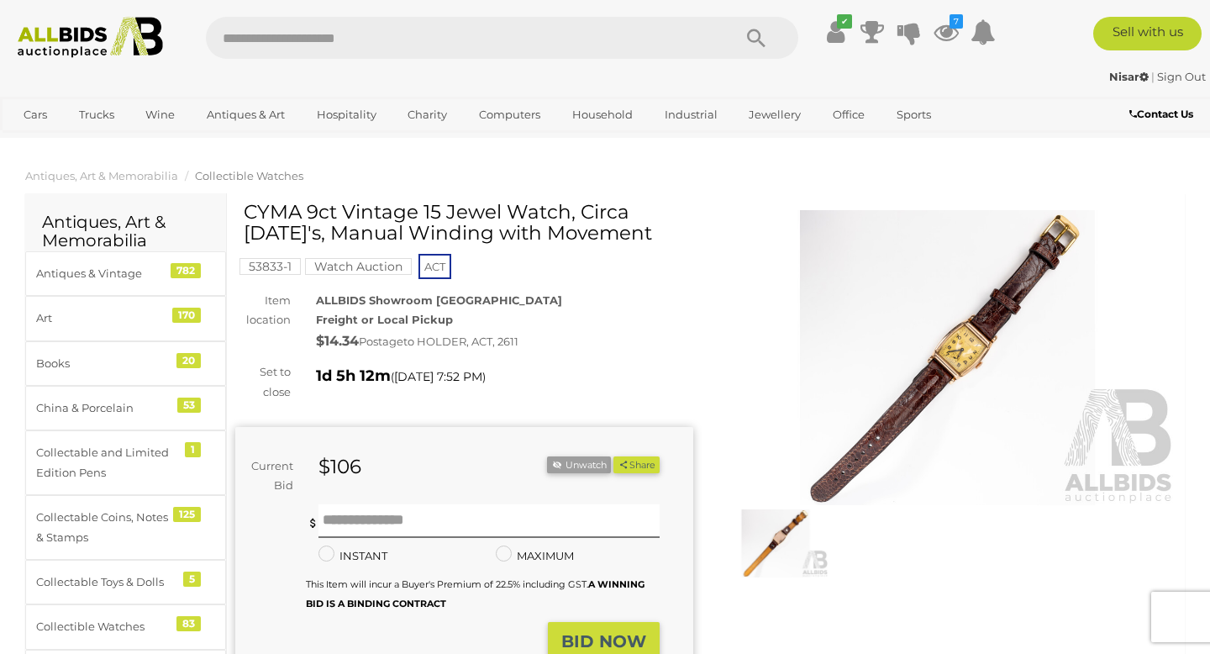
click at [746, 555] on img at bounding box center [776, 543] width 106 height 68
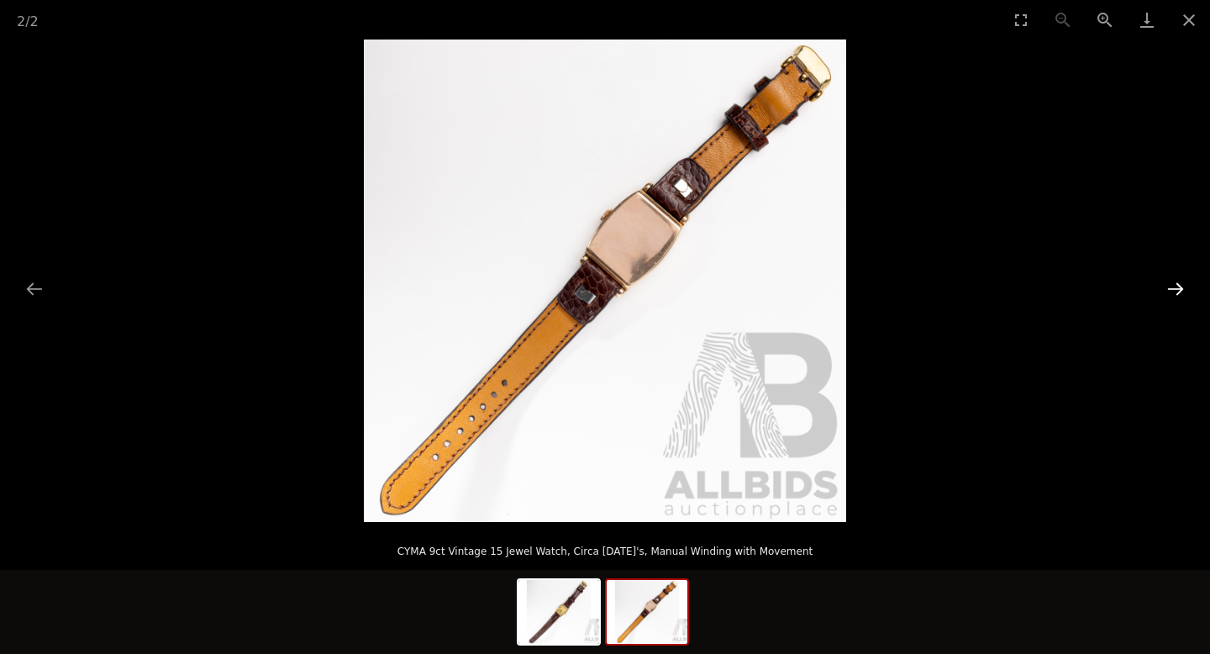
click at [1176, 283] on button "Next slide" at bounding box center [1175, 288] width 35 height 33
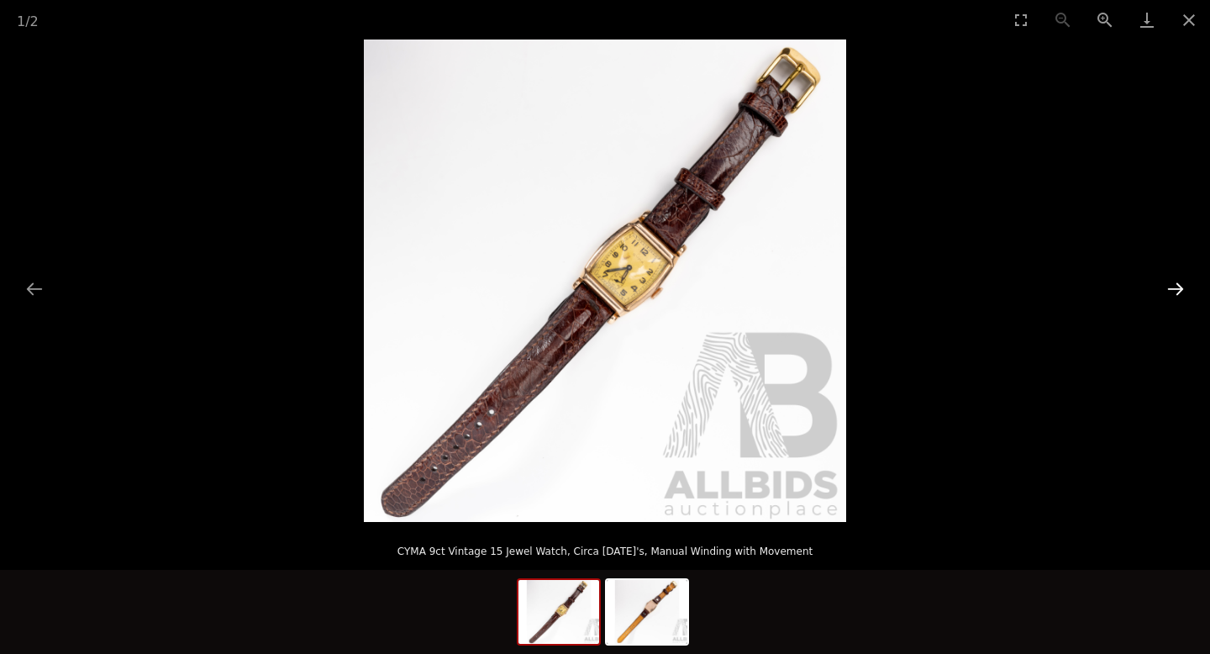
click at [1176, 283] on button "Next slide" at bounding box center [1175, 288] width 35 height 33
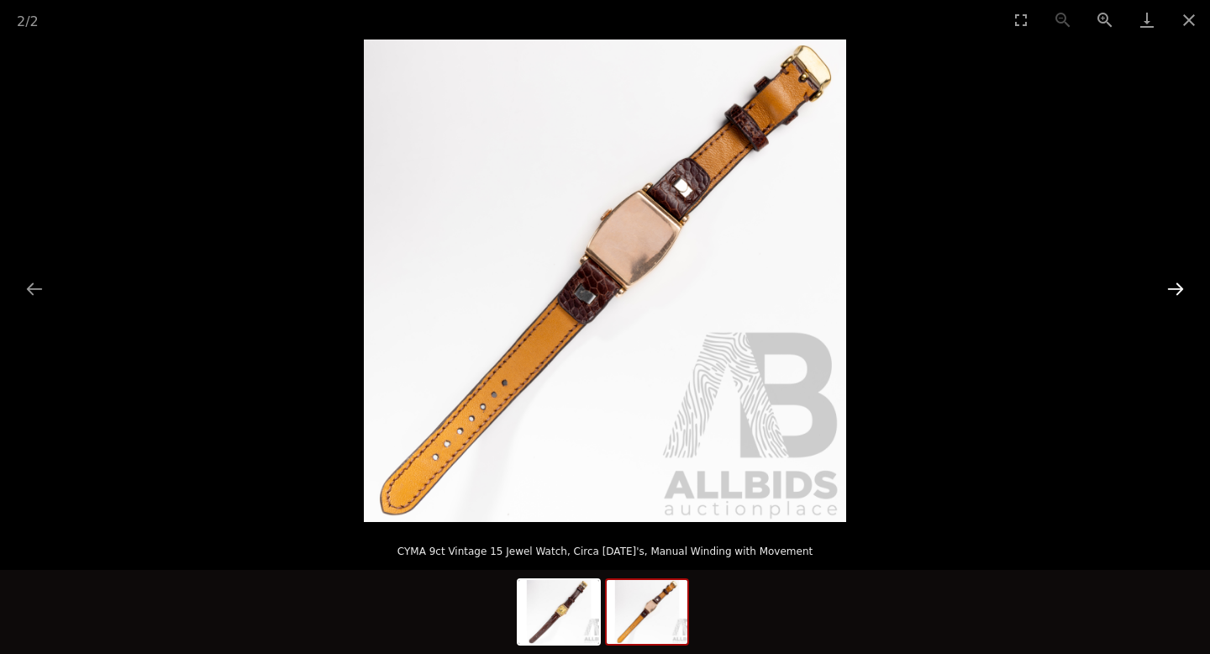
click at [1176, 282] on button "Next slide" at bounding box center [1175, 288] width 35 height 33
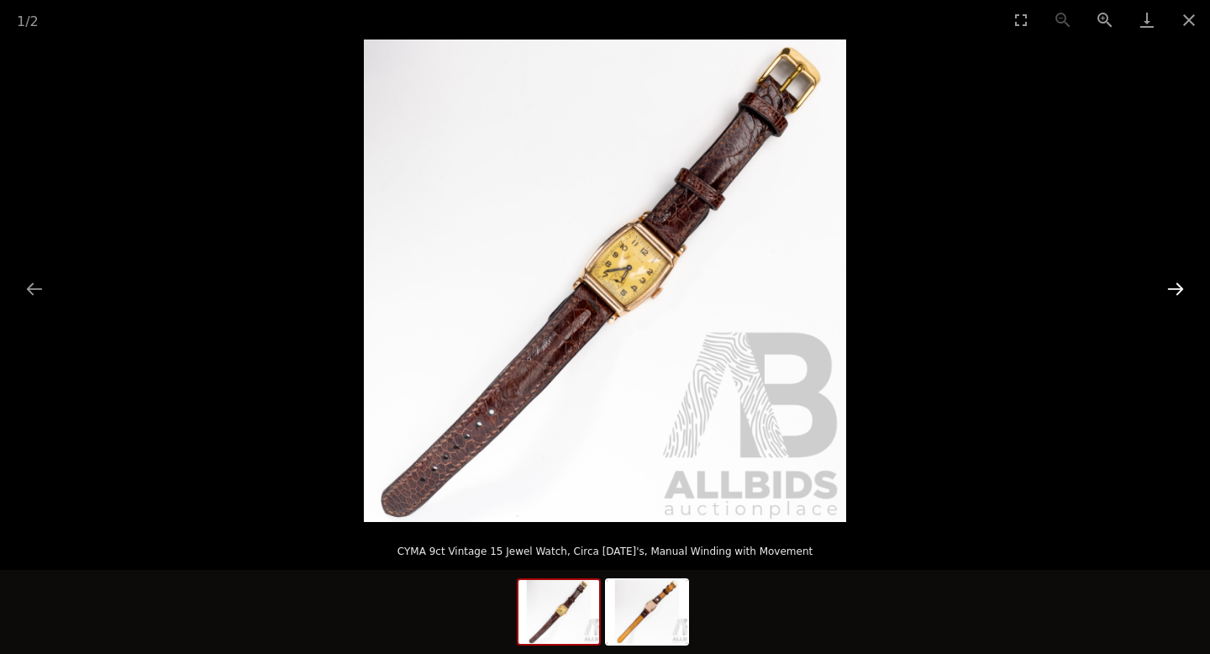
click at [1176, 282] on button "Next slide" at bounding box center [1175, 288] width 35 height 33
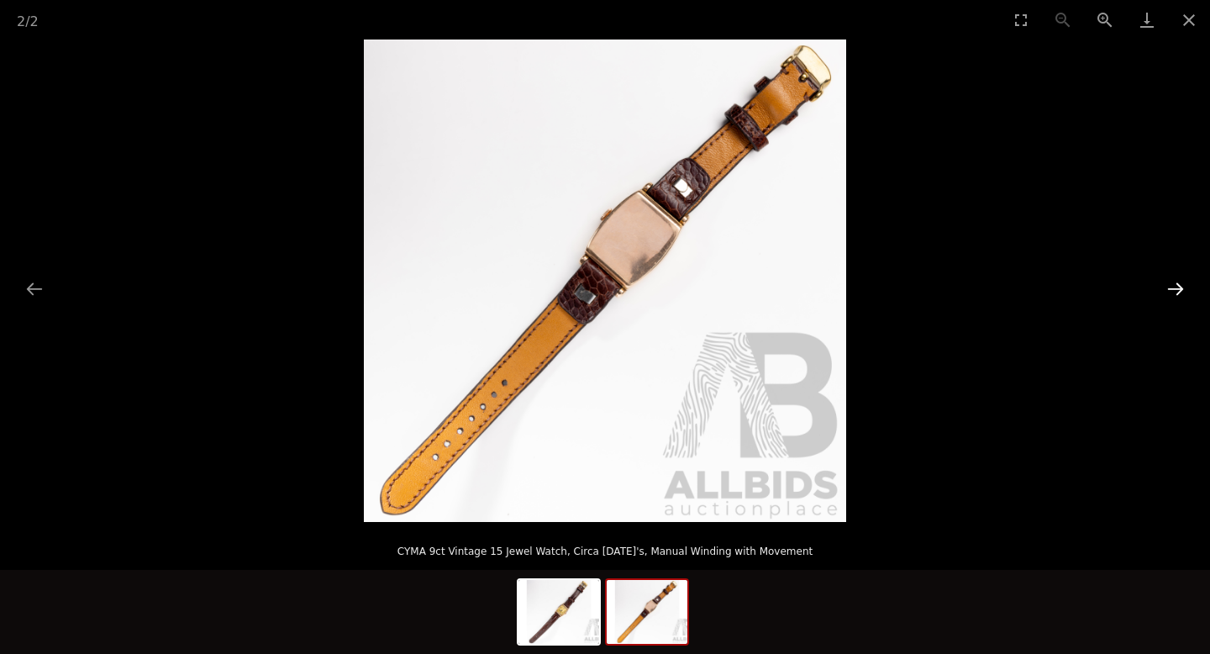
click at [1176, 282] on button "Next slide" at bounding box center [1175, 288] width 35 height 33
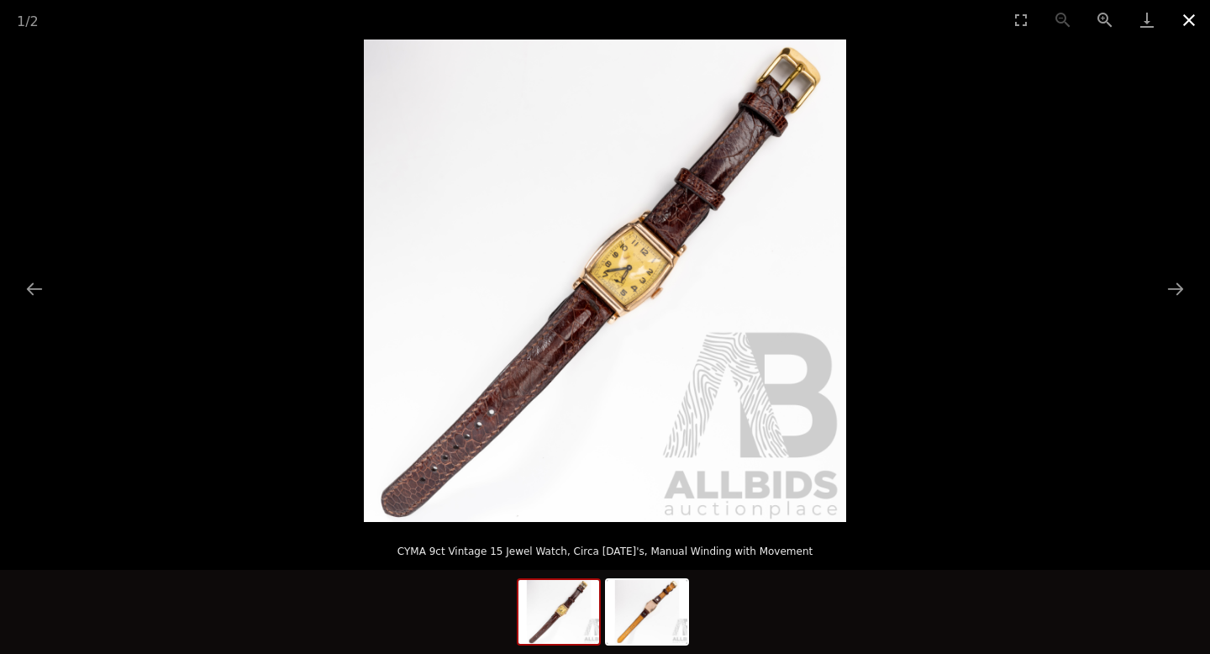
click at [1187, 13] on button "Close gallery" at bounding box center [1189, 19] width 42 height 39
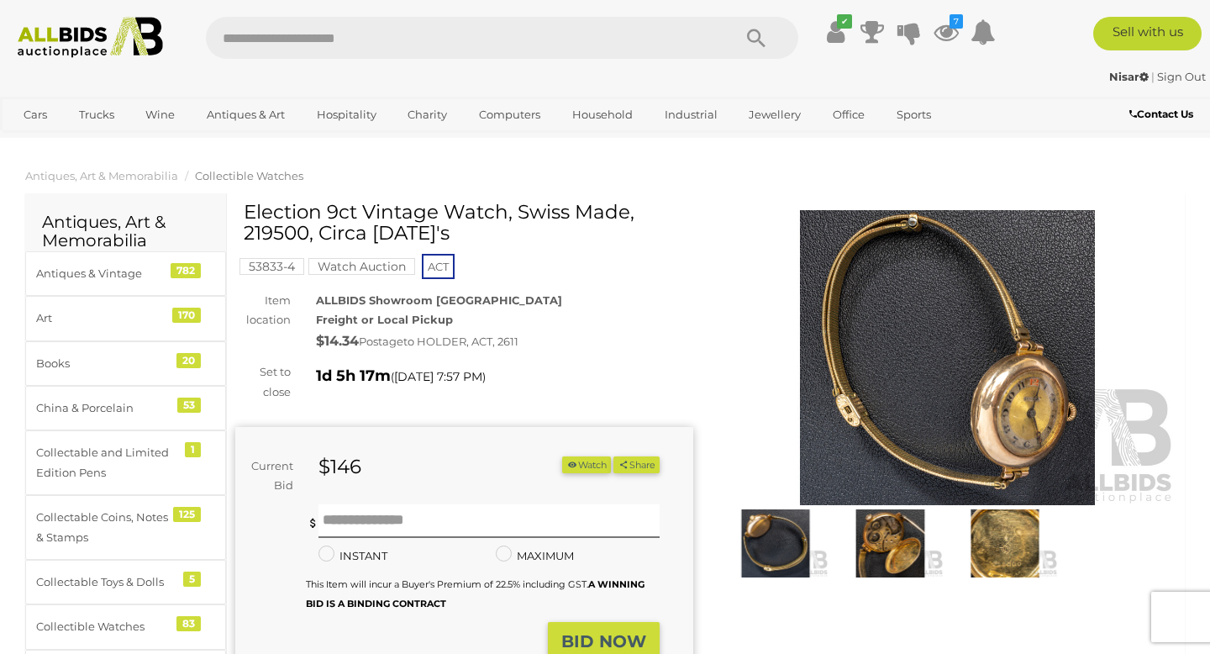
click at [918, 431] on img at bounding box center [947, 357] width 458 height 295
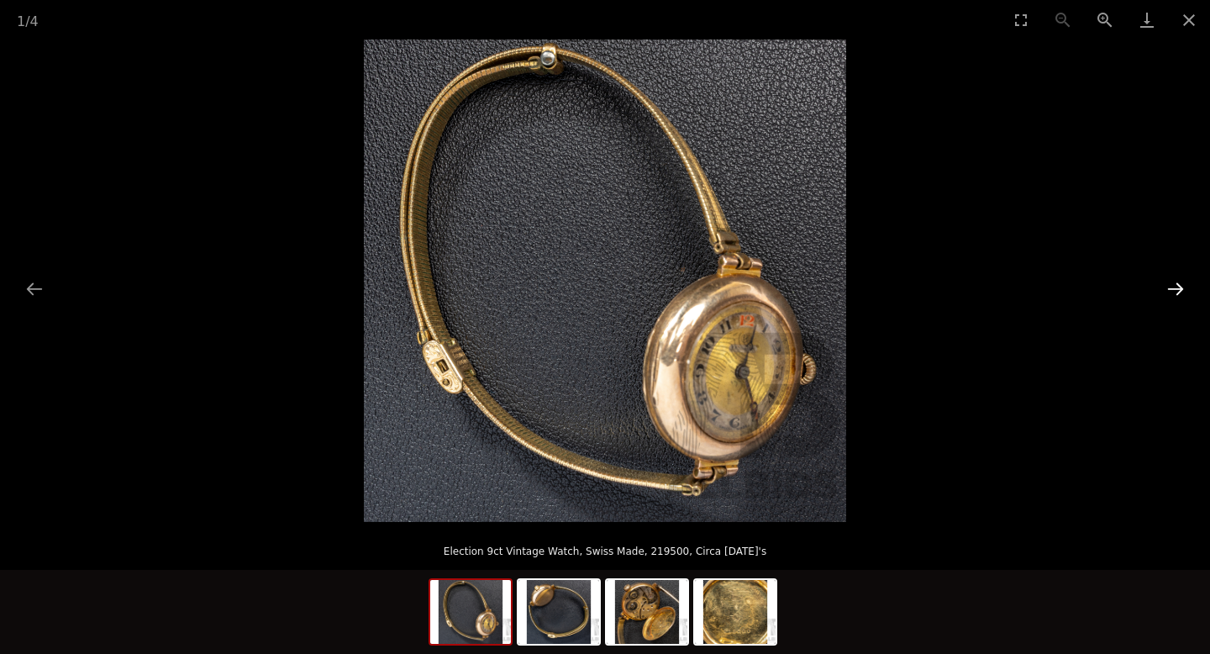
click at [1165, 287] on button "Next slide" at bounding box center [1175, 288] width 35 height 33
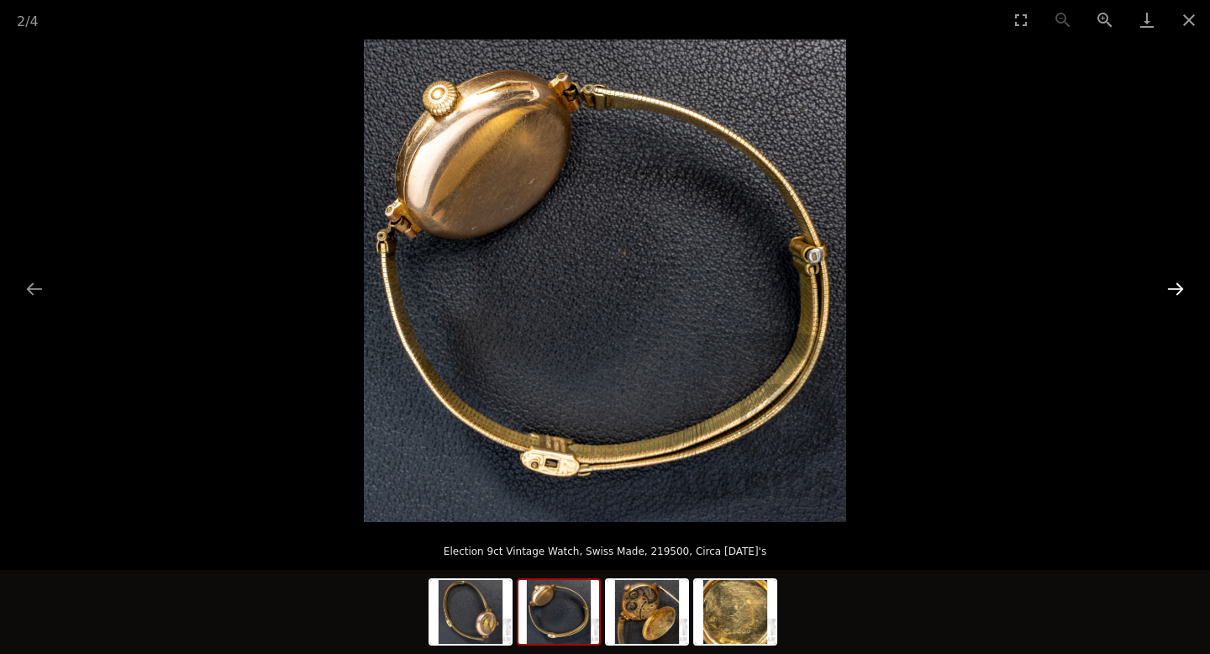
click at [1165, 287] on button "Next slide" at bounding box center [1175, 288] width 35 height 33
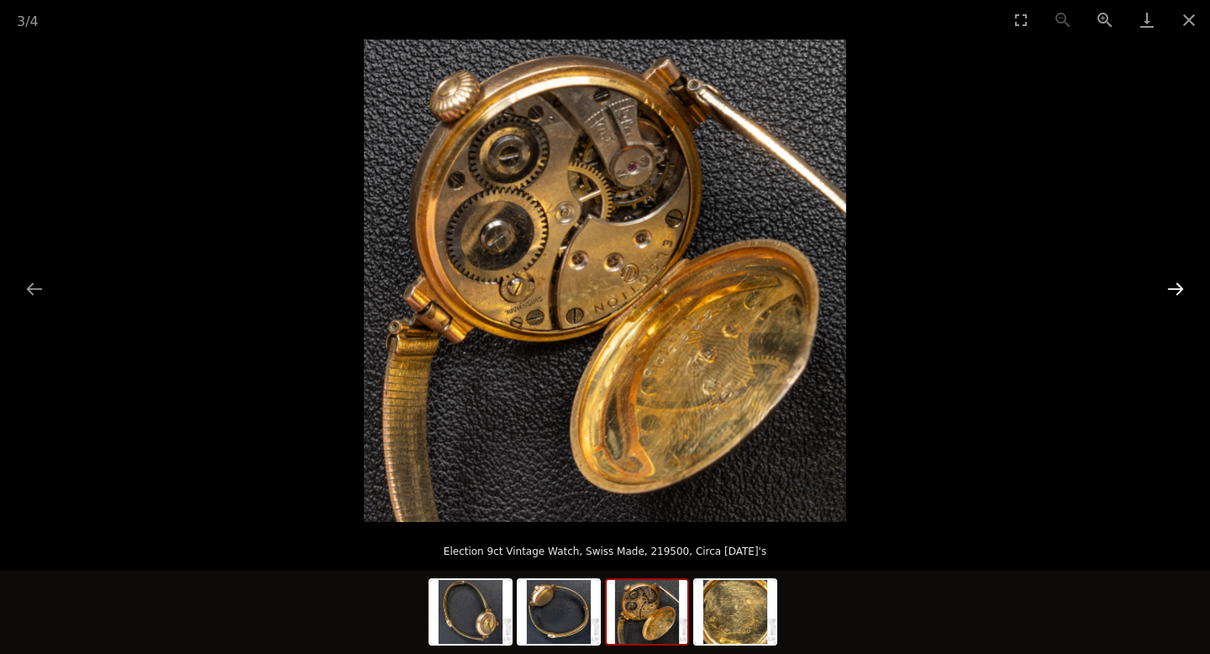
click at [1165, 289] on button "Next slide" at bounding box center [1175, 288] width 35 height 33
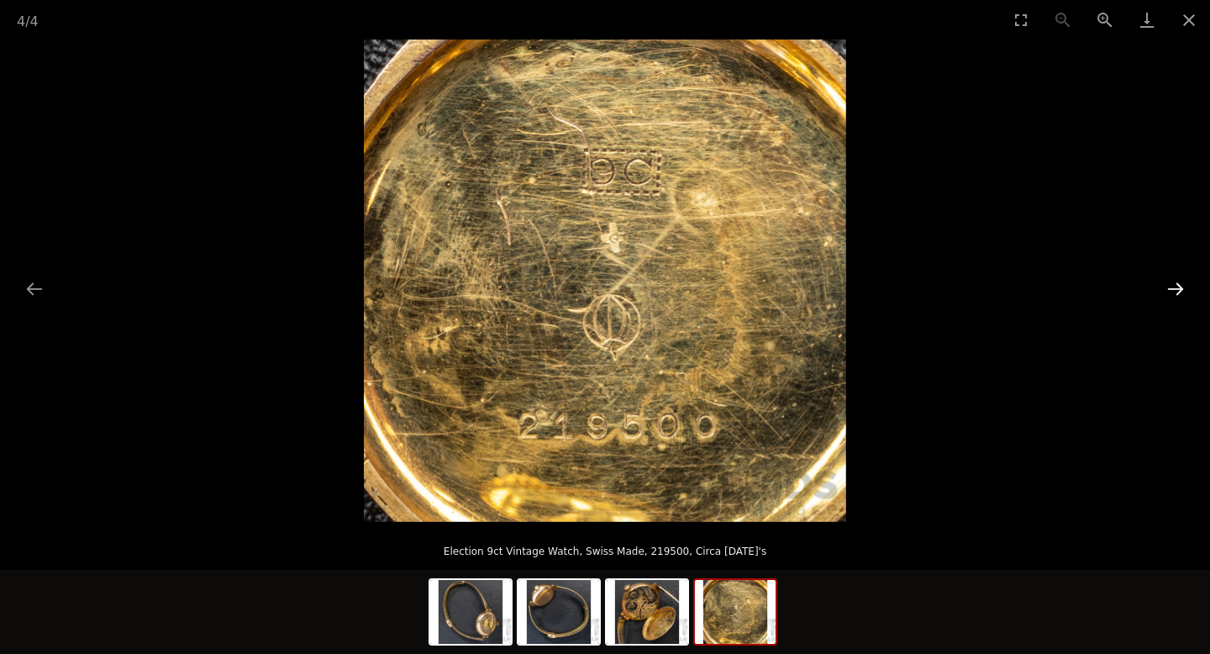
click at [1165, 289] on button "Next slide" at bounding box center [1175, 288] width 35 height 33
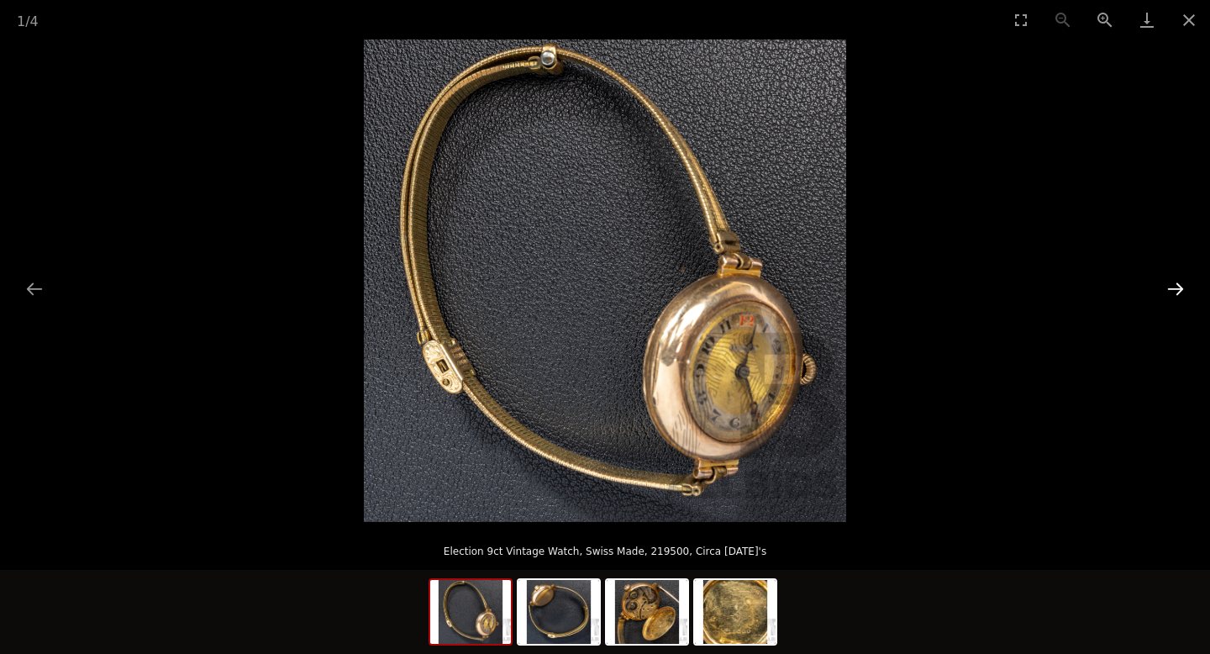
click at [1165, 289] on button "Next slide" at bounding box center [1175, 288] width 35 height 33
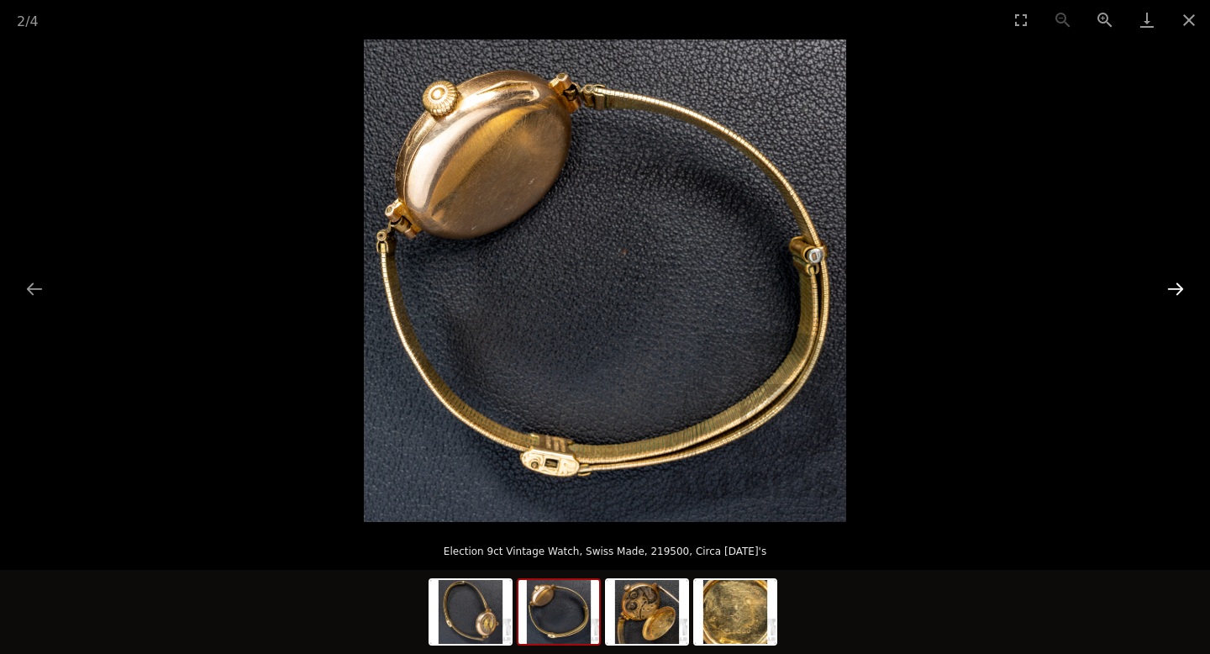
click at [1165, 289] on button "Next slide" at bounding box center [1175, 288] width 35 height 33
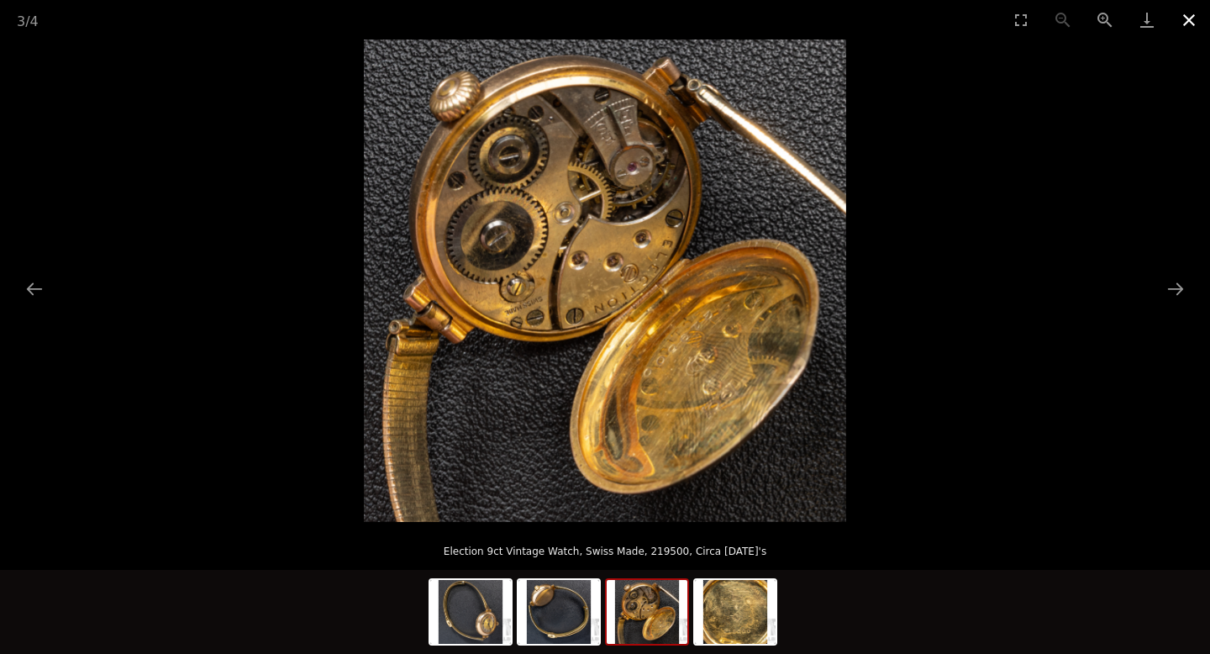
click at [1192, 20] on button "Close gallery" at bounding box center [1189, 19] width 42 height 39
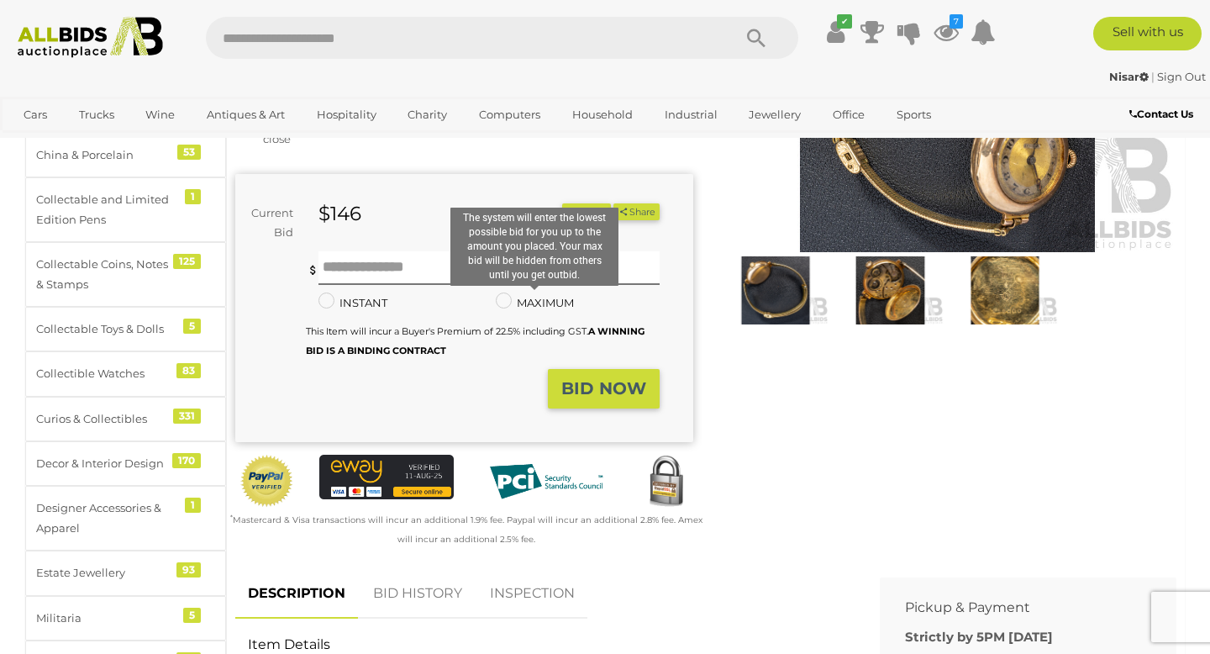
scroll to position [250, 0]
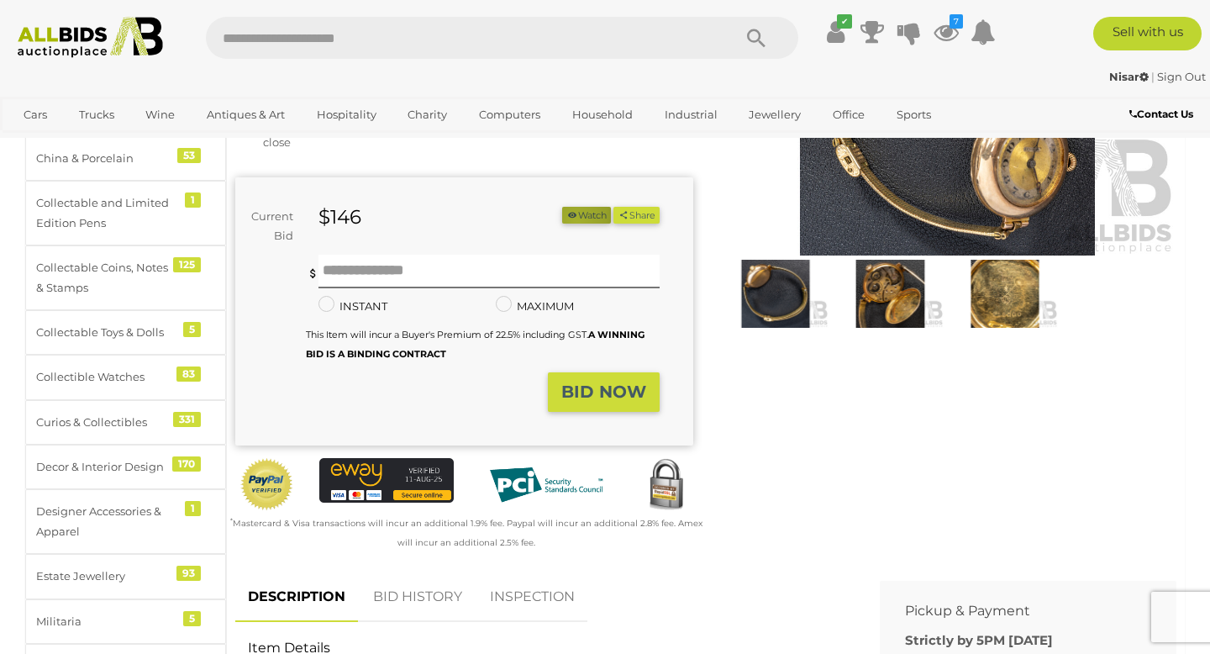
click at [569, 221] on button "Watch" at bounding box center [586, 216] width 49 height 18
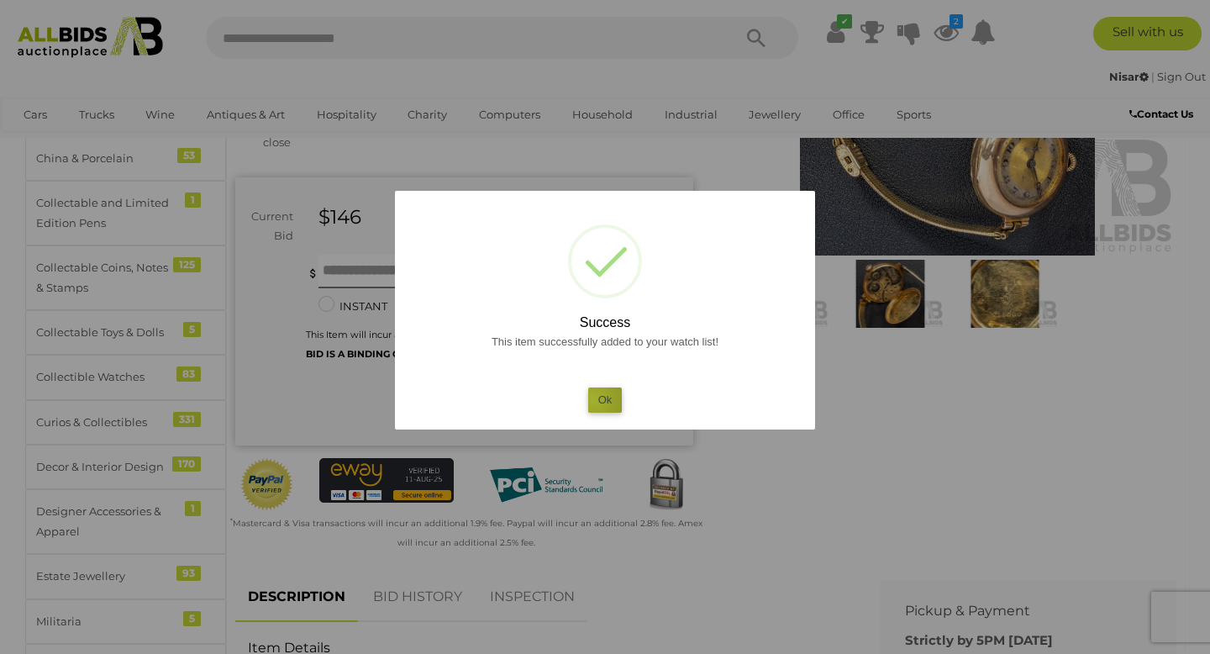
click at [593, 399] on button "Ok" at bounding box center [605, 399] width 34 height 24
